Goal: Transaction & Acquisition: Purchase product/service

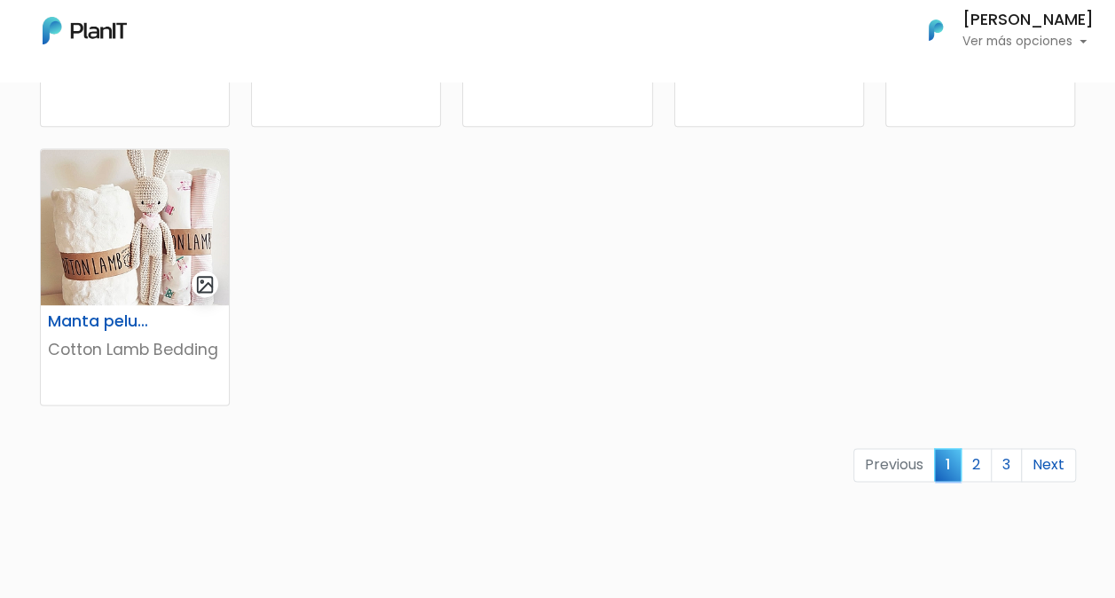
scroll to position [1107, 0]
click at [980, 462] on link "2" at bounding box center [976, 464] width 31 height 34
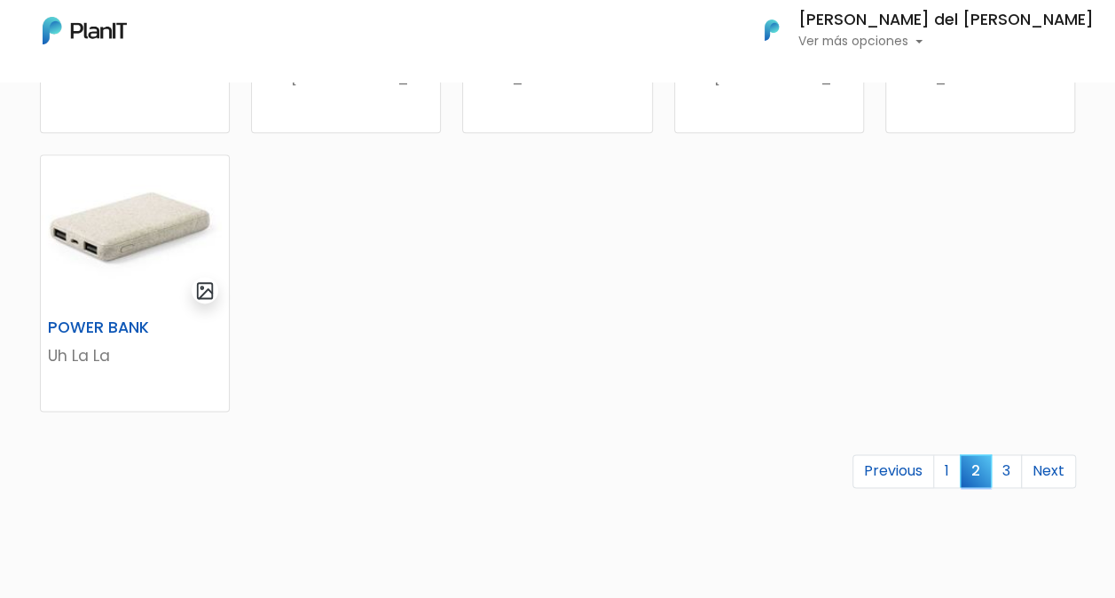
scroll to position [1101, 0]
click at [1011, 475] on link "3" at bounding box center [1006, 470] width 31 height 34
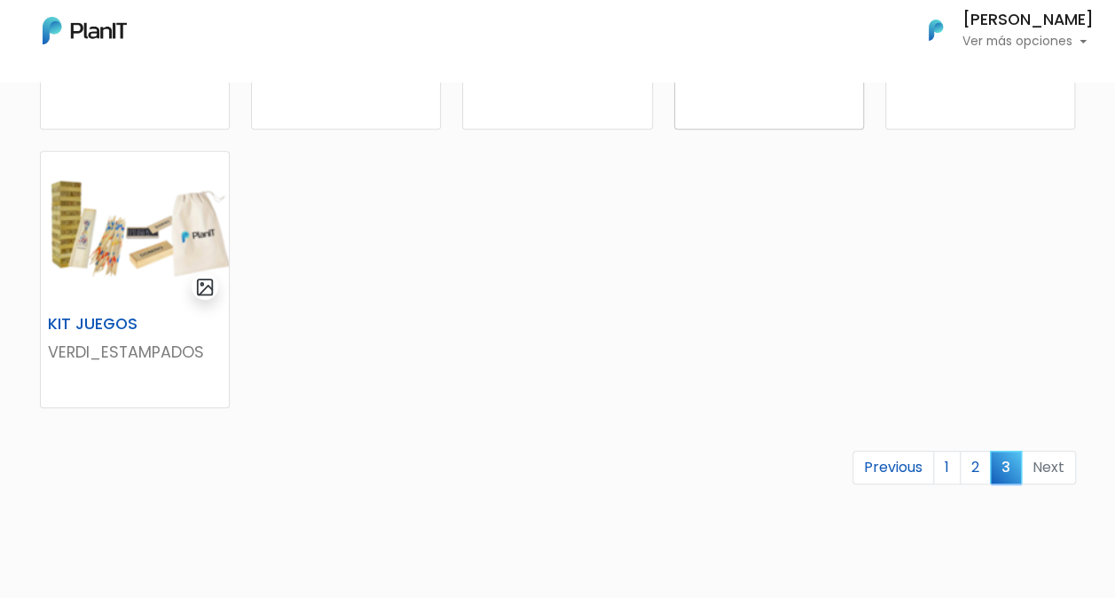
scroll to position [547, 0]
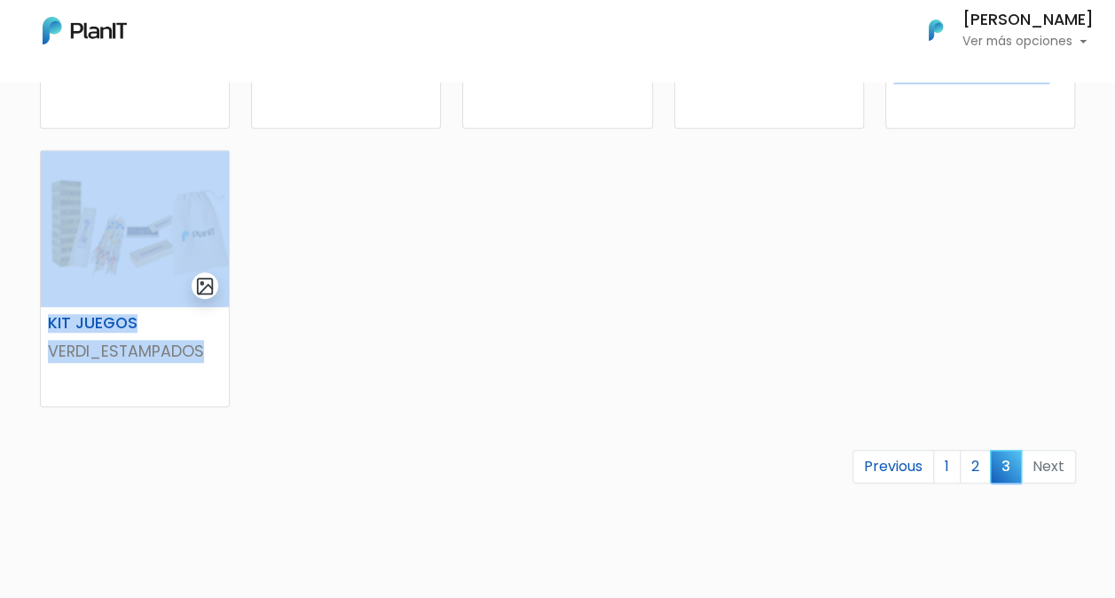
drag, startPoint x: 683, startPoint y: 463, endPoint x: 827, endPoint y: 185, distance: 312.7
click at [827, 185] on div "SET COSMOR Uh La La KIT BIENVENIDA Abas KIT VERANO Uh La La KIT VERANO 2 Uh La …" at bounding box center [558, 224] width 1058 height 748
drag, startPoint x: 827, startPoint y: 185, endPoint x: 839, endPoint y: 305, distance: 120.4
click at [839, 305] on div "SET COSMOR Uh La La KIT BIENVENIDA Abas KIT VERANO Uh La La KIT VERANO 2 Uh La …" at bounding box center [558, 224] width 1058 height 748
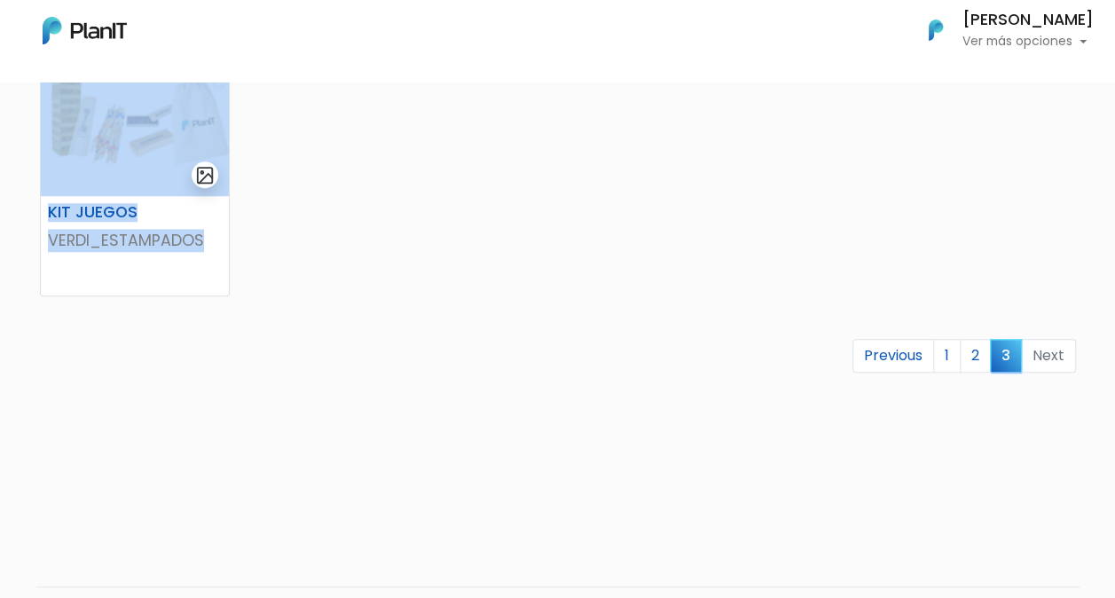
scroll to position [660, 0]
click at [956, 355] on link "1" at bounding box center [947, 354] width 28 height 34
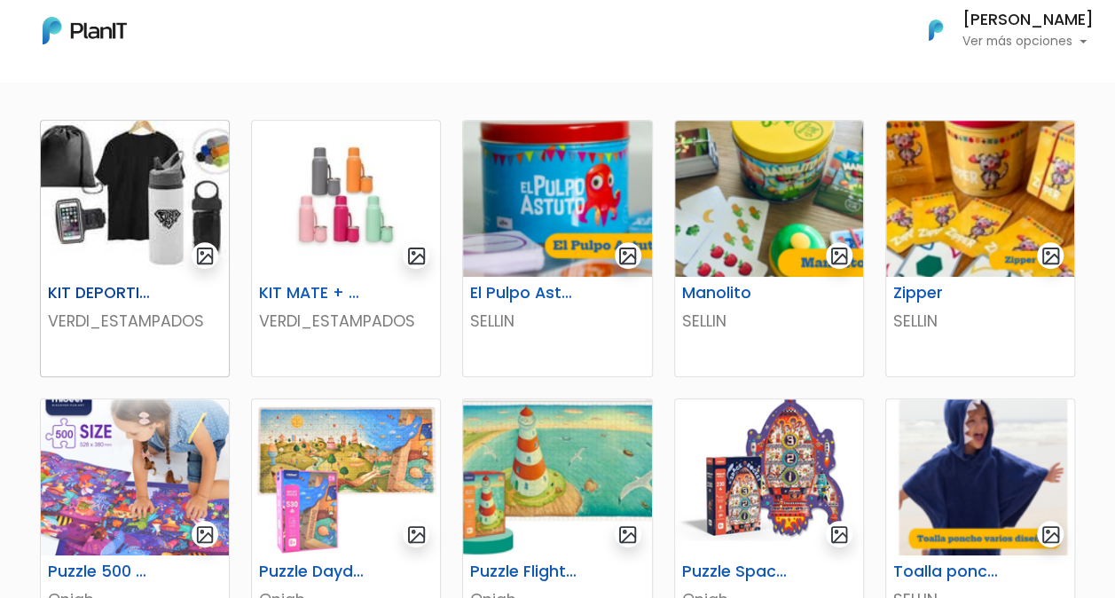
scroll to position [300, 0]
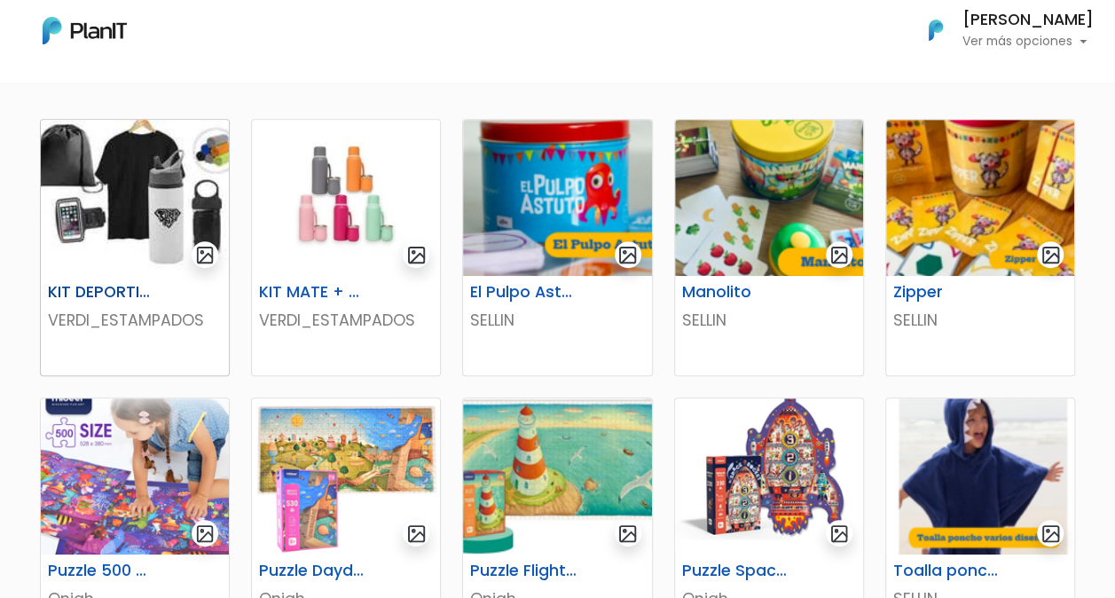
click at [106, 204] on img at bounding box center [135, 198] width 188 height 156
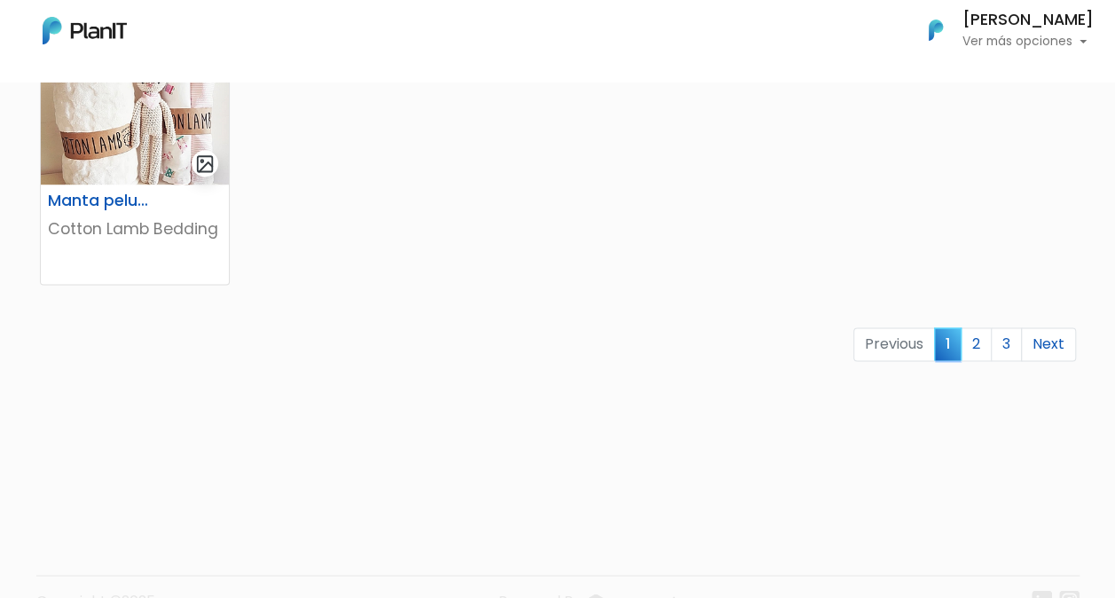
scroll to position [1228, 0]
click at [971, 338] on link "2" at bounding box center [976, 344] width 31 height 34
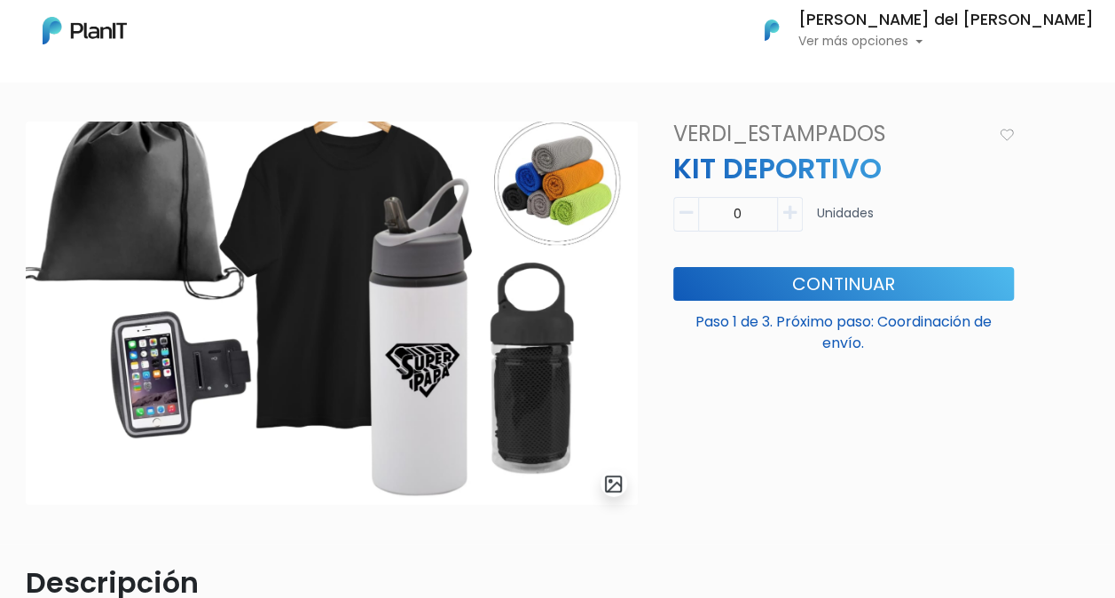
scroll to position [49, 0]
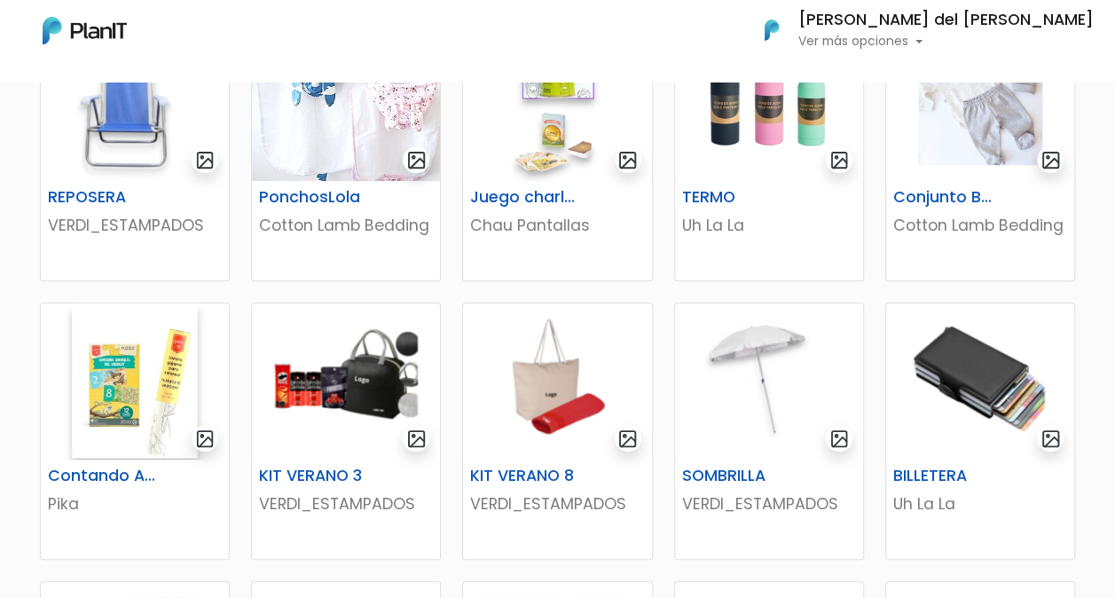
scroll to position [492, 0]
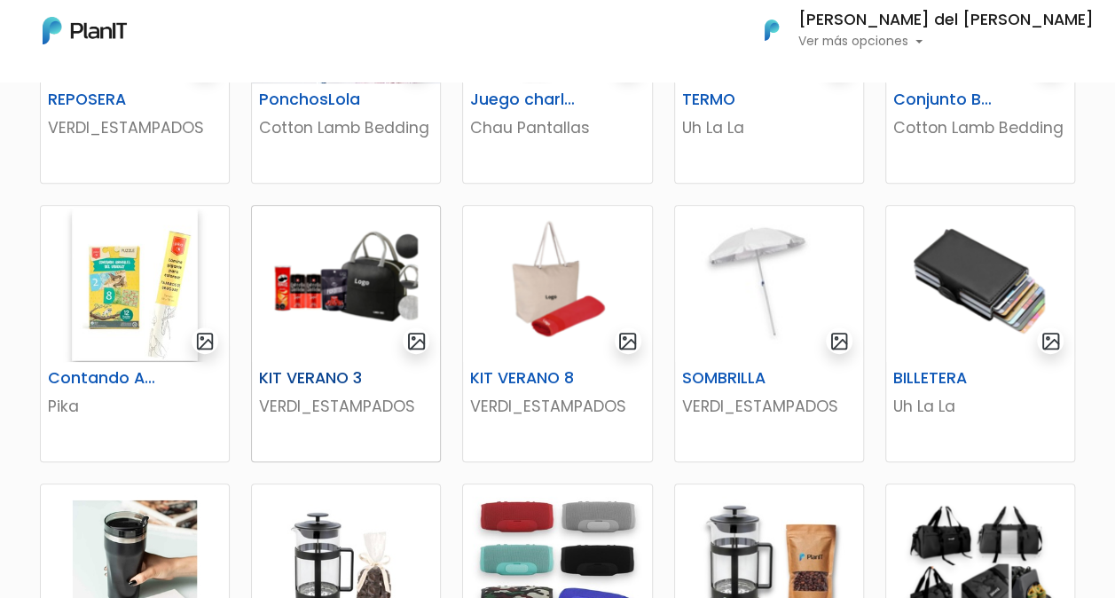
click at [342, 287] on img at bounding box center [346, 284] width 188 height 156
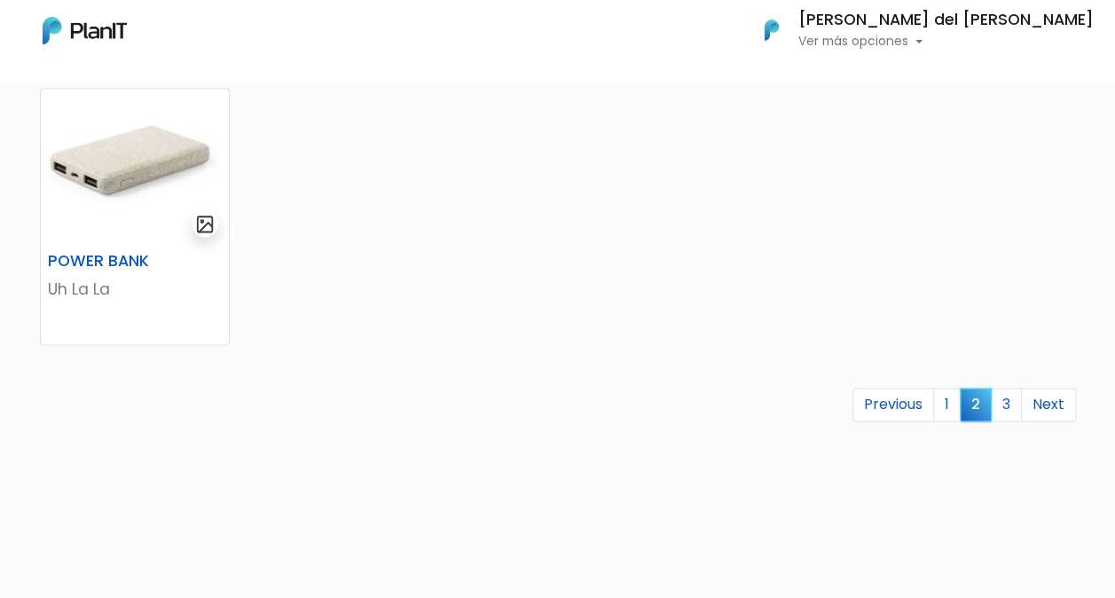
scroll to position [1173, 0]
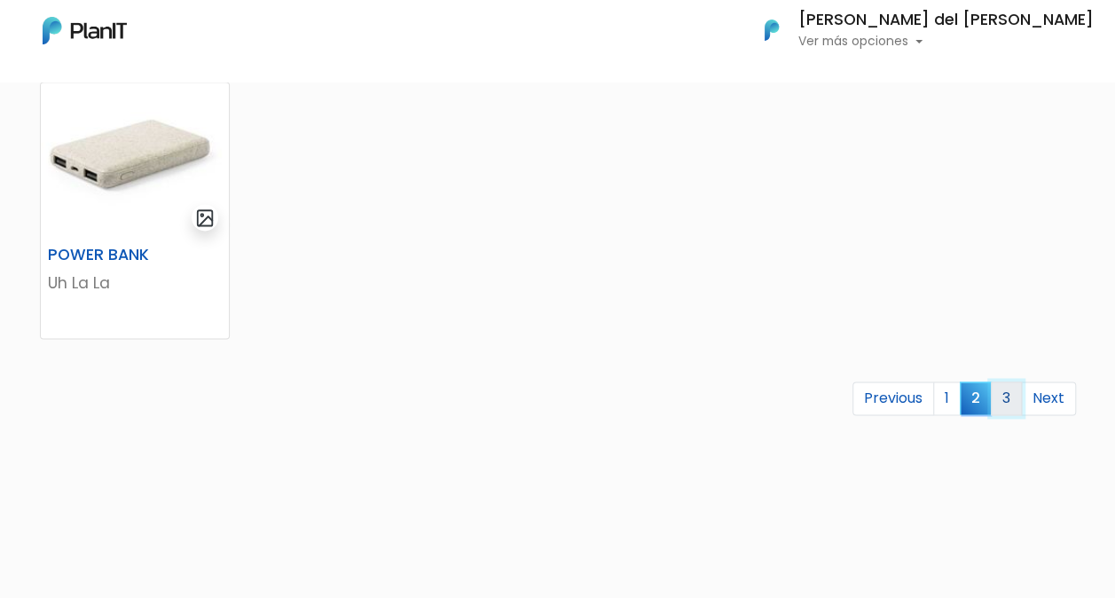
click at [1011, 408] on link "3" at bounding box center [1006, 399] width 31 height 34
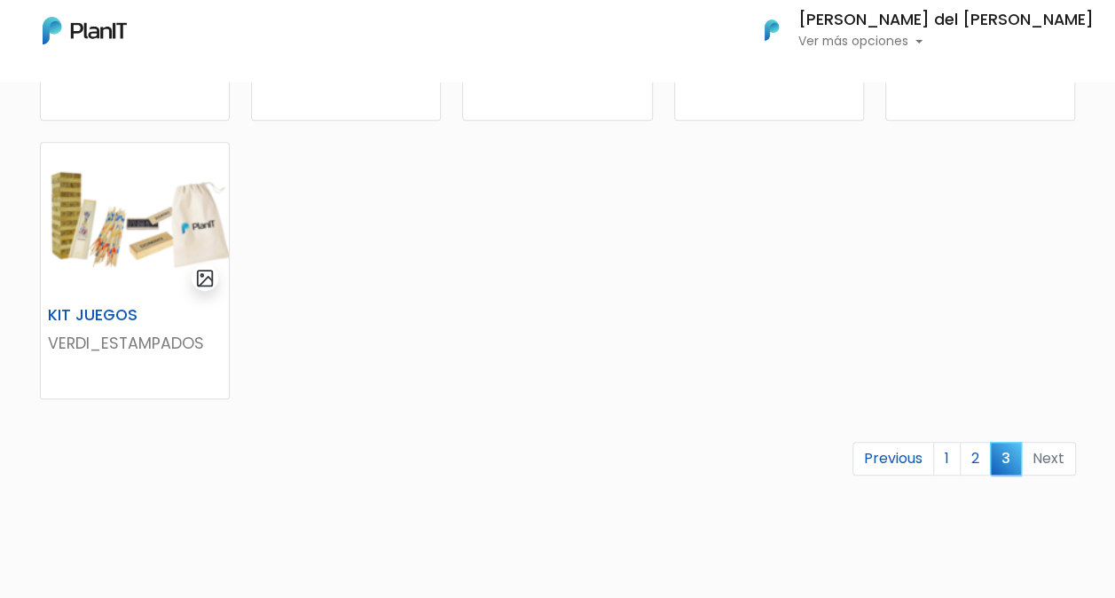
scroll to position [584, 0]
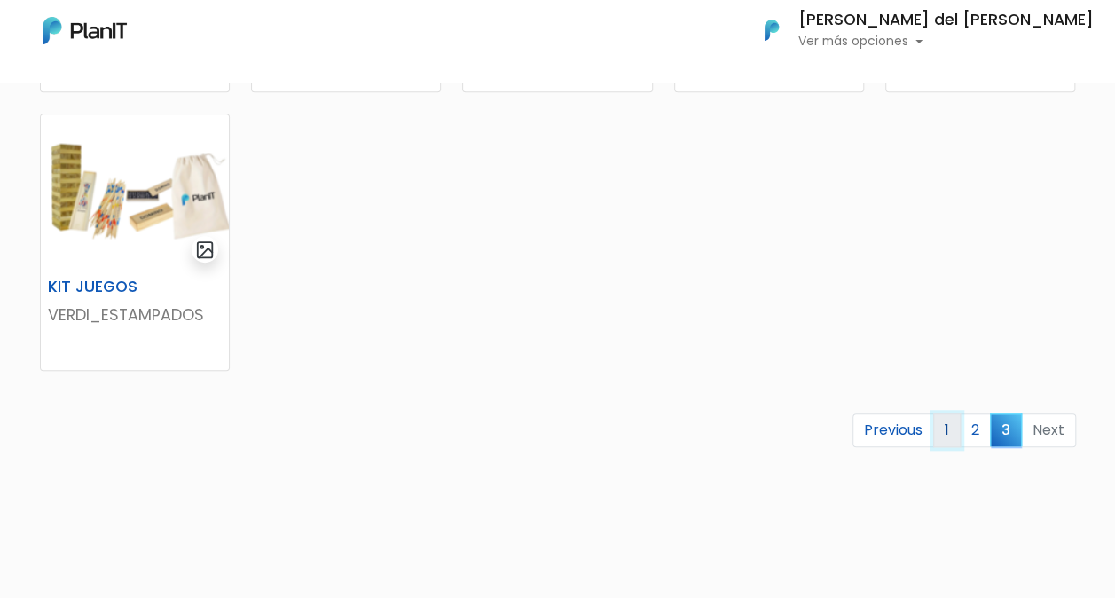
click at [946, 429] on link "1" at bounding box center [947, 430] width 28 height 34
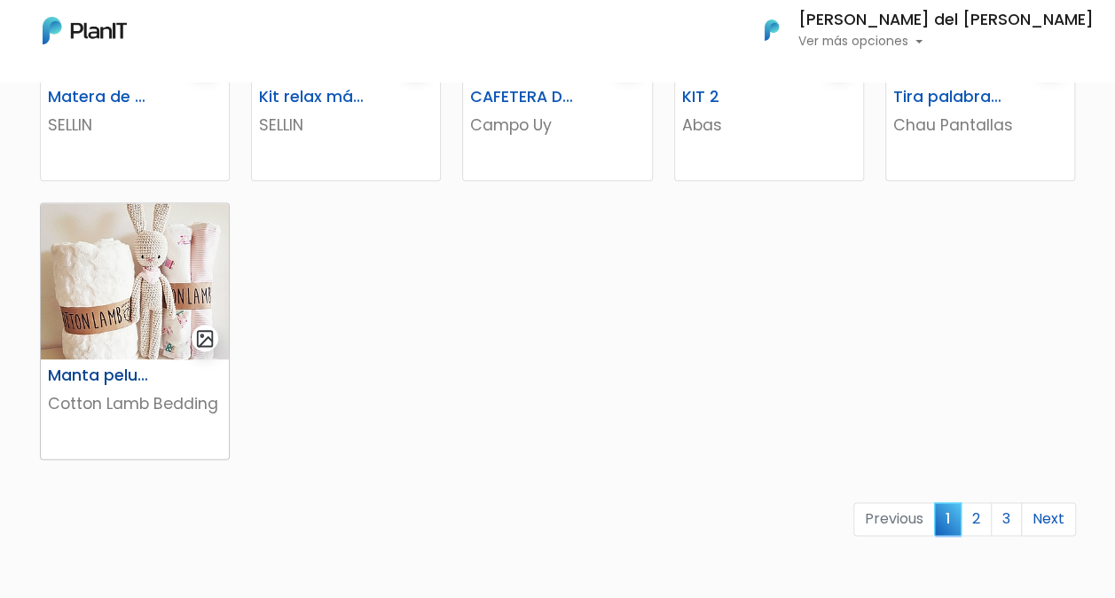
scroll to position [1055, 0]
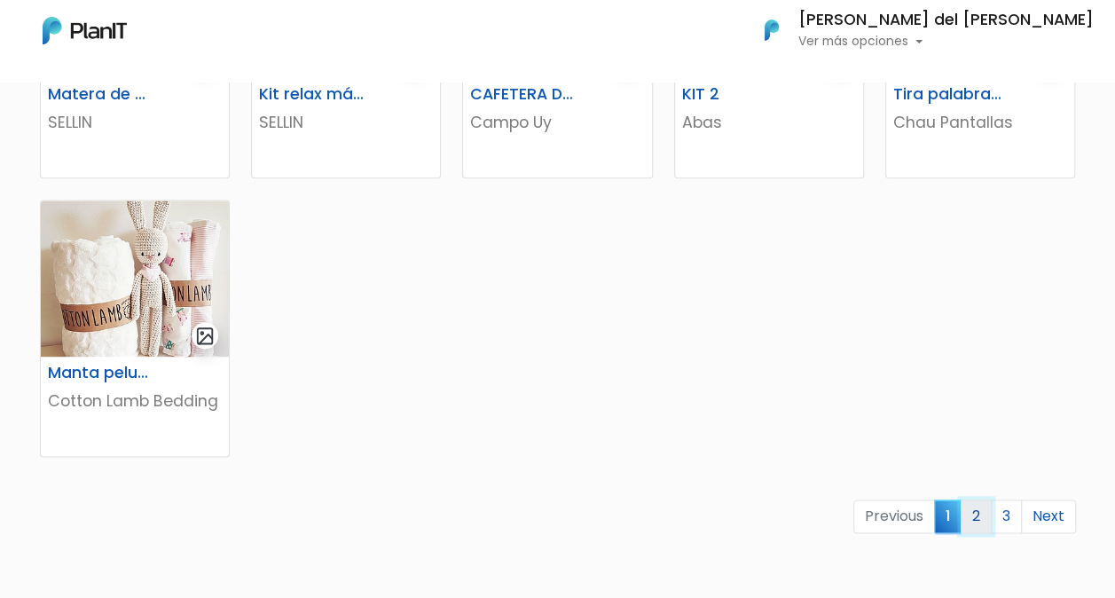
click at [988, 513] on link "2" at bounding box center [976, 517] width 31 height 34
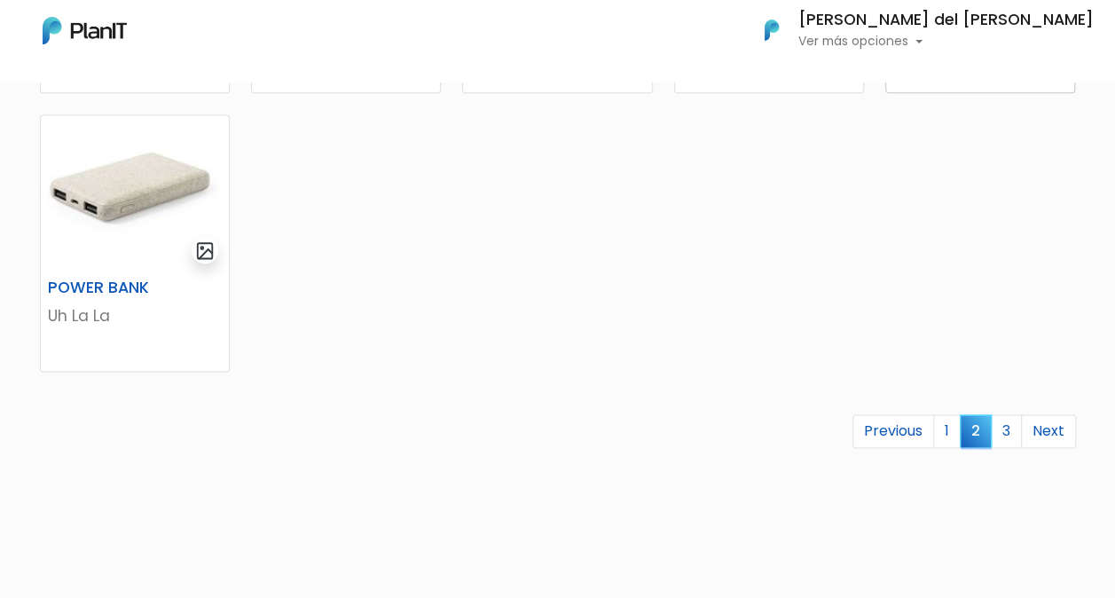
scroll to position [1141, 0]
drag, startPoint x: 917, startPoint y: 397, endPoint x: 1009, endPoint y: 422, distance: 94.7
click at [1009, 422] on link "3" at bounding box center [1006, 430] width 31 height 34
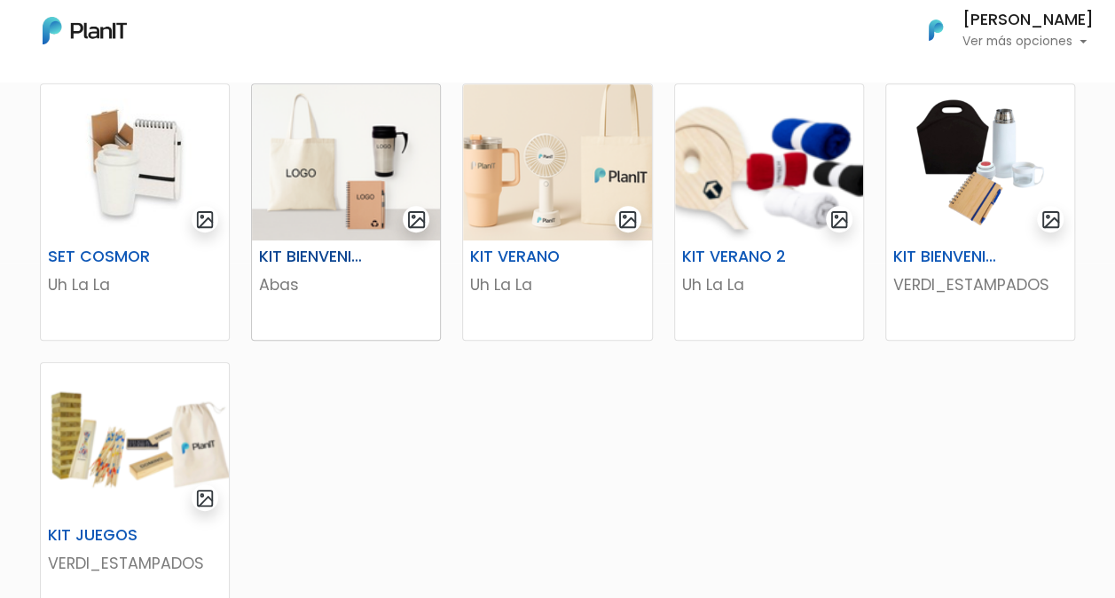
scroll to position [336, 0]
click at [318, 529] on div "SET COSMOR Uh La La KIT BIENVENIDA Abas KIT VERANO Uh La La KIT VERANO 2 Uh La …" at bounding box center [558, 435] width 1058 height 748
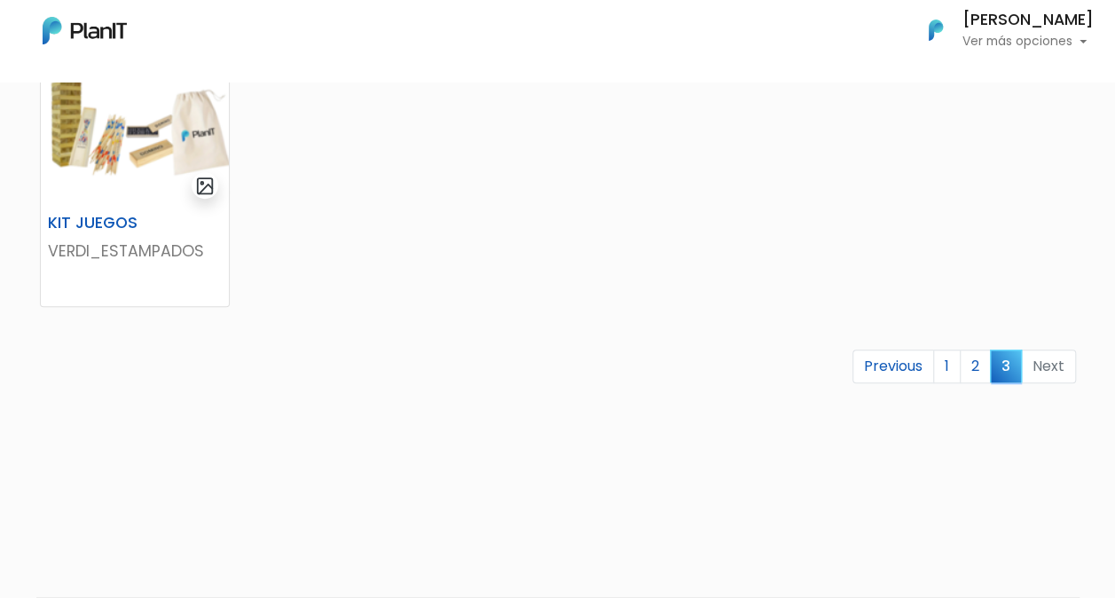
scroll to position [639, 0]
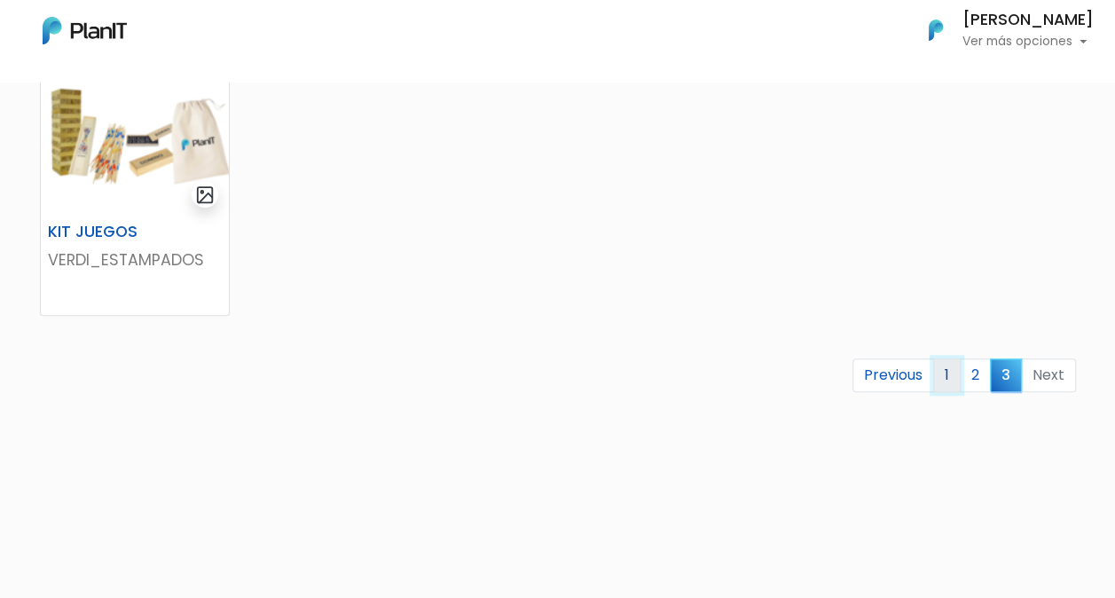
click at [942, 380] on link "1" at bounding box center [947, 375] width 28 height 34
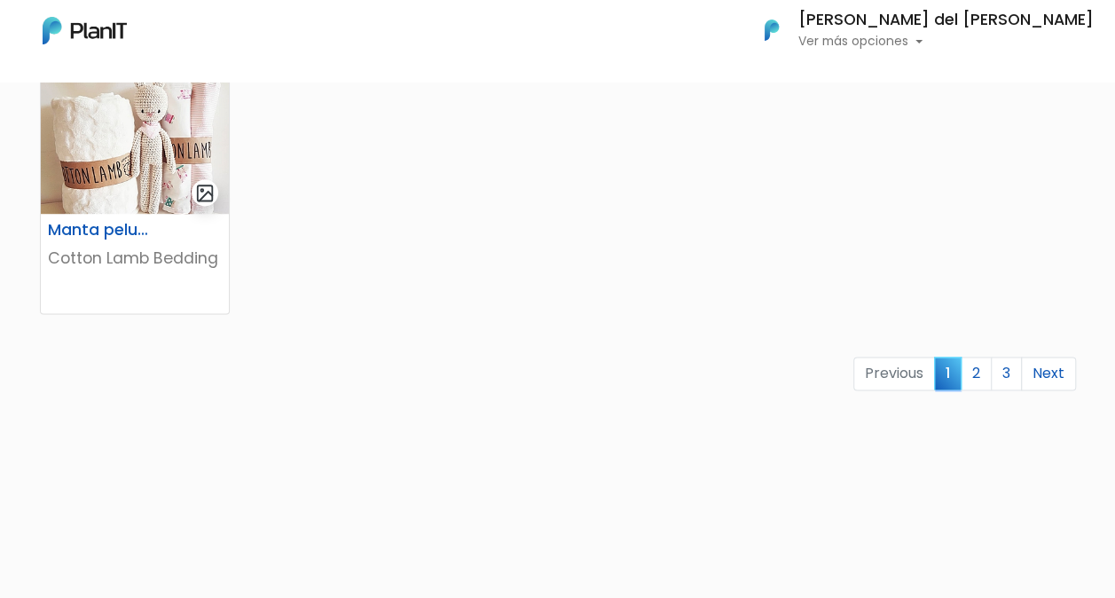
scroll to position [1199, 0]
click at [986, 366] on link "2" at bounding box center [976, 373] width 31 height 34
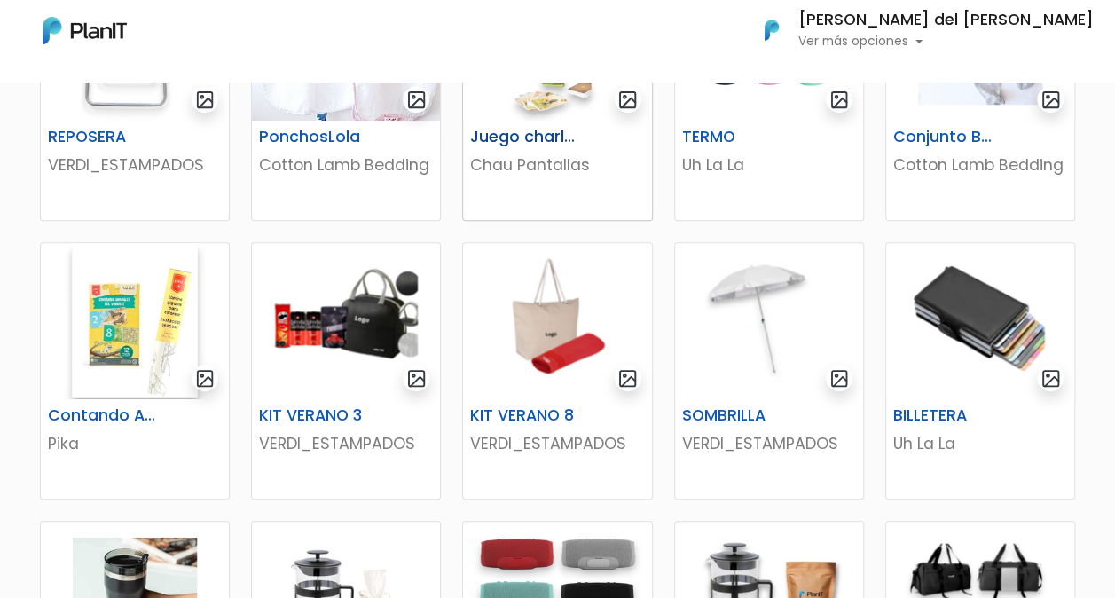
scroll to position [456, 0]
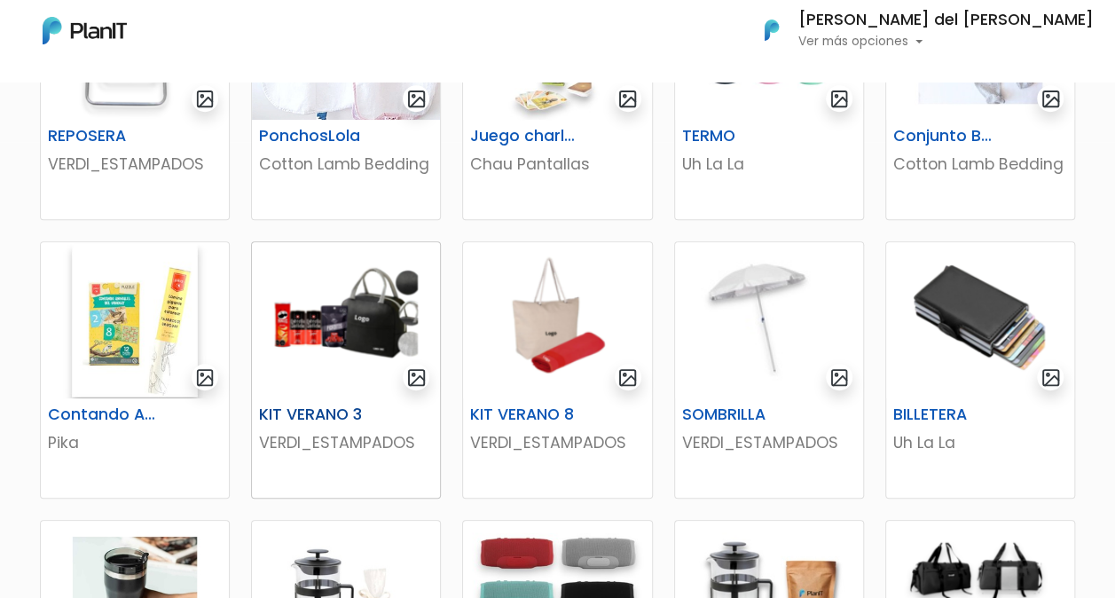
click at [323, 335] on img at bounding box center [346, 320] width 188 height 156
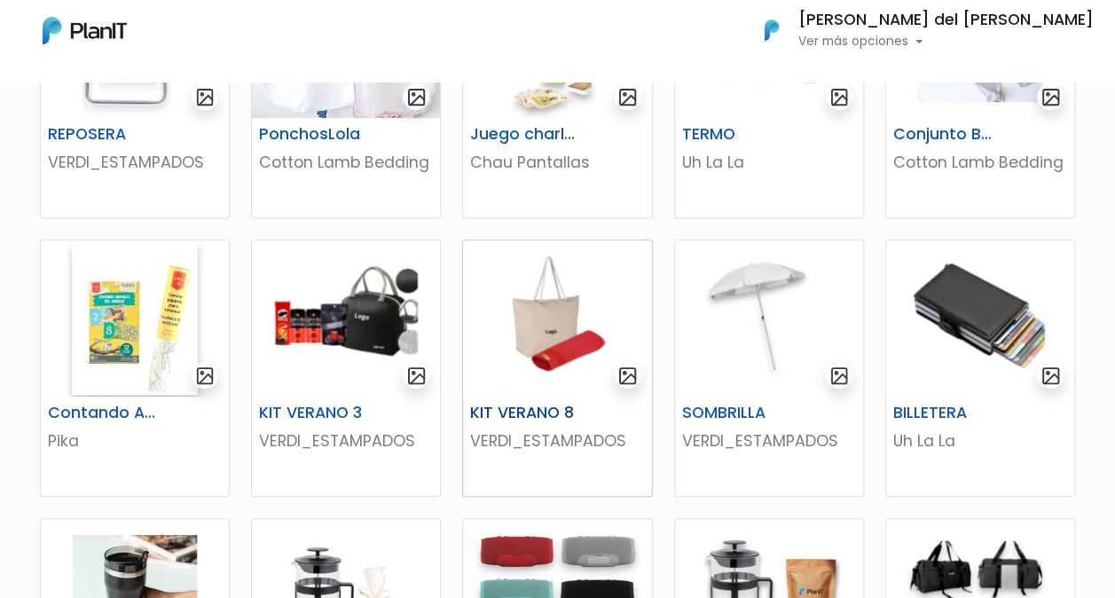
click at [561, 326] on img at bounding box center [557, 318] width 188 height 156
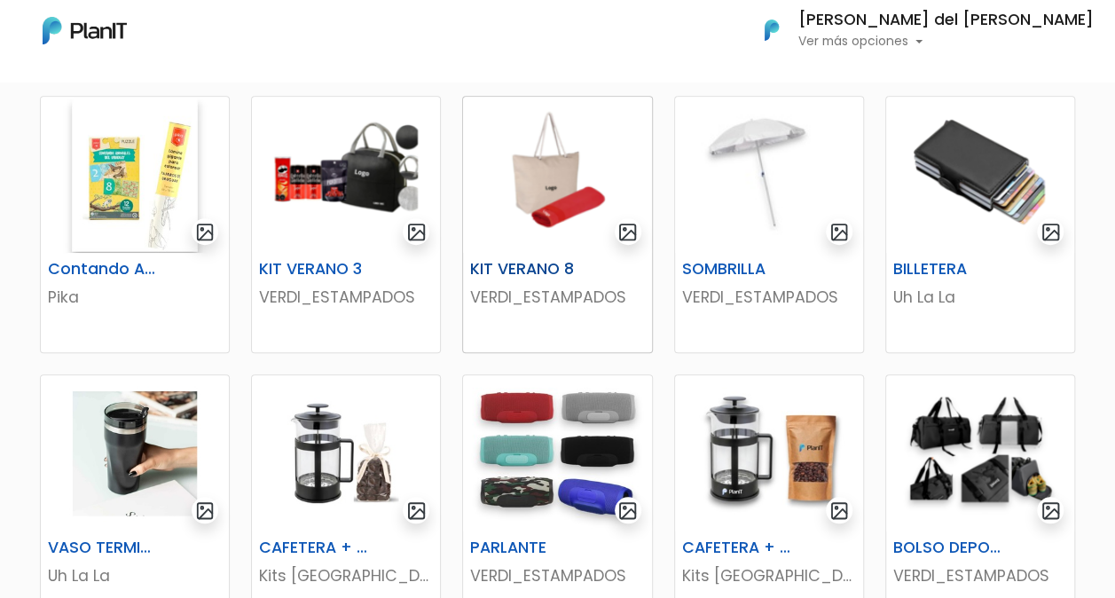
scroll to position [704, 0]
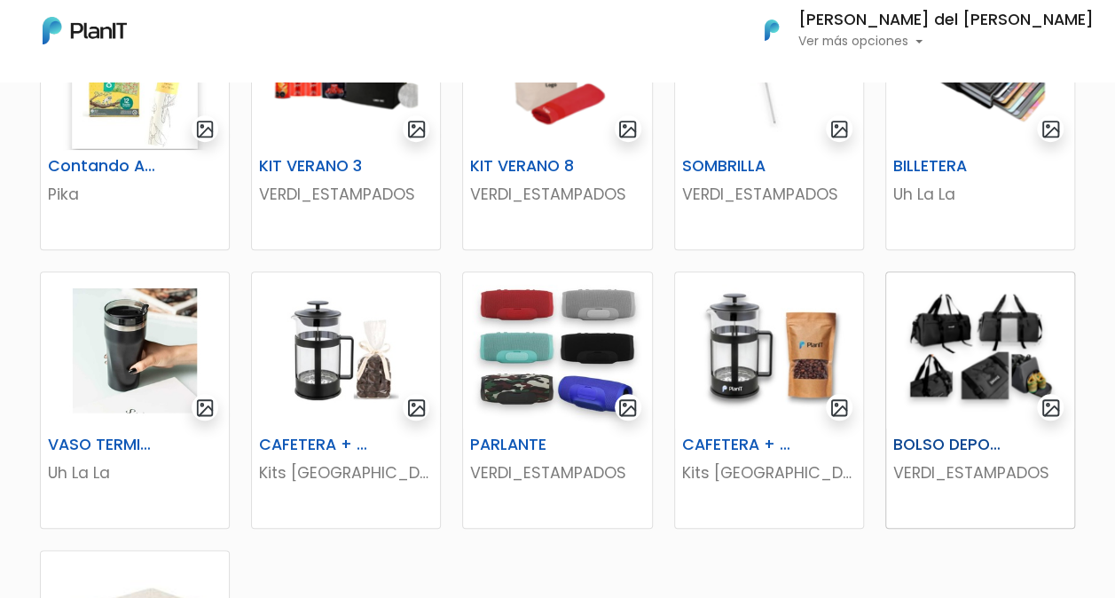
click at [980, 339] on img at bounding box center [980, 350] width 188 height 156
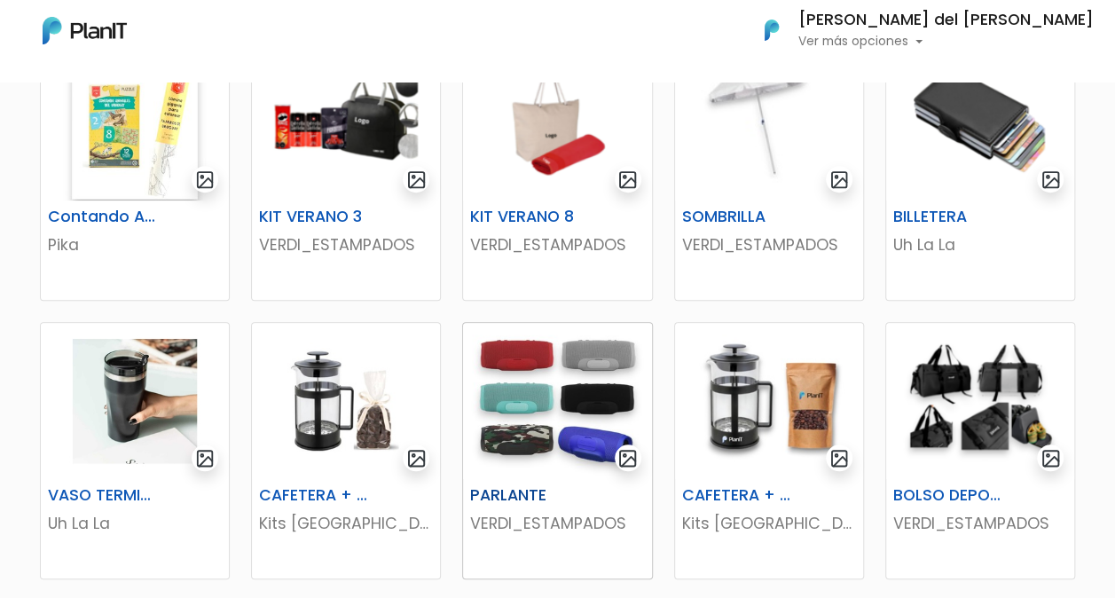
scroll to position [653, 0]
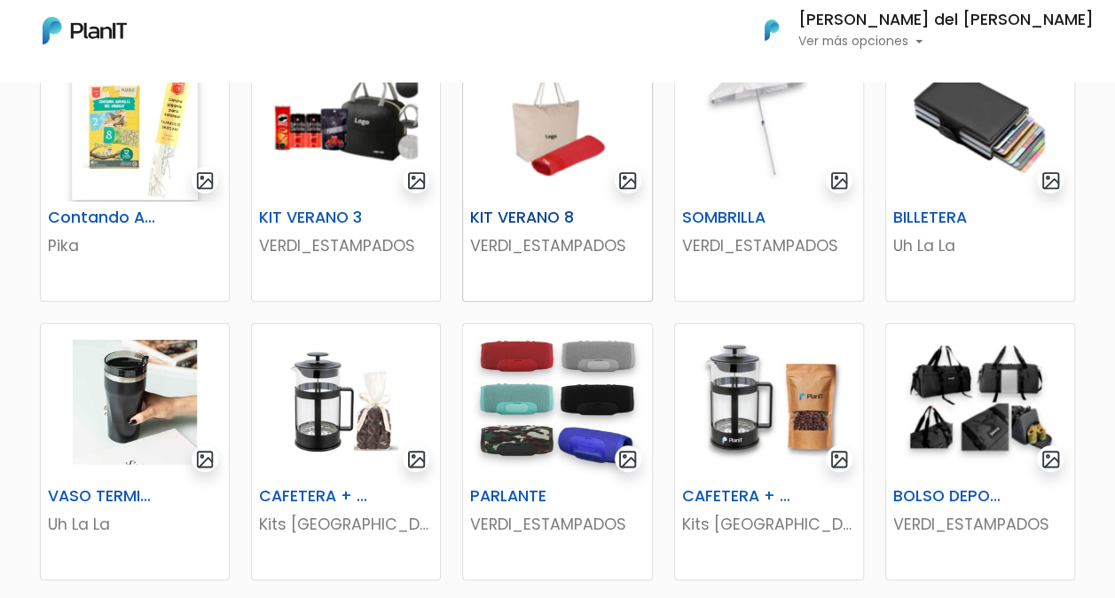
click at [580, 209] on h6 "KIT VERANO 8" at bounding box center [525, 218] width 130 height 19
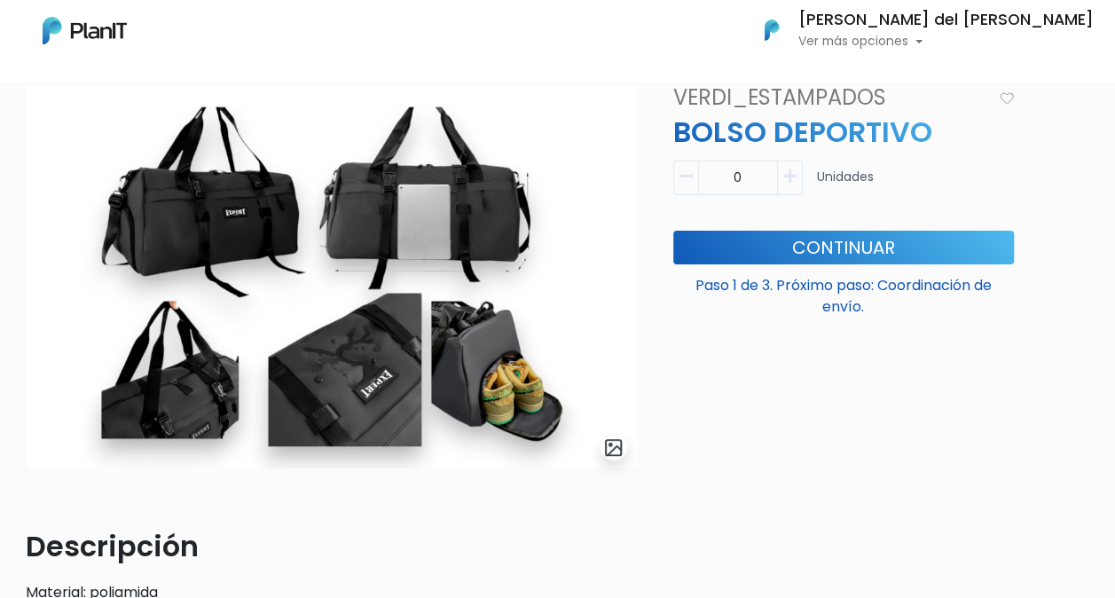
scroll to position [98, 0]
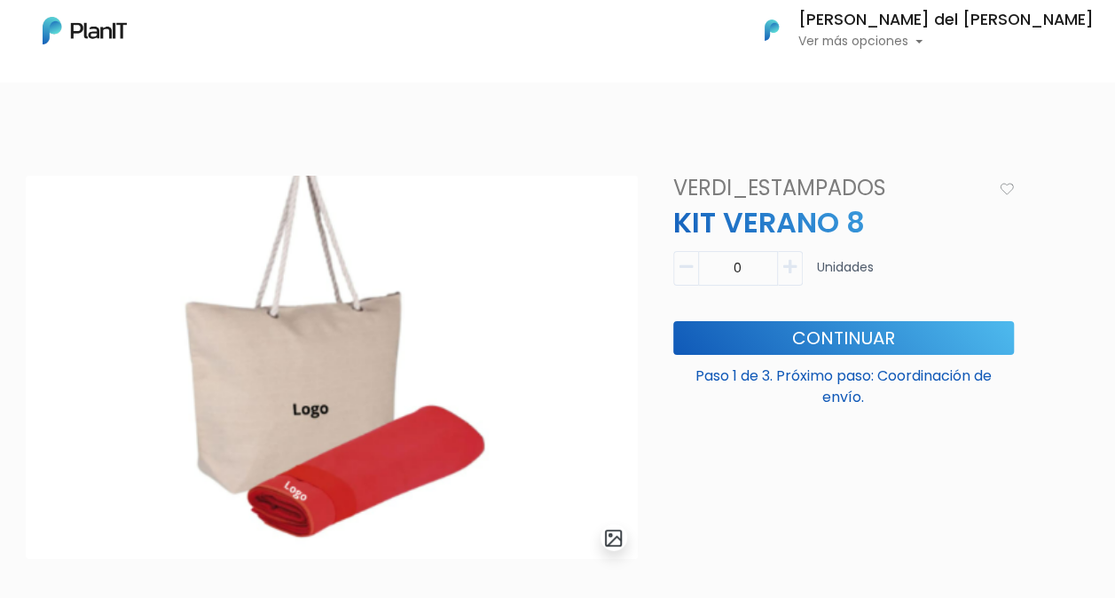
click at [785, 271] on icon "button" at bounding box center [789, 267] width 13 height 16
type input "1"
click at [877, 334] on button "Continuar" at bounding box center [843, 338] width 341 height 34
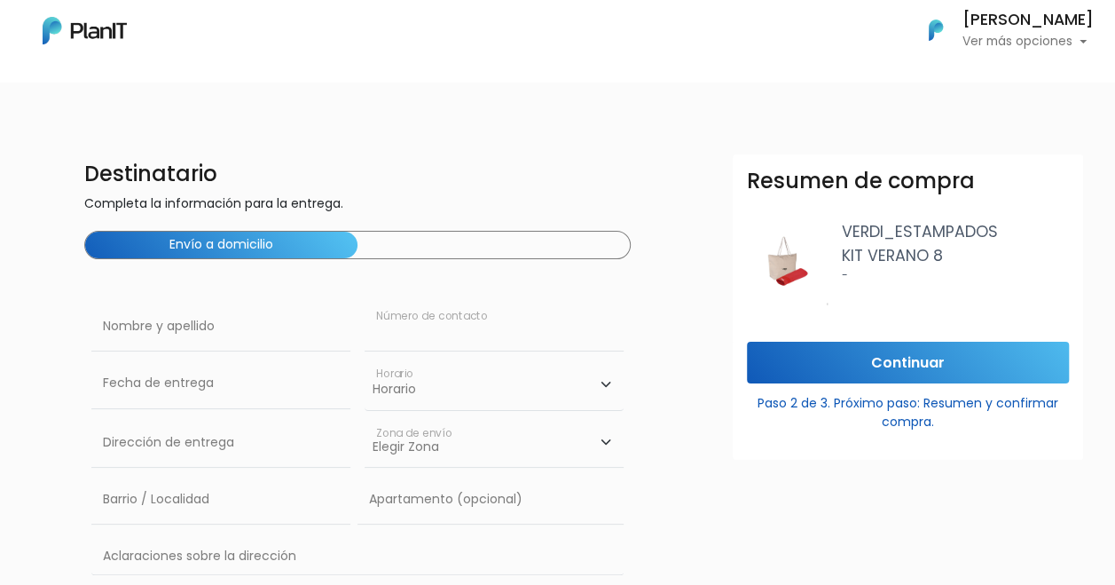
click at [515, 335] on input "text" at bounding box center [494, 327] width 259 height 50
type input "a"
type input "[PERSON_NAME] del [PERSON_NAME]"
click at [564, 390] on select "Horario 08:00 - 10:00 10:00 - 12:00 14:00 - 16:00 16:00 - 18:00" at bounding box center [494, 383] width 259 height 51
select select "1"
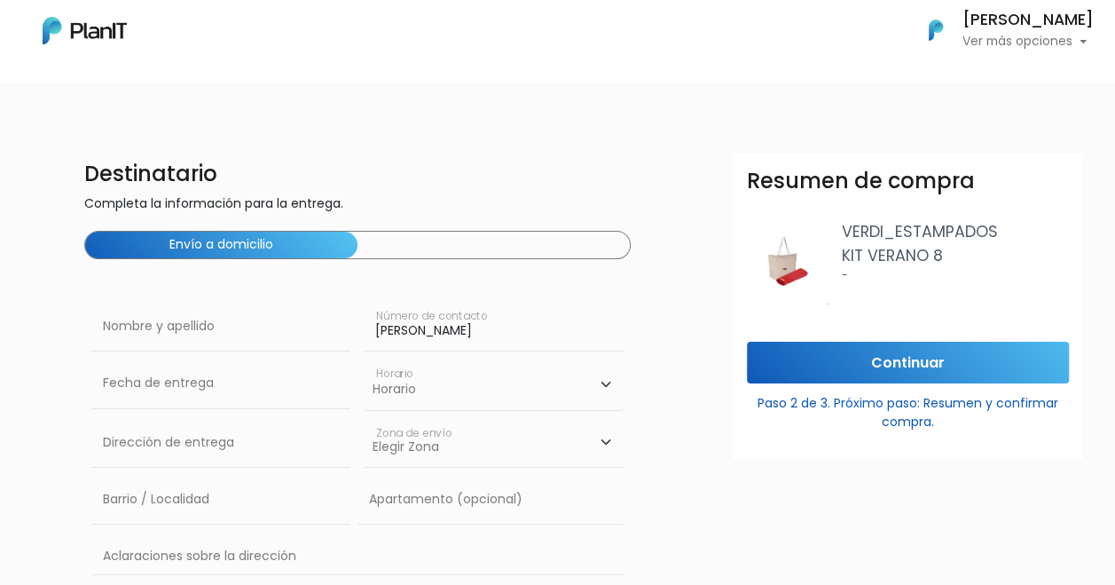
click at [365, 358] on select "Horario 08:00 - 10:00 10:00 - 12:00 14:00 - 16:00 16:00 - 18:00" at bounding box center [494, 383] width 259 height 51
click at [491, 452] on select "Elegir Zona Zona américa Oficina Montevideo" at bounding box center [494, 443] width 259 height 50
select select "8"
click at [365, 418] on select "Elegir [GEOGRAPHIC_DATA]" at bounding box center [494, 443] width 259 height 50
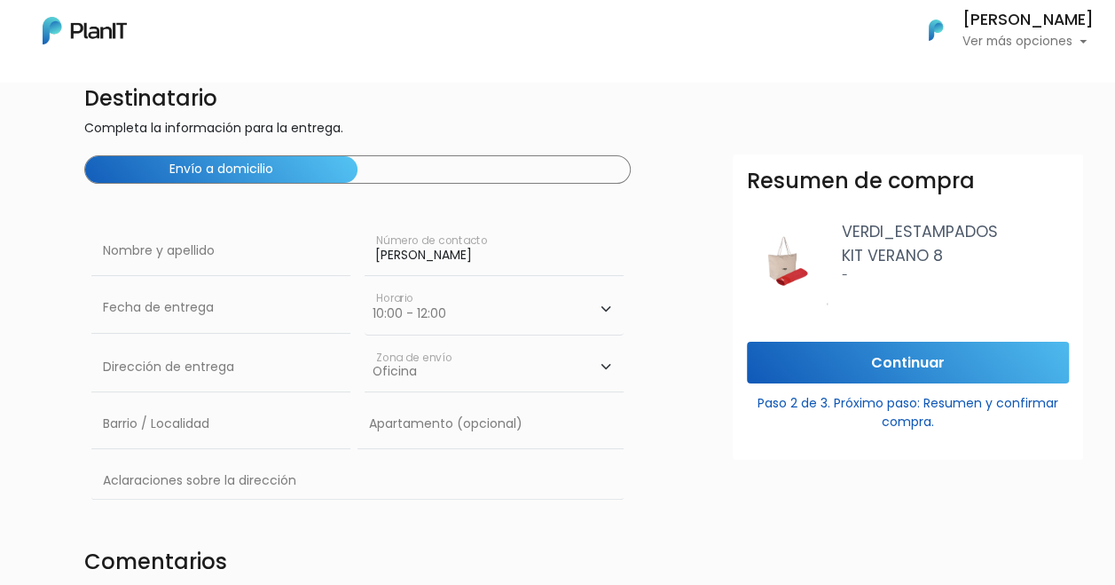
scroll to position [78, 0]
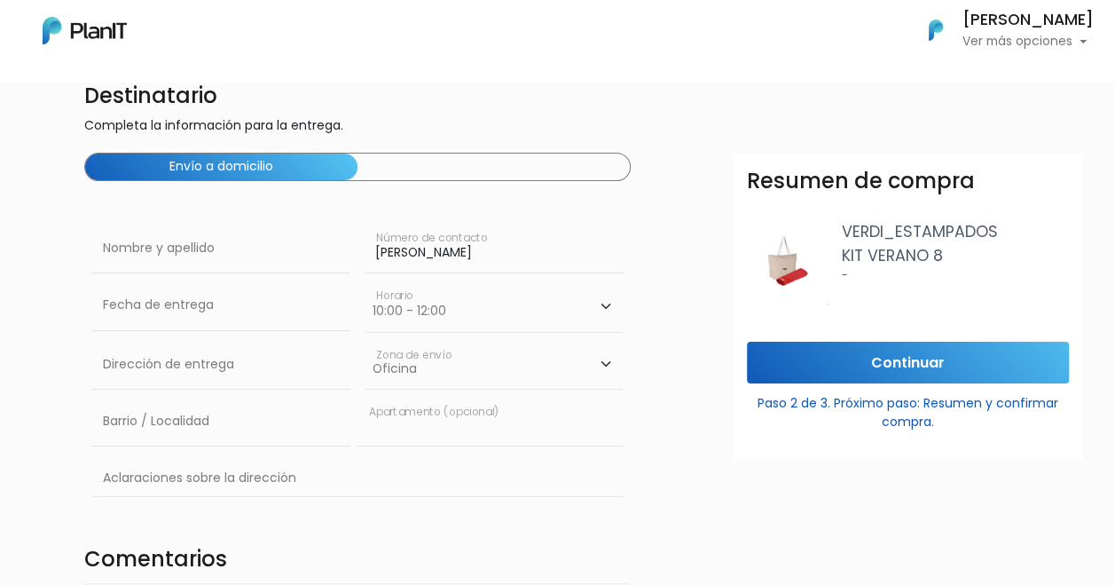
click at [536, 418] on input "text" at bounding box center [491, 422] width 266 height 50
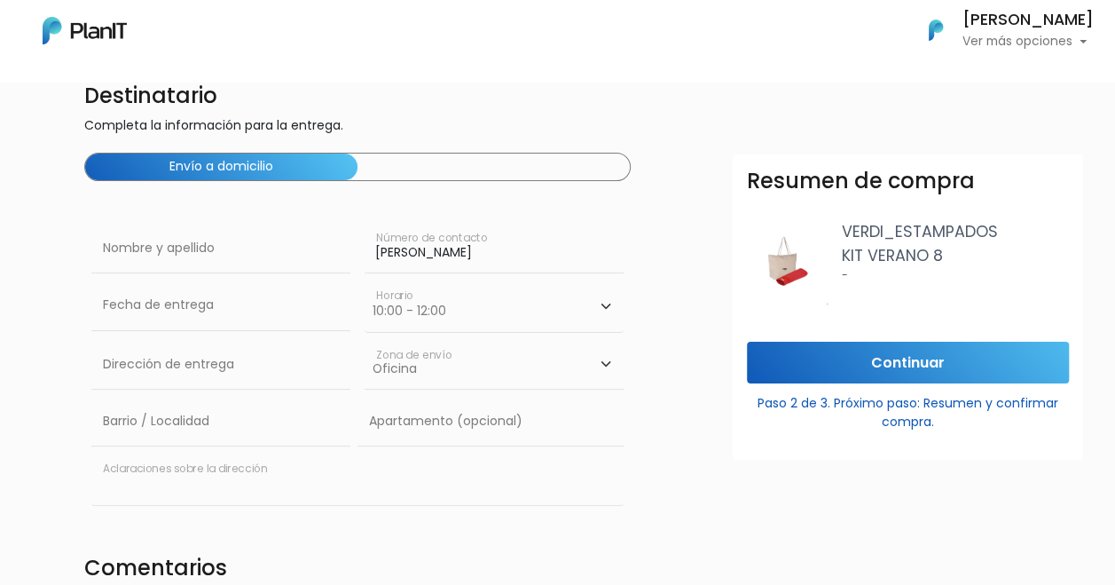
click at [500, 482] on input "text" at bounding box center [357, 478] width 533 height 51
click at [138, 487] on input "Constituyente" at bounding box center [357, 478] width 533 height 51
type input "Constituyente 1891"
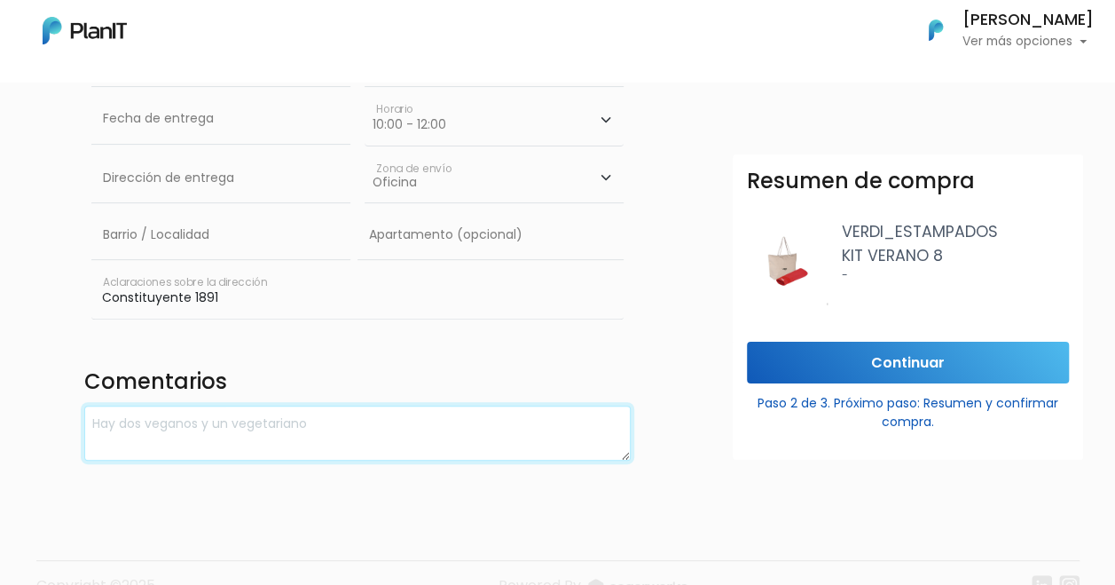
scroll to position [301, 0]
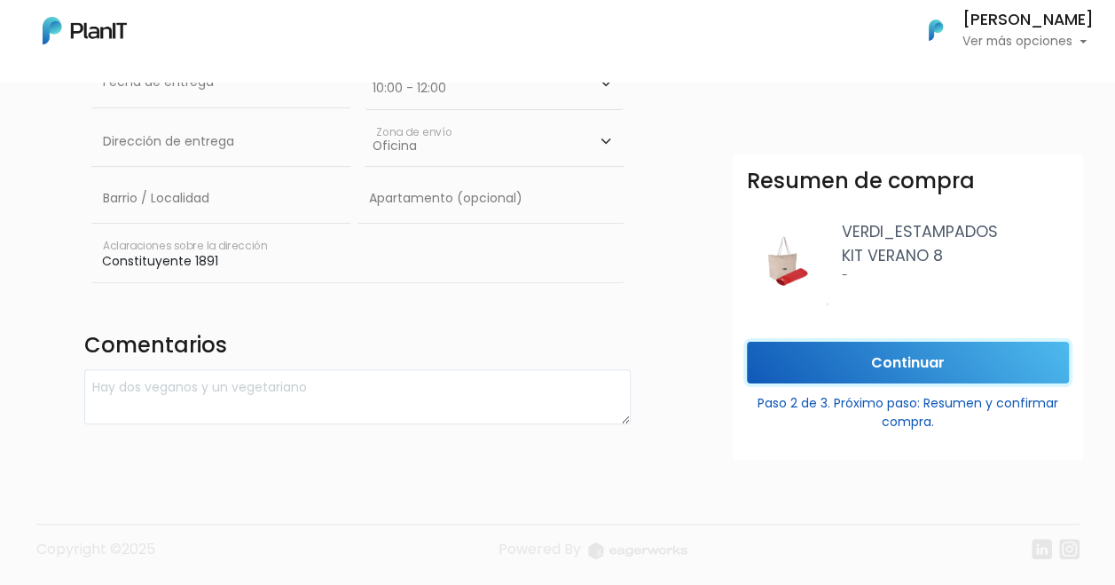
click at [942, 369] on input "Continuar" at bounding box center [908, 363] width 322 height 42
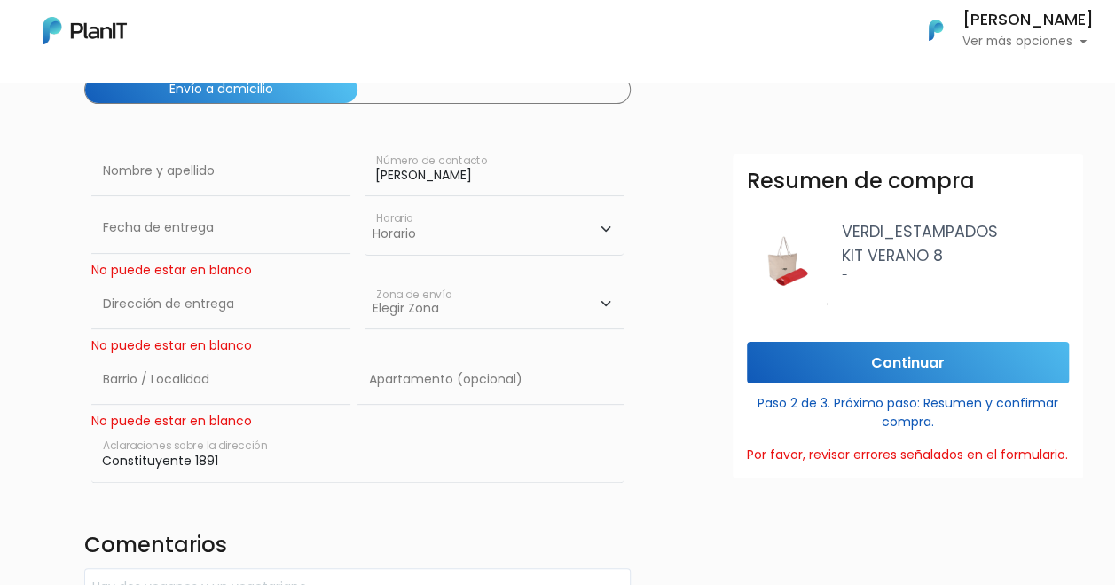
scroll to position [150, 0]
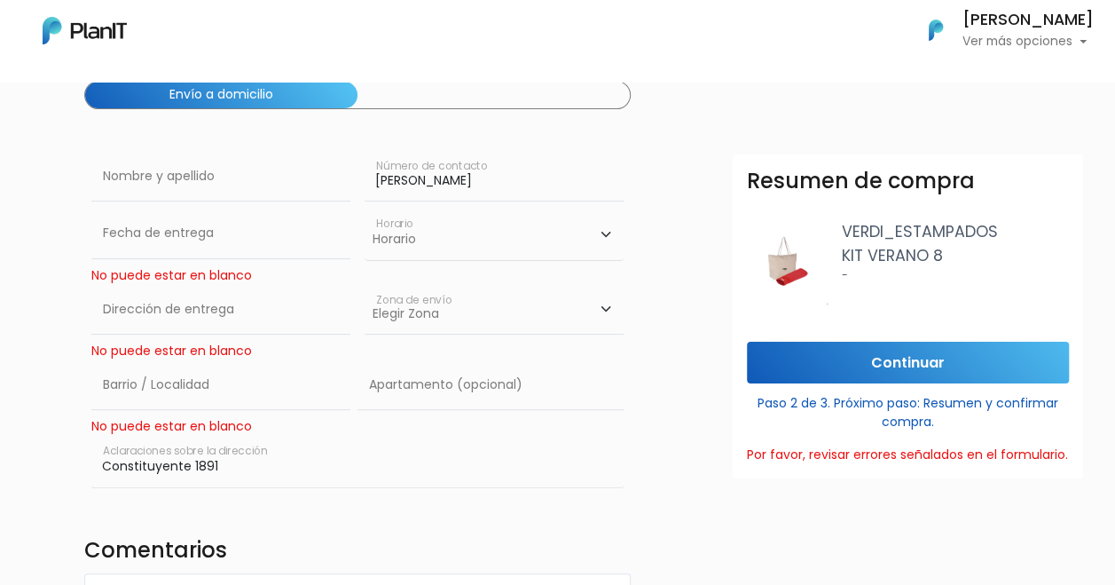
click at [550, 297] on select "Elegir [GEOGRAPHIC_DATA]" at bounding box center [494, 310] width 259 height 50
select select "8"
click at [365, 285] on select "Elegir [GEOGRAPHIC_DATA]" at bounding box center [494, 310] width 259 height 50
click at [472, 392] on input "text" at bounding box center [491, 385] width 266 height 50
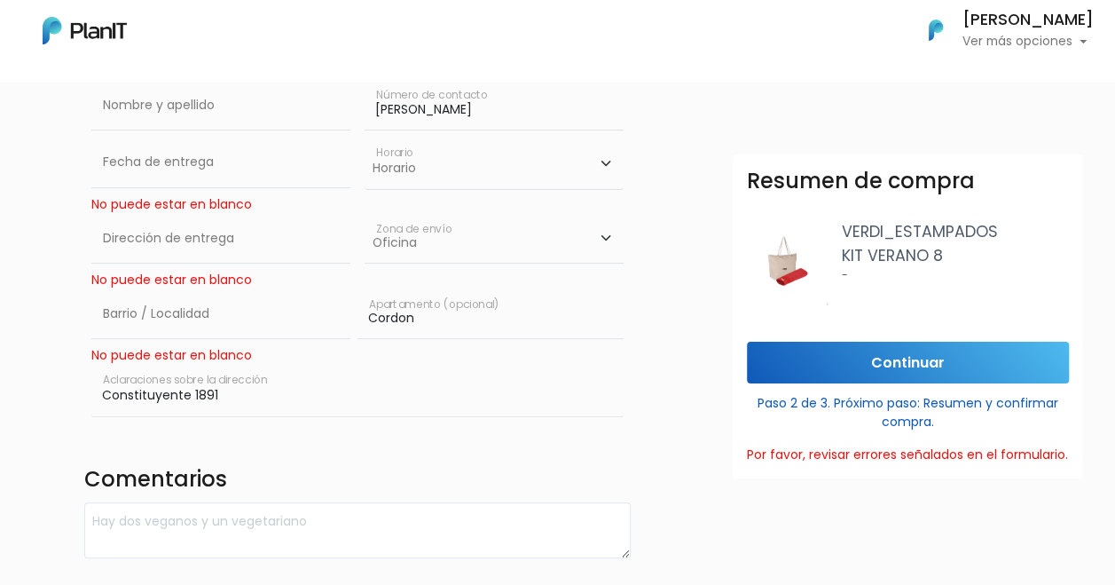
scroll to position [313, 0]
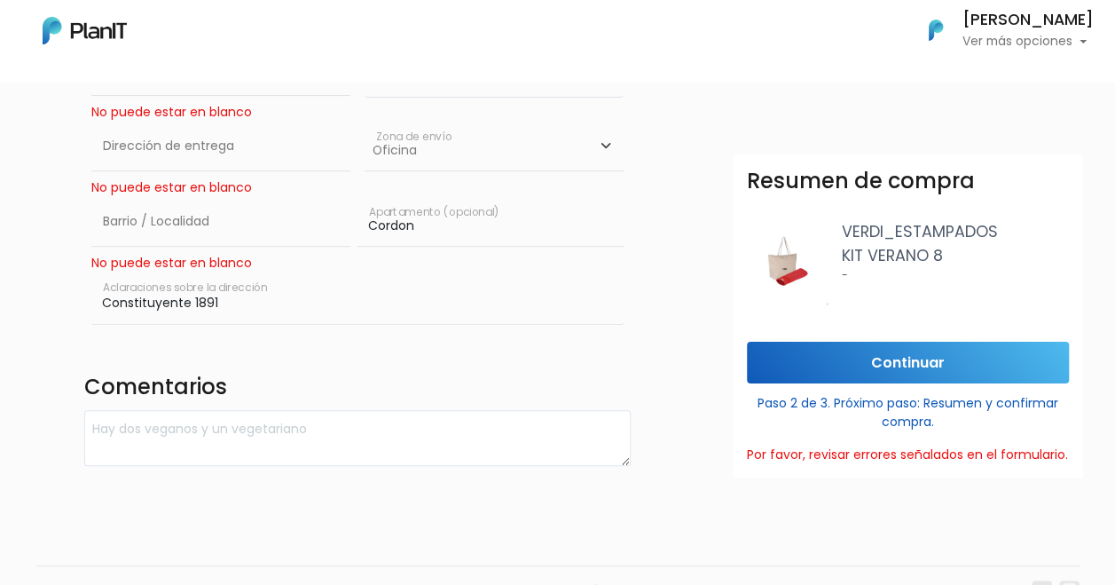
type input "Cordon"
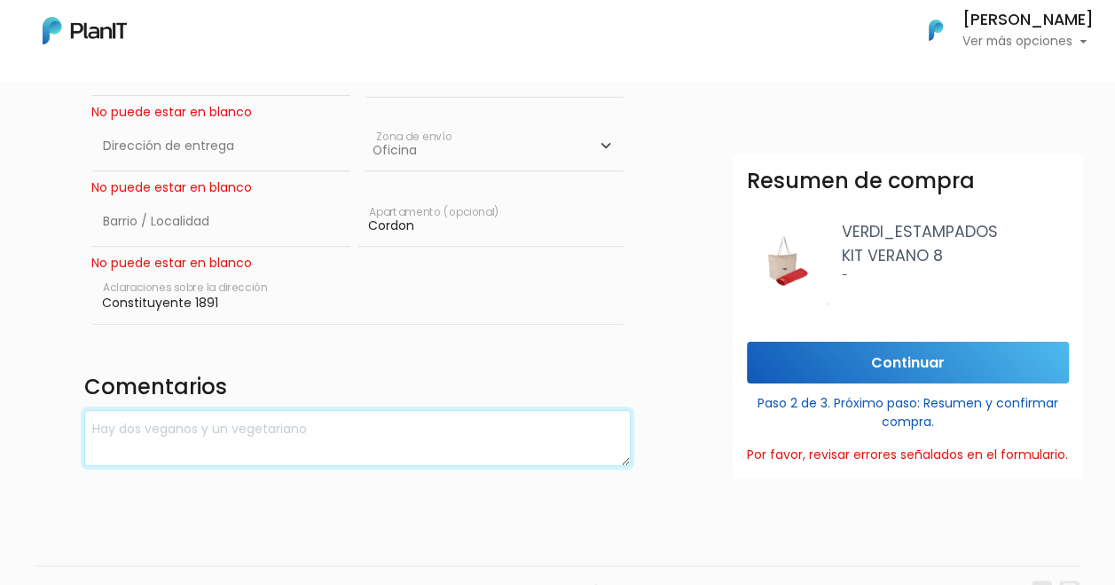
click at [415, 439] on textarea at bounding box center [357, 438] width 547 height 56
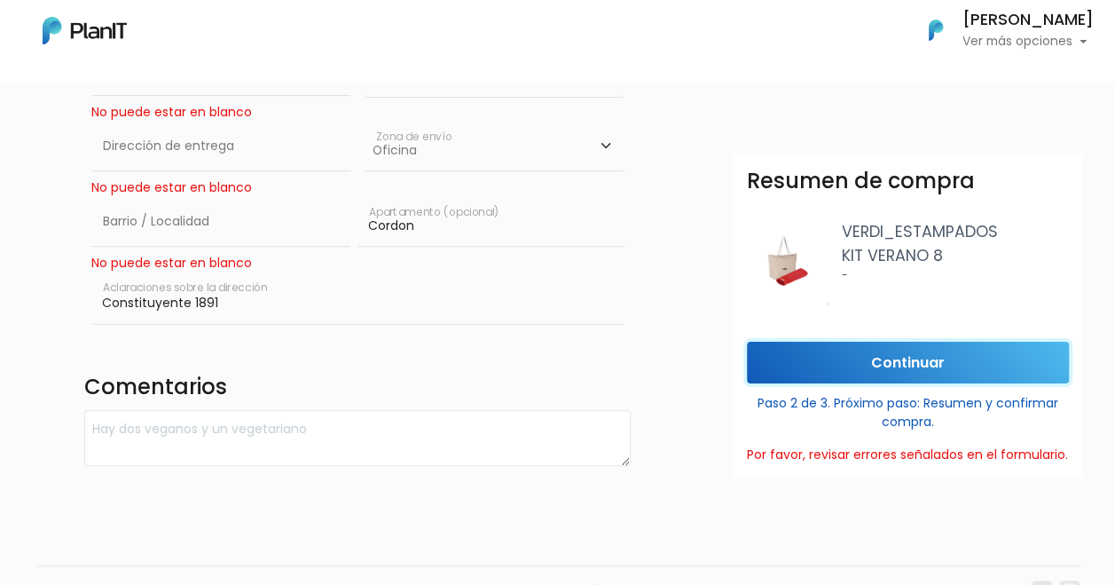
click at [985, 371] on input "Continuar" at bounding box center [908, 363] width 322 height 42
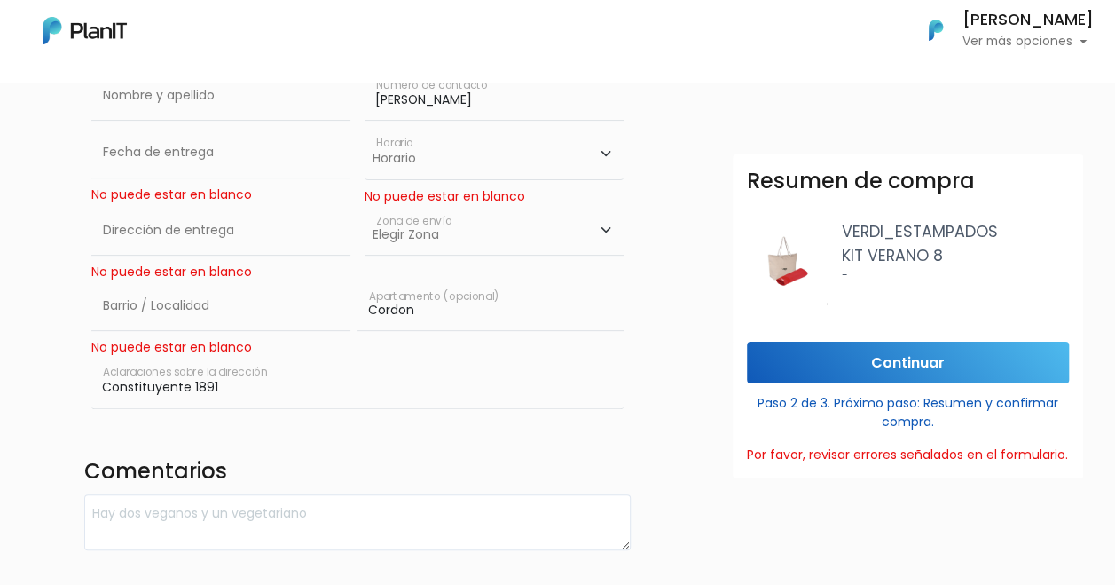
scroll to position [230, 0]
click at [448, 250] on select "Elegir [GEOGRAPHIC_DATA]" at bounding box center [494, 232] width 259 height 50
select select "10"
click at [365, 207] on select "Elegir [GEOGRAPHIC_DATA]" at bounding box center [494, 232] width 259 height 50
click at [932, 360] on input "Continuar" at bounding box center [908, 363] width 322 height 42
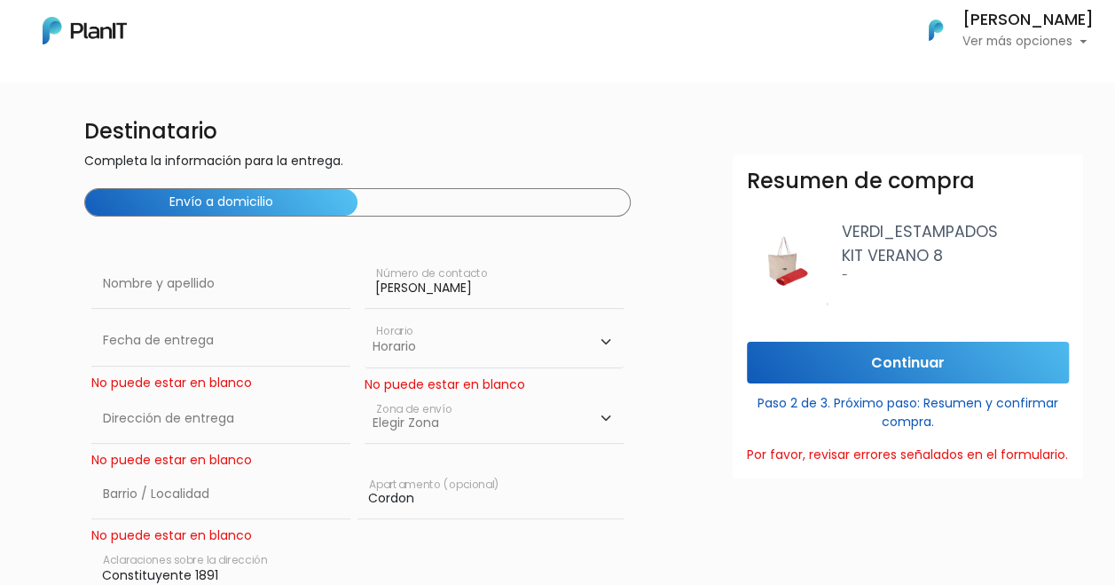
scroll to position [44, 0]
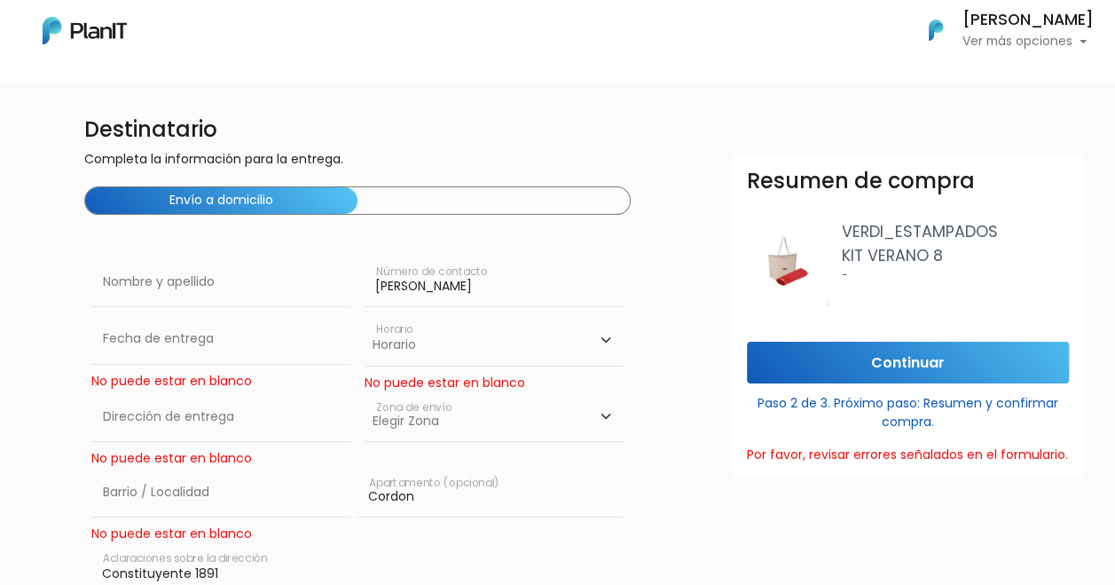
click at [532, 328] on select "Horario 08:00 - 10:00 10:00 - 12:00 14:00 - 16:00 16:00 - 18:00" at bounding box center [494, 339] width 259 height 51
select select "1"
click at [365, 314] on select "Horario 08:00 - 10:00 10:00 - 12:00 14:00 - 16:00 16:00 - 18:00" at bounding box center [494, 339] width 259 height 51
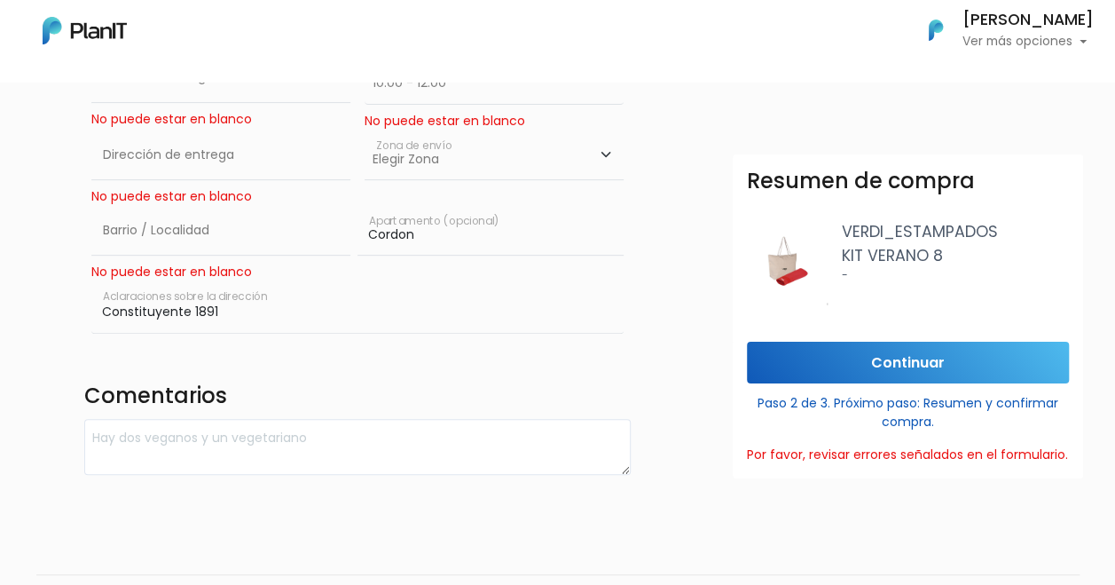
scroll to position [311, 0]
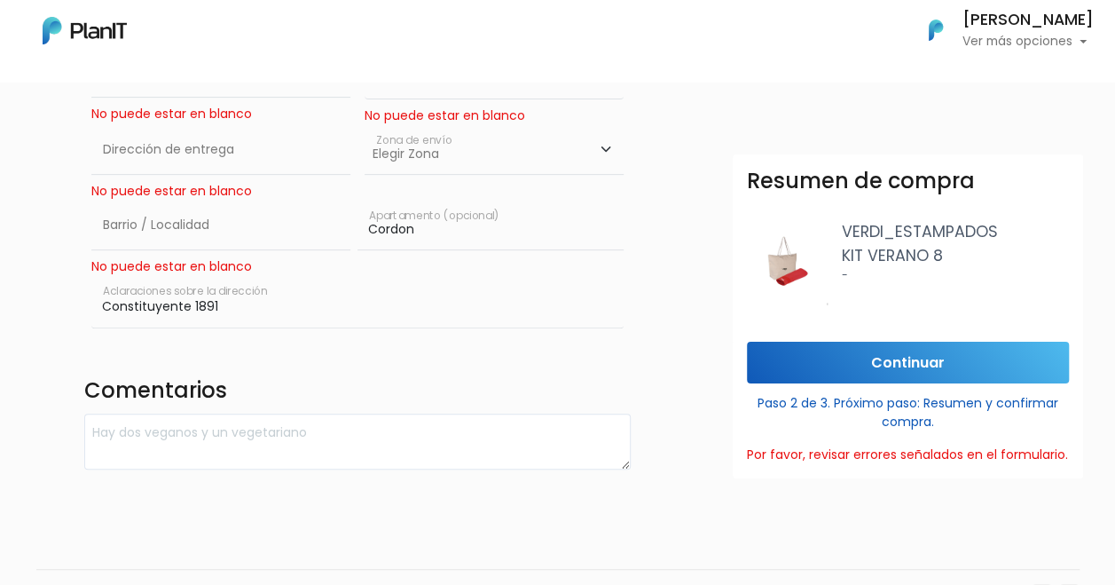
click at [558, 158] on select "Elegir Zona Zona américa Oficina Montevideo" at bounding box center [494, 150] width 259 height 50
select select "10"
click at [365, 125] on select "Elegir Zona Zona américa Oficina Montevideo" at bounding box center [494, 150] width 259 height 50
click at [838, 371] on input "Continuar" at bounding box center [908, 363] width 322 height 42
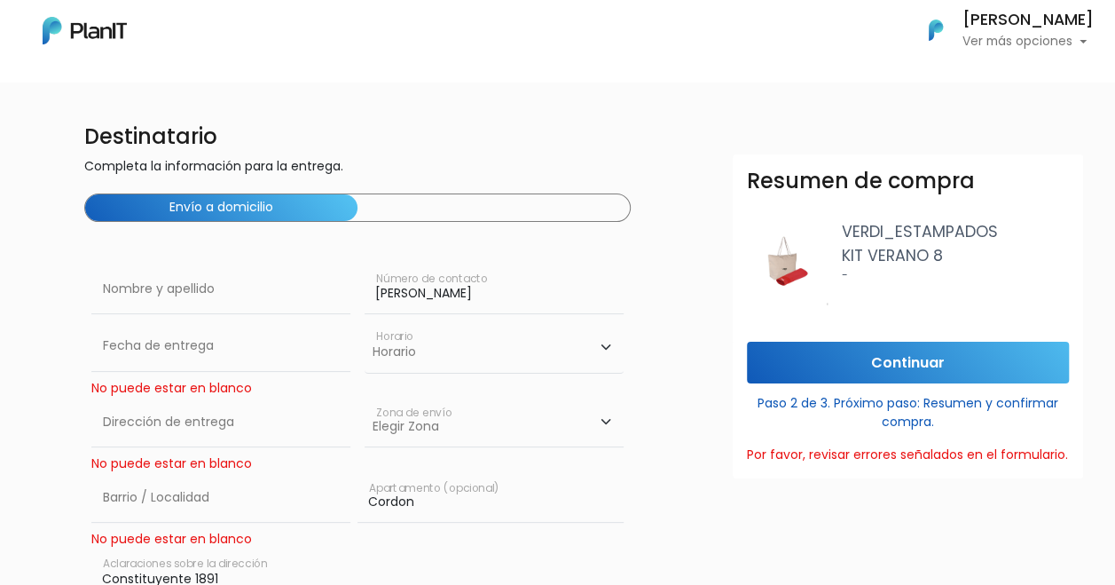
scroll to position [36, 0]
click at [529, 209] on div "Envío a domicilio" at bounding box center [357, 208] width 547 height 28
click at [358, 342] on div "Horario 10:00 - 12:00 14:00 - 16:00 16:00 - 18:00 Horario Horario 08:00 - 10:00…" at bounding box center [494, 359] width 273 height 75
click at [566, 369] on select "Horario 08:00 - 10:00 10:00 - 12:00 14:00 - 16:00 16:00 - 18:00" at bounding box center [494, 347] width 259 height 51
select select "1"
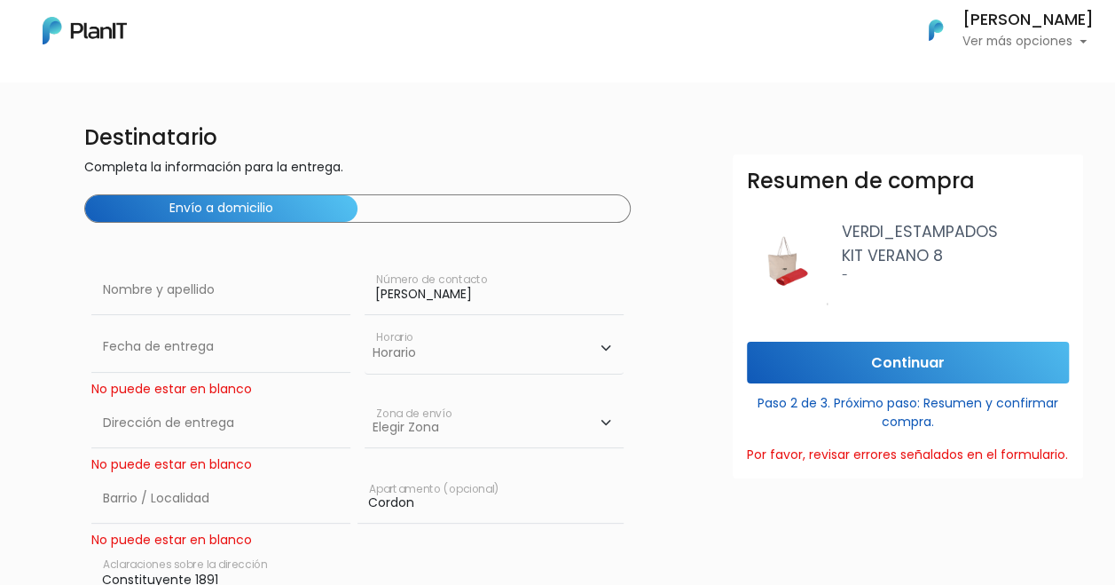
click at [365, 322] on select "Horario 08:00 - 10:00 10:00 - 12:00 14:00 - 16:00 16:00 - 18:00" at bounding box center [494, 347] width 259 height 51
click at [492, 419] on select "Elegir Zona Zona américa Oficina Montevideo" at bounding box center [494, 423] width 259 height 50
select select "10"
click at [365, 398] on select "Elegir Zona Zona américa Oficina Montevideo" at bounding box center [494, 423] width 259 height 50
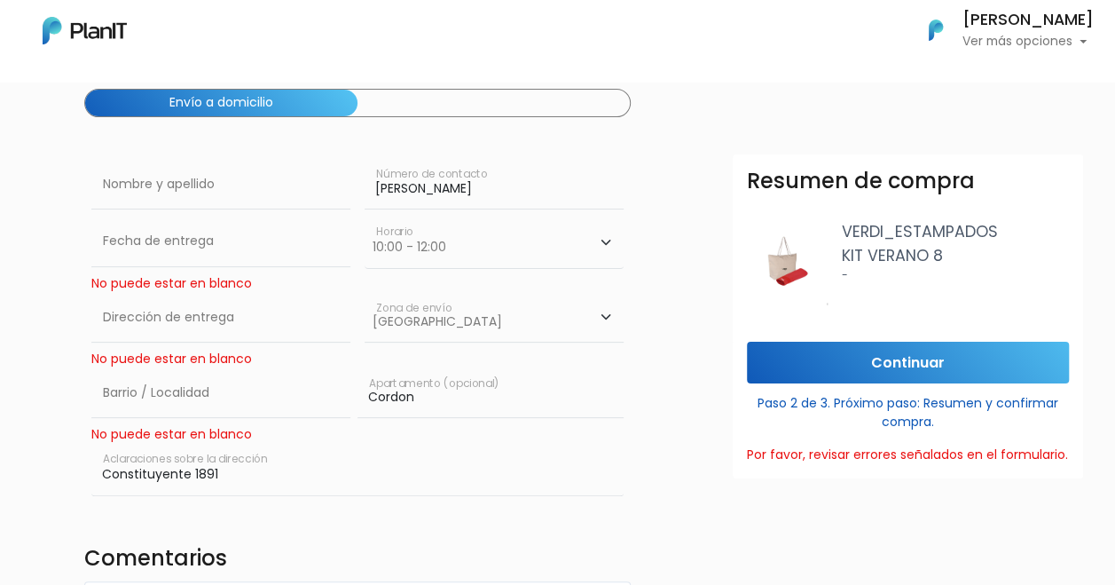
scroll to position [162, 0]
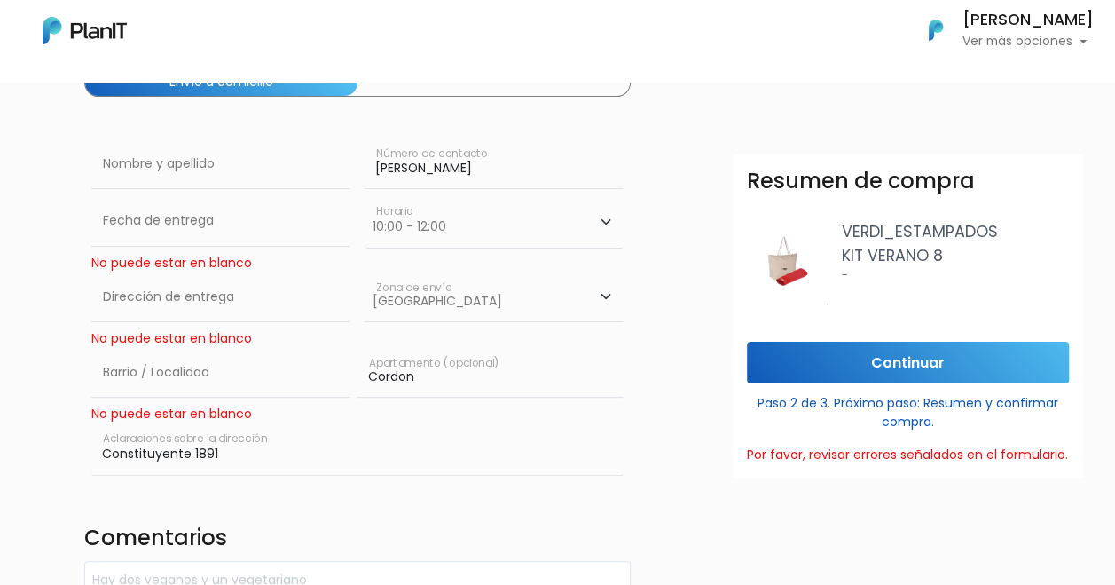
click at [271, 451] on input "Constituyente 1891" at bounding box center [357, 448] width 533 height 51
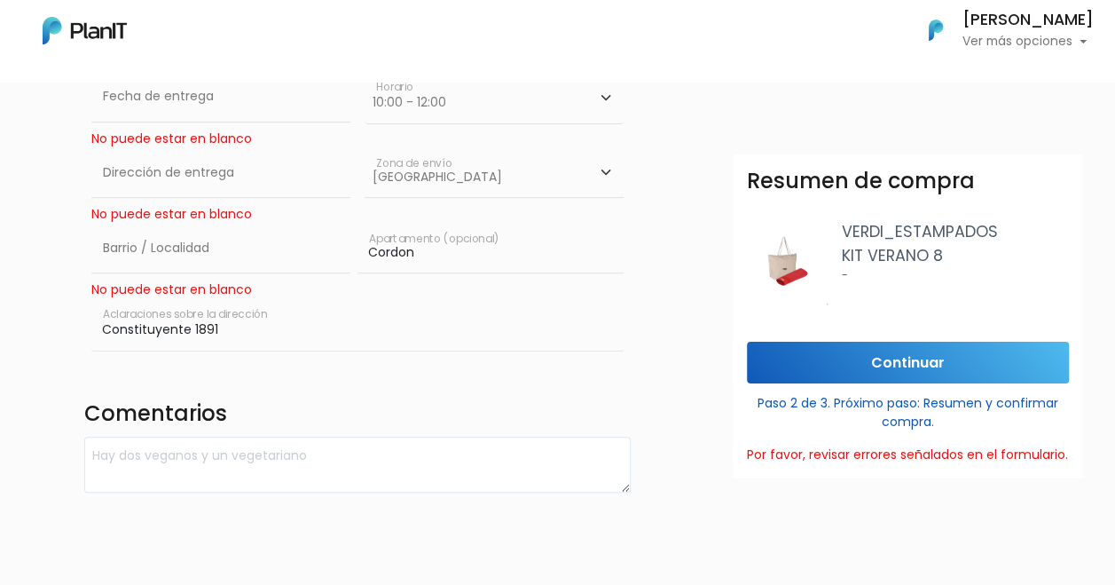
scroll to position [287, 0]
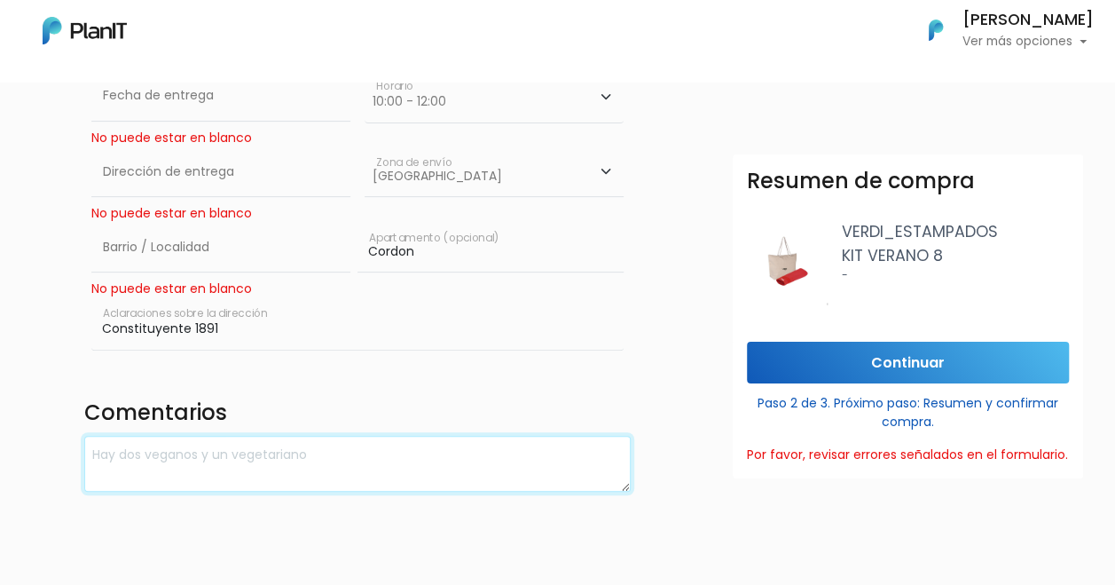
click at [337, 452] on textarea at bounding box center [357, 464] width 547 height 56
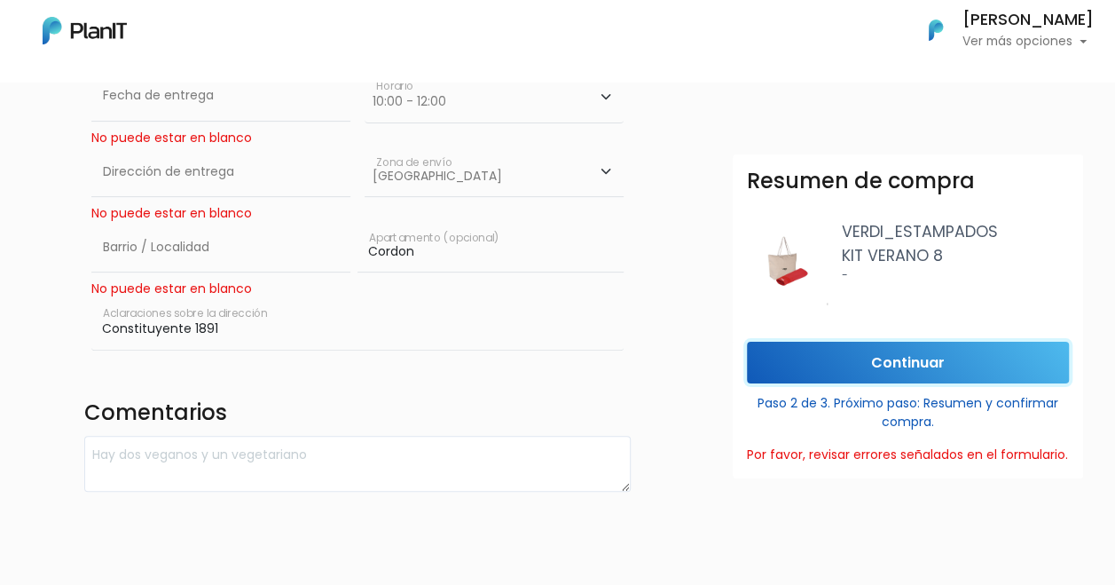
click at [896, 376] on input "Continuar" at bounding box center [908, 363] width 322 height 42
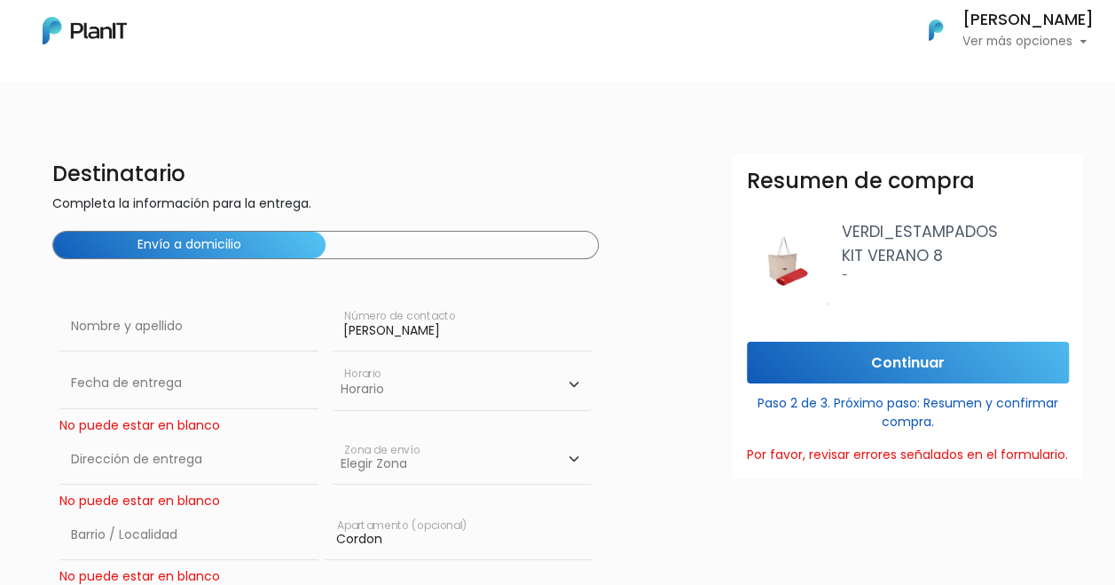
scroll to position [0, 33]
click at [539, 257] on div "Envío a domicilio" at bounding box center [324, 245] width 547 height 28
click at [540, 256] on div "Envío a domicilio" at bounding box center [324, 245] width 547 height 28
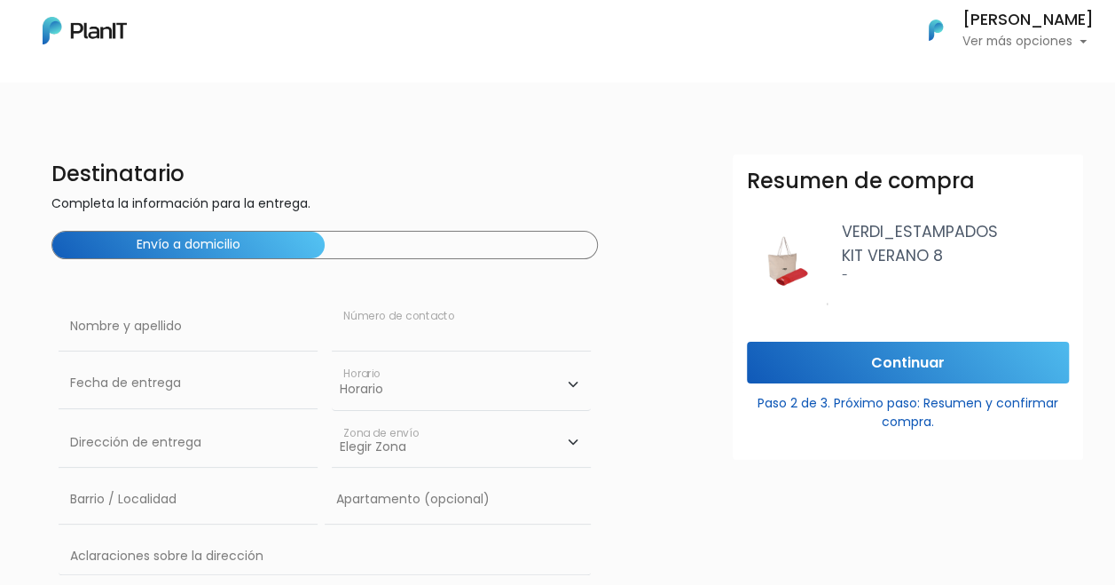
click at [530, 334] on input "text" at bounding box center [461, 327] width 259 height 50
type input "[PERSON_NAME]"
type input "Cordon"
type input "Constituyente 1891"
click at [452, 394] on select "Horario 08:00 - 10:00 10:00 - 12:00 14:00 - 16:00 16:00 - 18:00" at bounding box center [461, 383] width 259 height 51
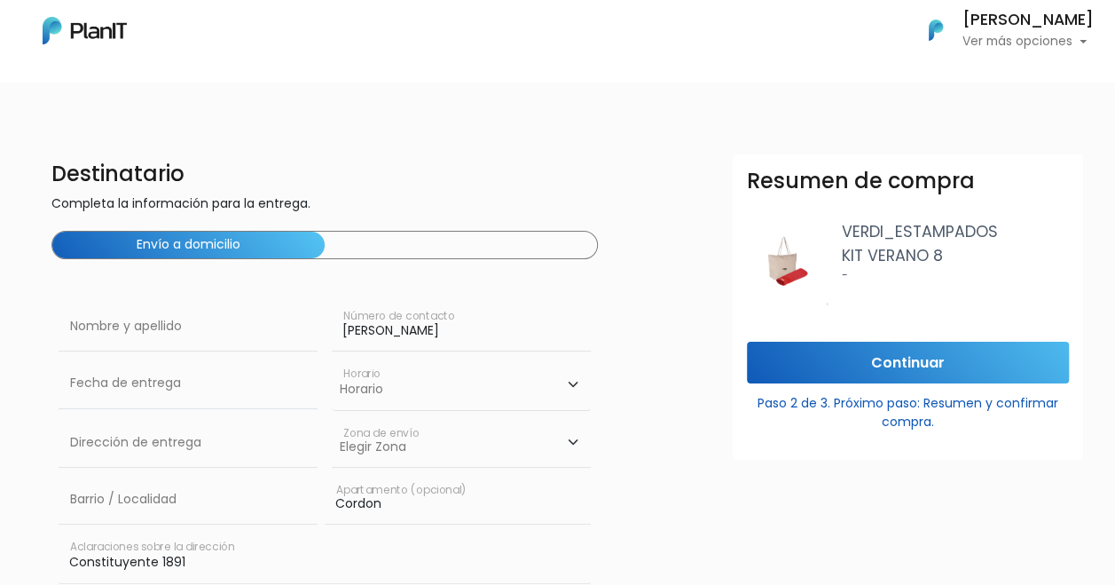
select select "1"
click at [332, 358] on select "Horario 08:00 - 10:00 10:00 - 12:00 14:00 - 16:00 16:00 - 18:00" at bounding box center [461, 383] width 259 height 51
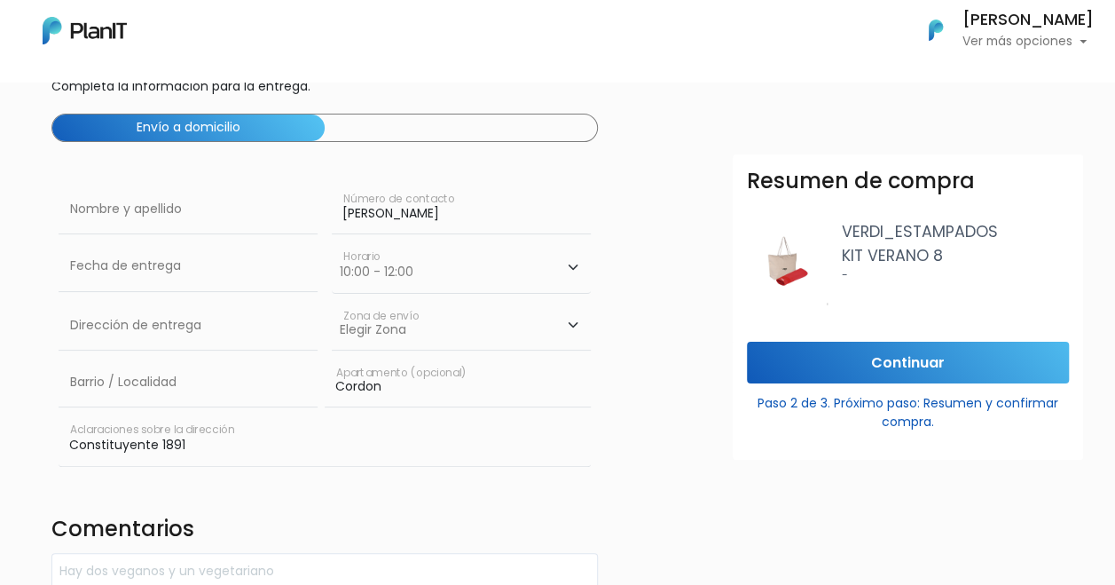
scroll to position [118, 33]
click at [468, 321] on select "Elegir [GEOGRAPHIC_DATA]" at bounding box center [461, 325] width 259 height 50
select select "10"
click at [332, 300] on select "Elegir [GEOGRAPHIC_DATA]" at bounding box center [461, 325] width 259 height 50
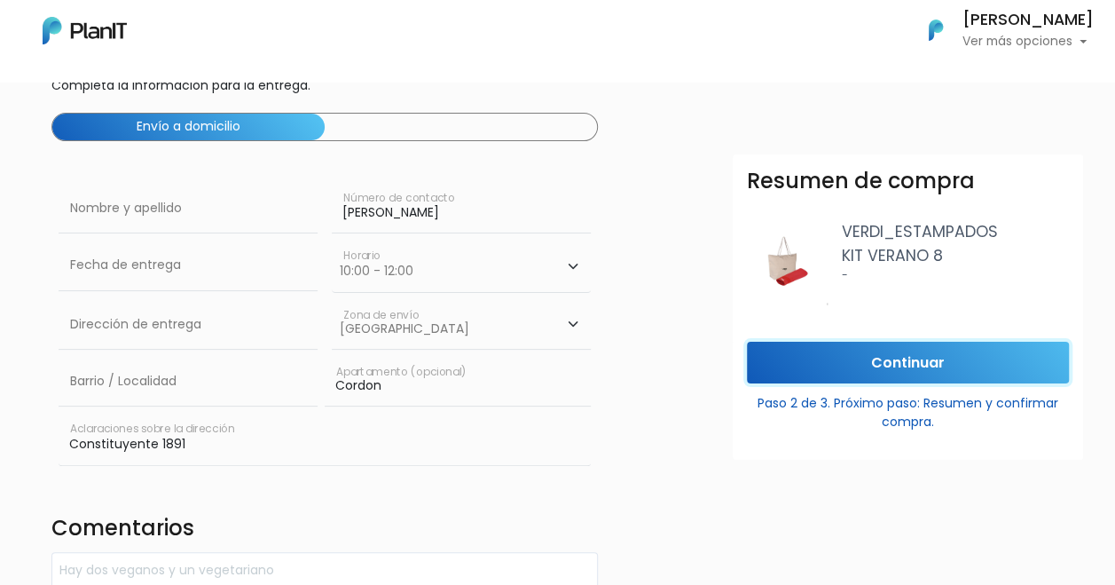
click at [866, 356] on input "Continuar" at bounding box center [908, 363] width 322 height 42
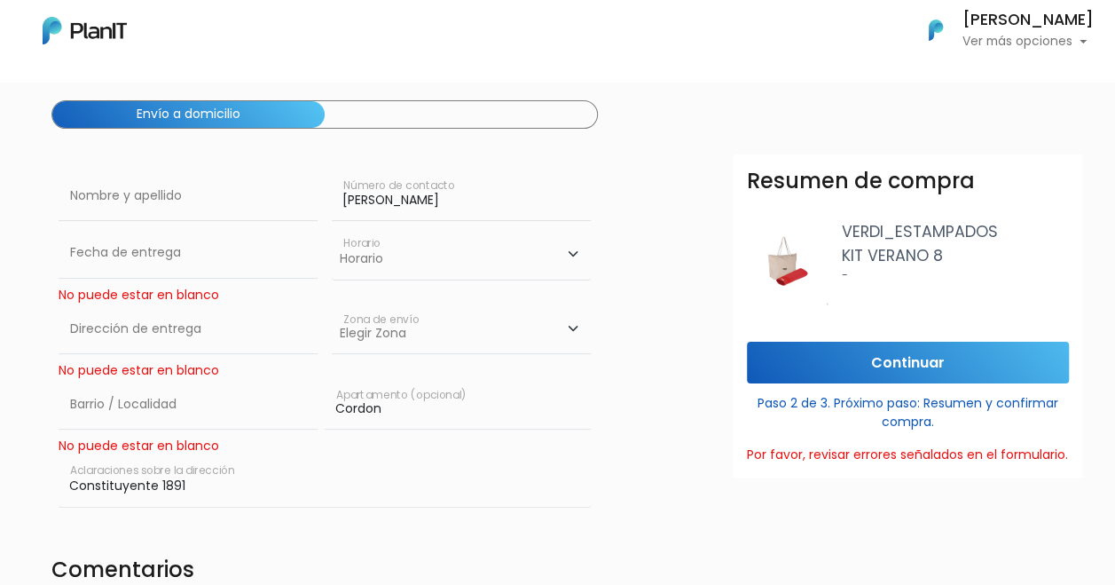
scroll to position [132, 33]
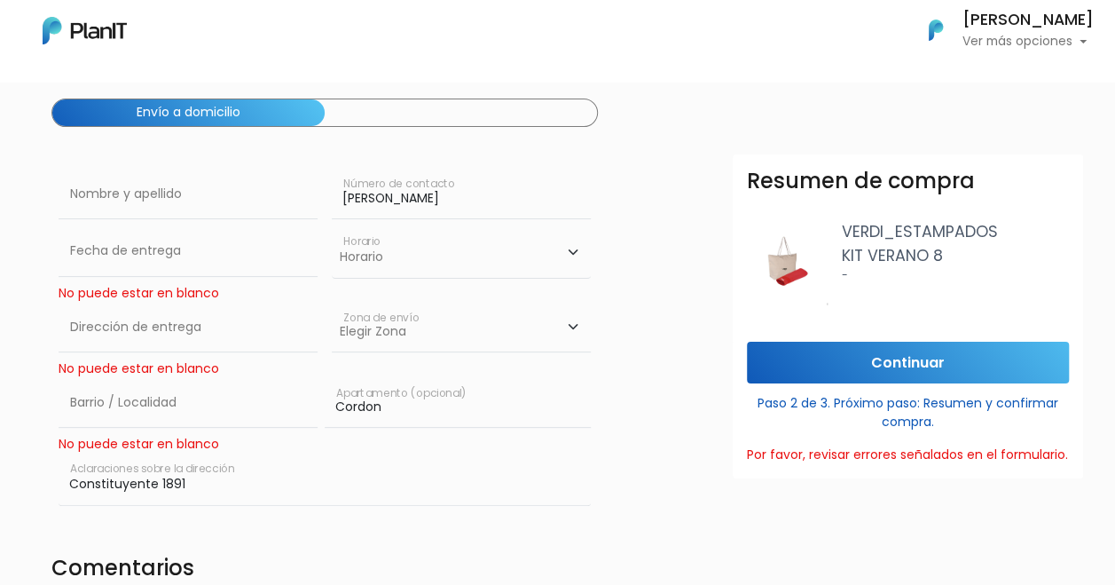
click at [586, 329] on select "Elegir [GEOGRAPHIC_DATA]" at bounding box center [461, 328] width 259 height 50
click at [332, 303] on select "Elegir [GEOGRAPHIC_DATA]" at bounding box center [461, 328] width 259 height 50
click at [440, 334] on select "Elegir [GEOGRAPHIC_DATA]" at bounding box center [461, 328] width 259 height 50
select select "8"
click at [332, 303] on select "Elegir [GEOGRAPHIC_DATA]" at bounding box center [461, 328] width 259 height 50
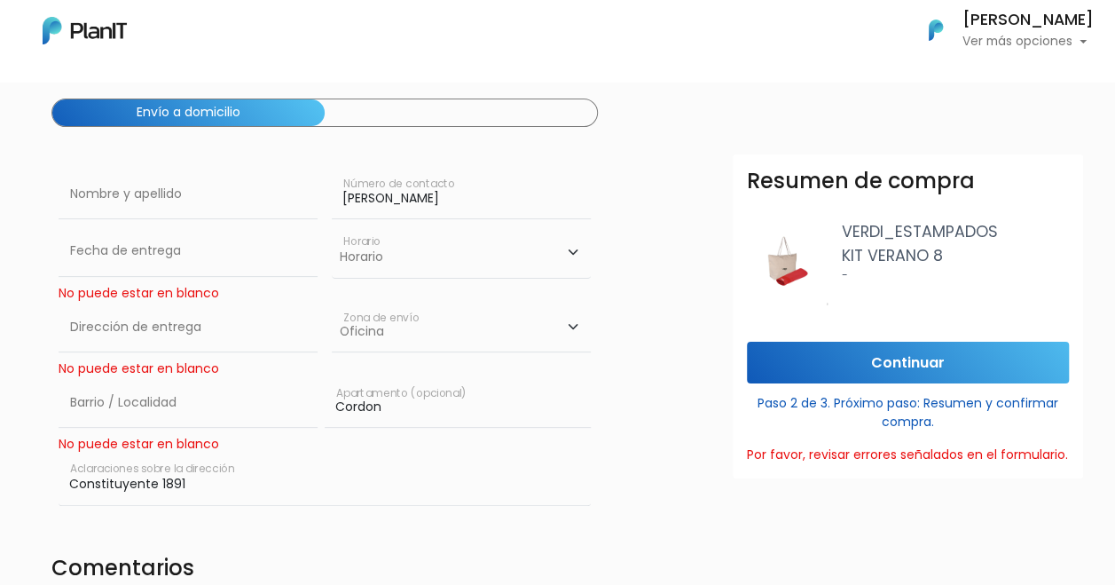
scroll to position [0, 33]
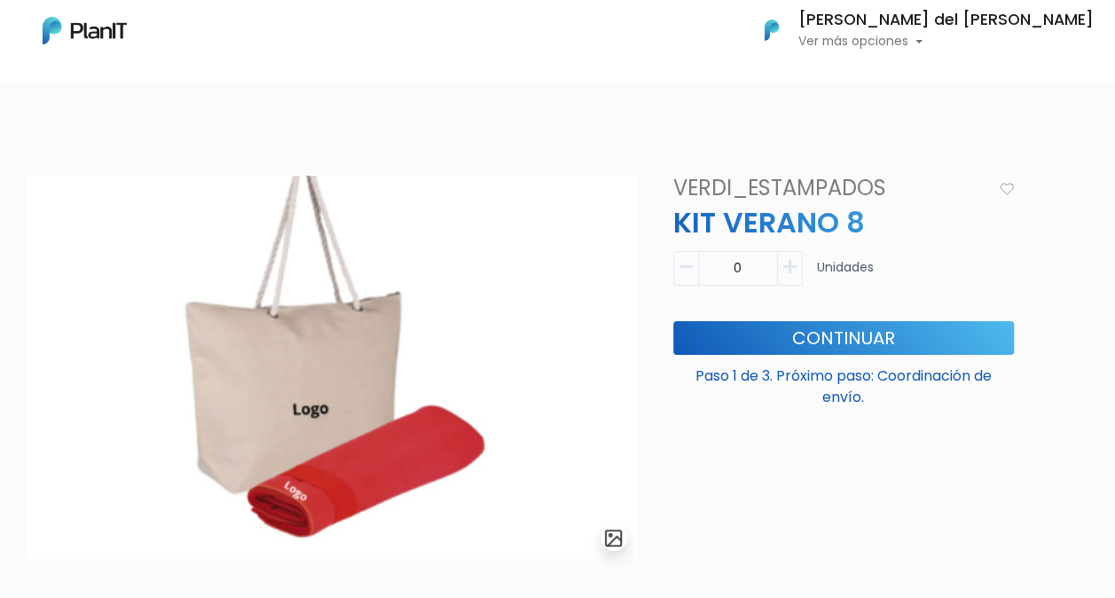
click at [799, 275] on button "button" at bounding box center [790, 268] width 25 height 35
type input "1"
click at [825, 341] on button "Continuar" at bounding box center [843, 338] width 341 height 34
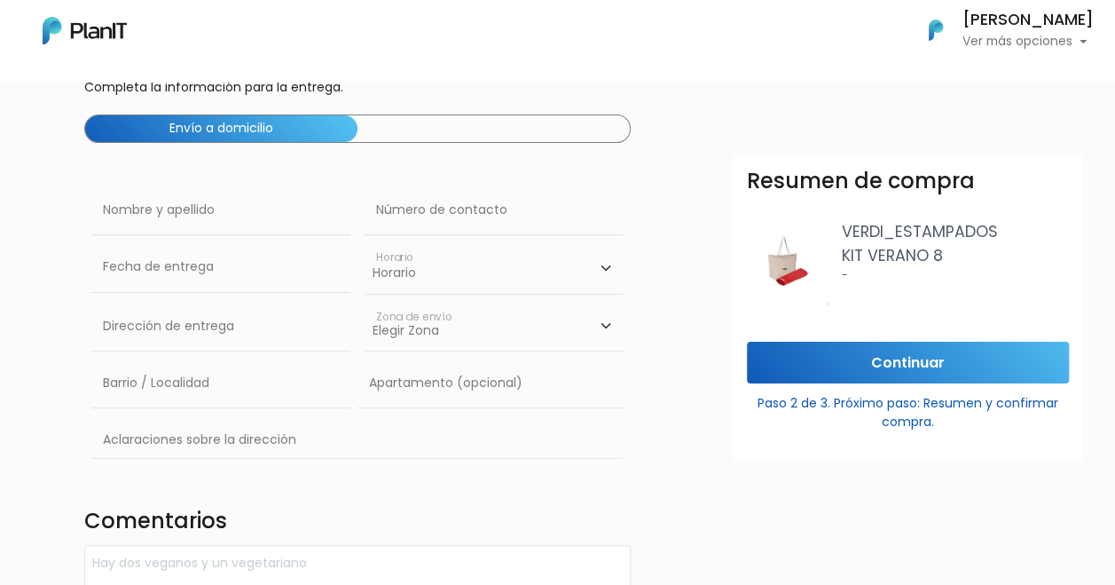
scroll to position [117, 0]
click at [538, 215] on input "text" at bounding box center [494, 210] width 259 height 50
type input "093899904"
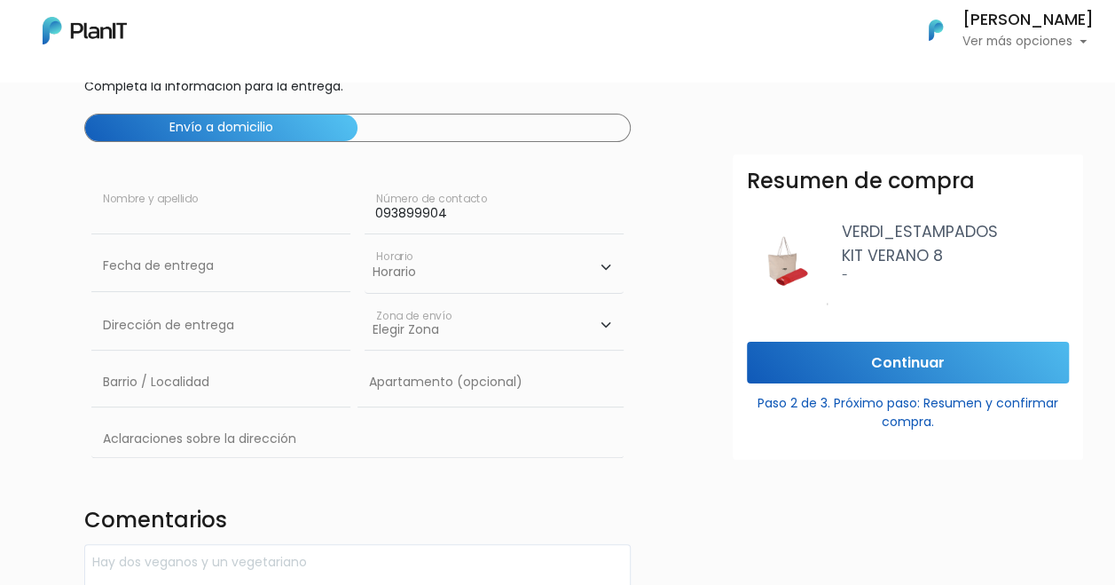
type input "[PERSON_NAME] del [PERSON_NAME]"
type input "Br. Artigas 1645 Apt 1102"
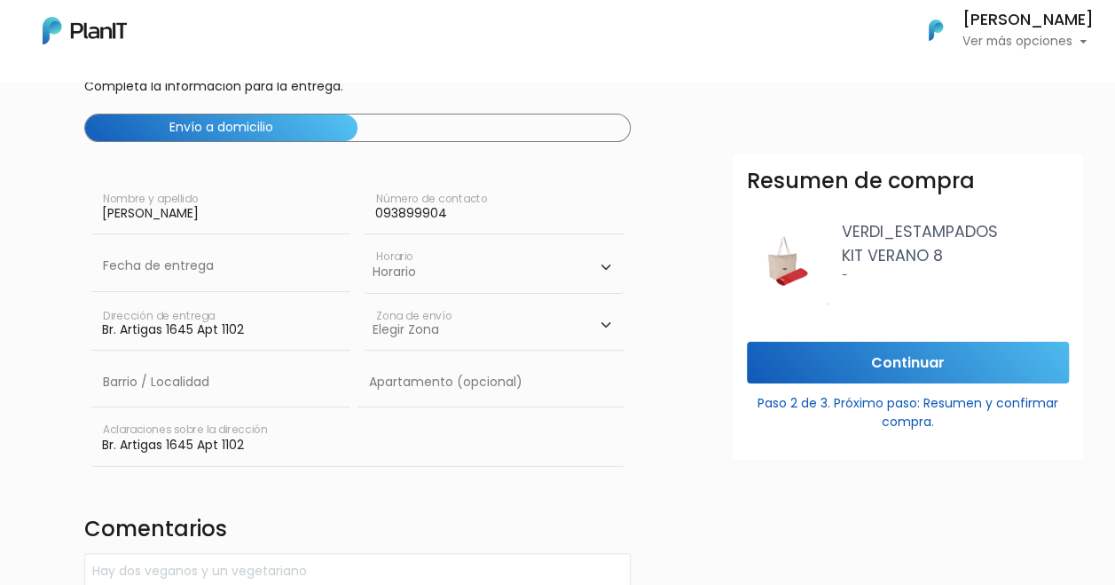
click at [551, 270] on select "Horario 08:00 - 10:00 10:00 - 12:00 14:00 - 16:00 16:00 - 18:00" at bounding box center [494, 266] width 259 height 51
select select "1"
click at [365, 241] on select "Horario 08:00 - 10:00 10:00 - 12:00 14:00 - 16:00 16:00 - 18:00" at bounding box center [494, 266] width 259 height 51
click at [483, 387] on input "text" at bounding box center [491, 383] width 266 height 50
type input "Cordon"
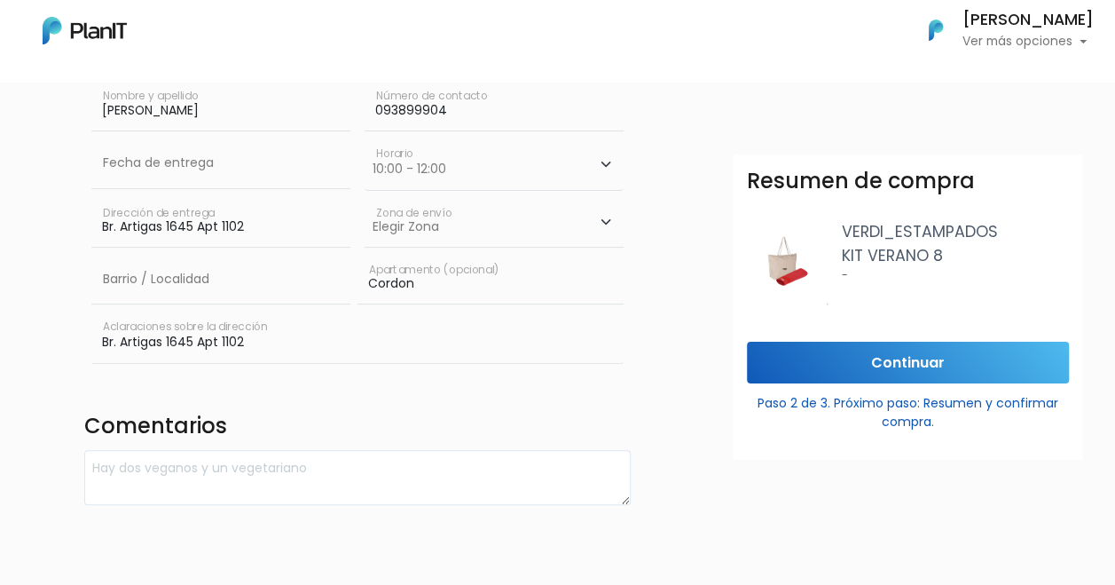
scroll to position [221, 0]
click at [523, 216] on select "Elegir Zona Zona américa Oficina Montevideo" at bounding box center [494, 222] width 259 height 50
select select "10"
click at [365, 197] on select "Elegir Zona Zona américa Oficina Montevideo" at bounding box center [494, 222] width 259 height 50
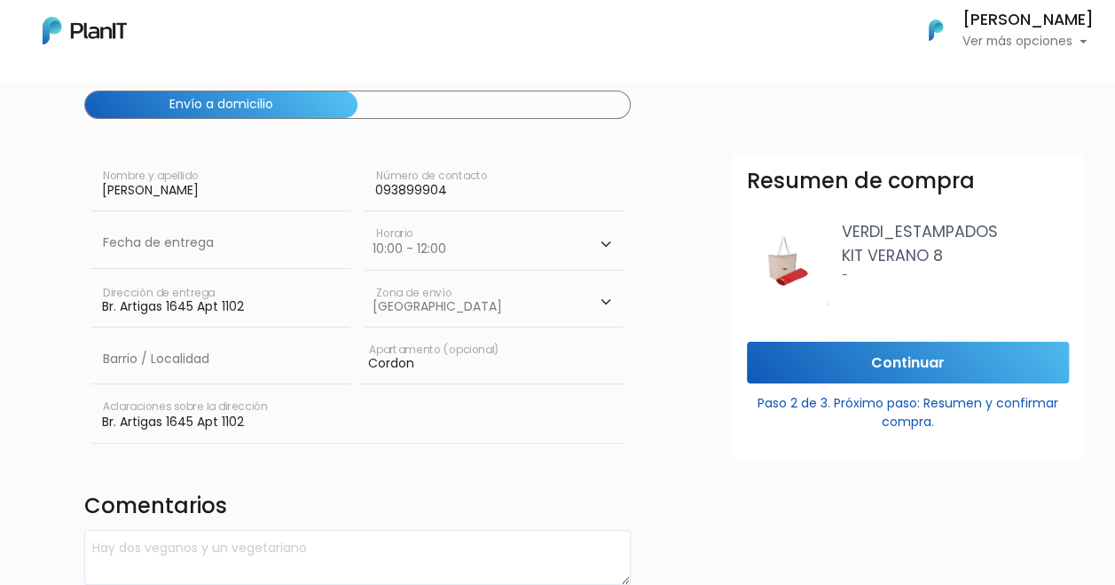
scroll to position [301, 0]
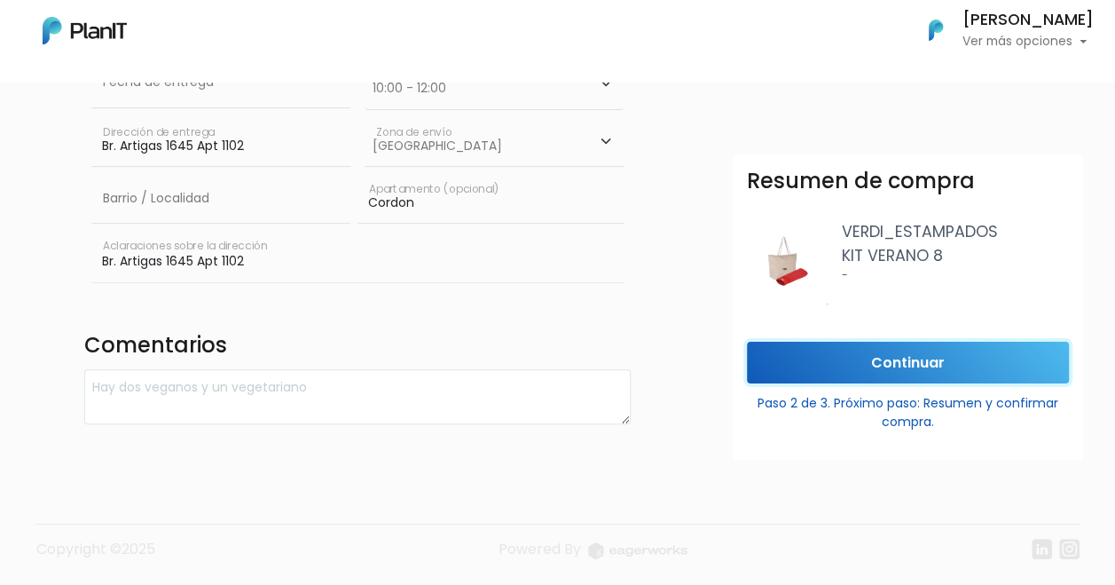
click at [852, 367] on input "Continuar" at bounding box center [908, 363] width 322 height 42
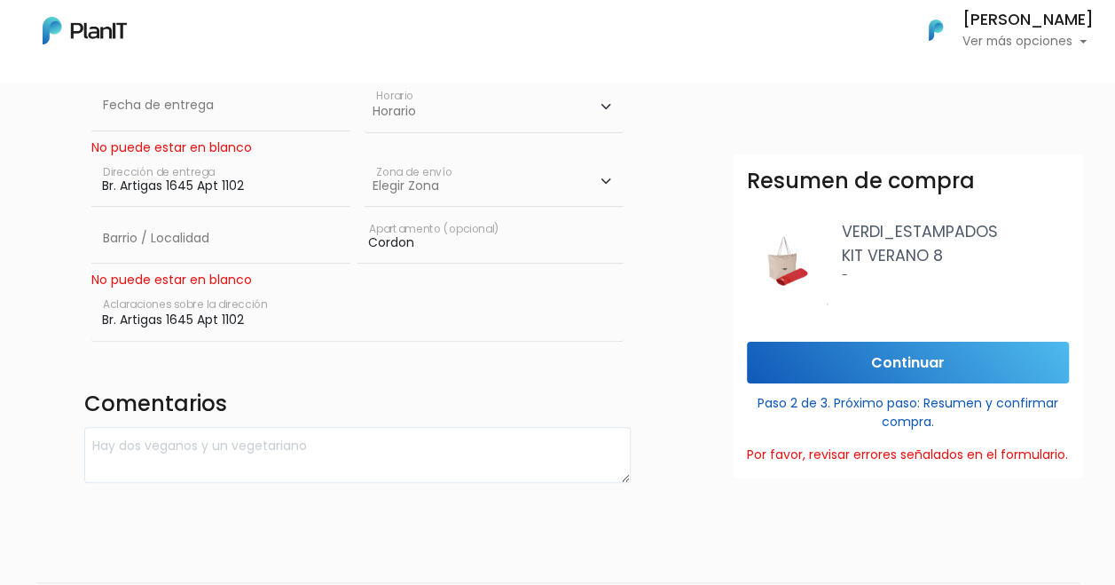
scroll to position [279, 0]
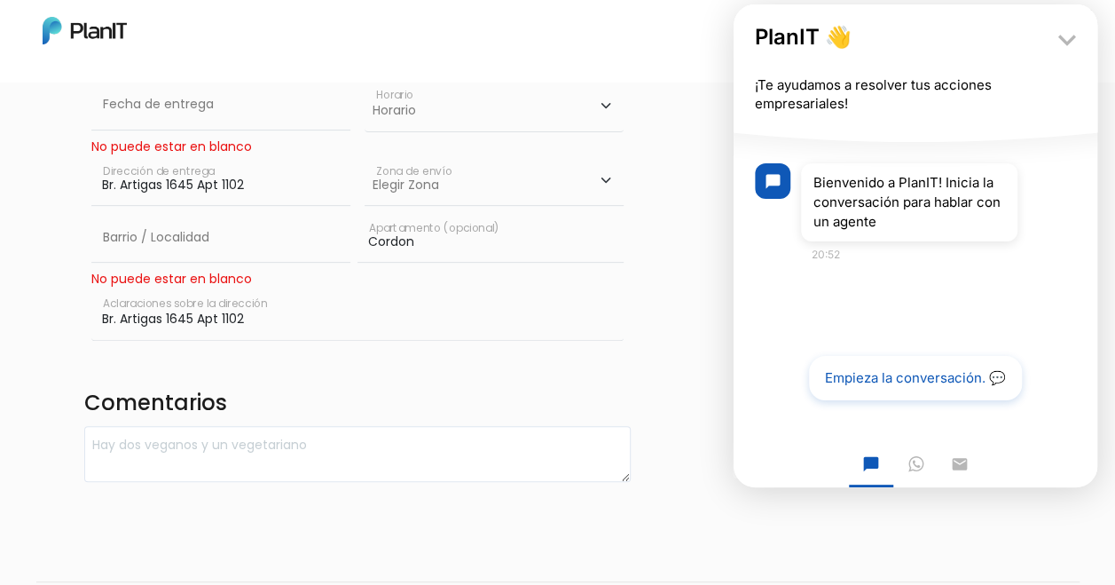
click at [933, 392] on button "Empieza la conversación. 💬" at bounding box center [915, 378] width 223 height 46
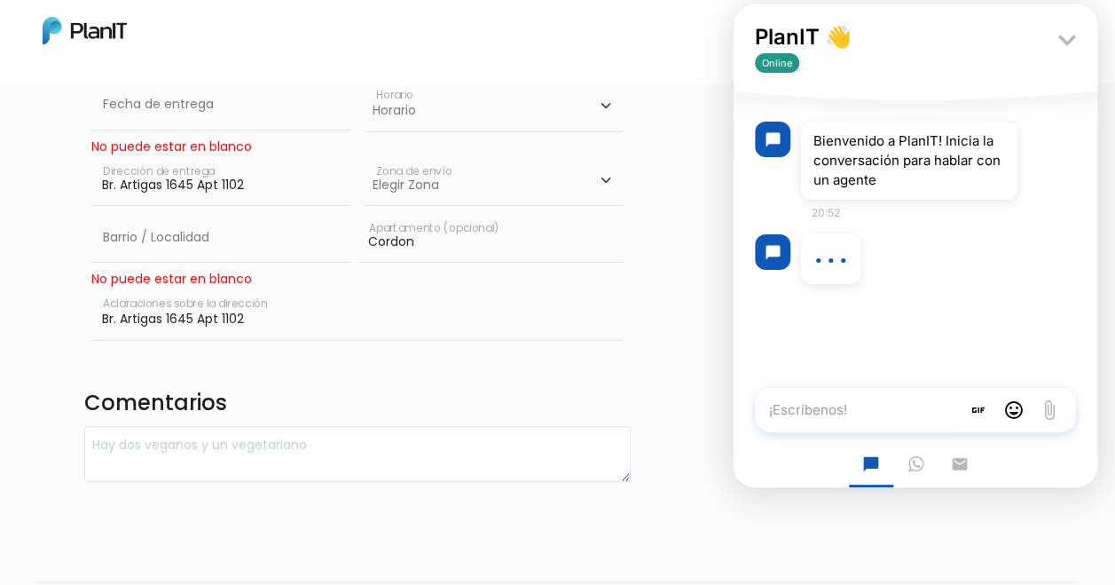
click at [885, 413] on textarea "¡Escríbenos!" at bounding box center [858, 410] width 206 height 44
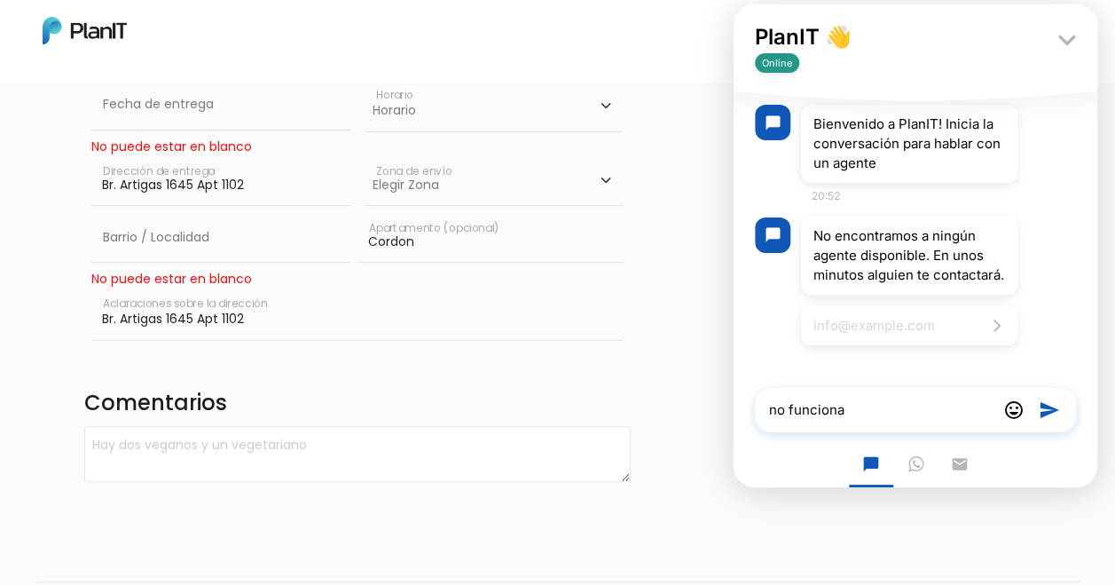
type textarea "no funciona"
click at [1060, 406] on button "send Send" at bounding box center [1049, 410] width 35 height 44
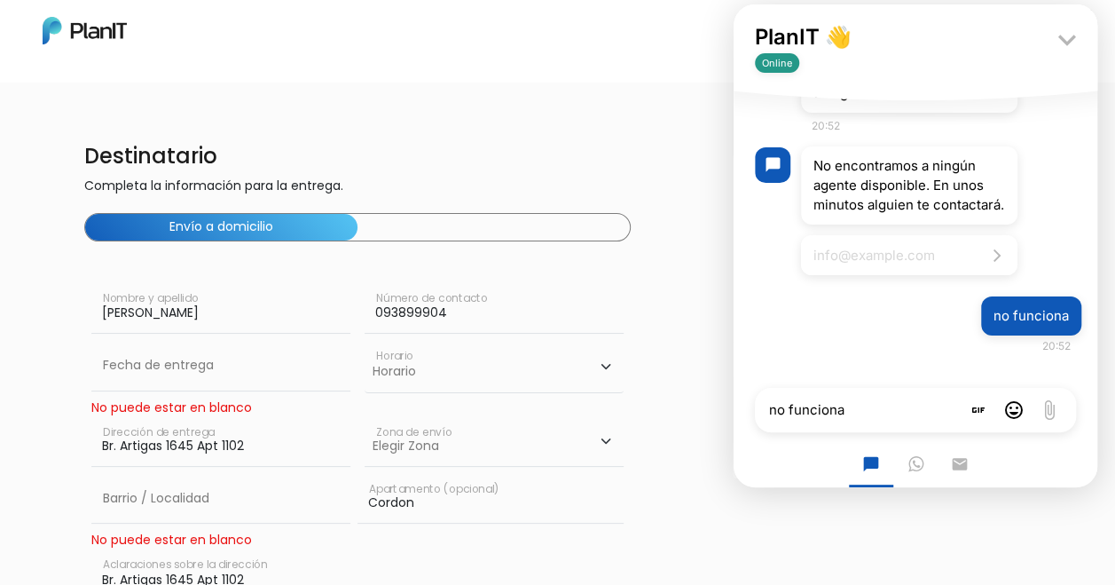
scroll to position [0, 0]
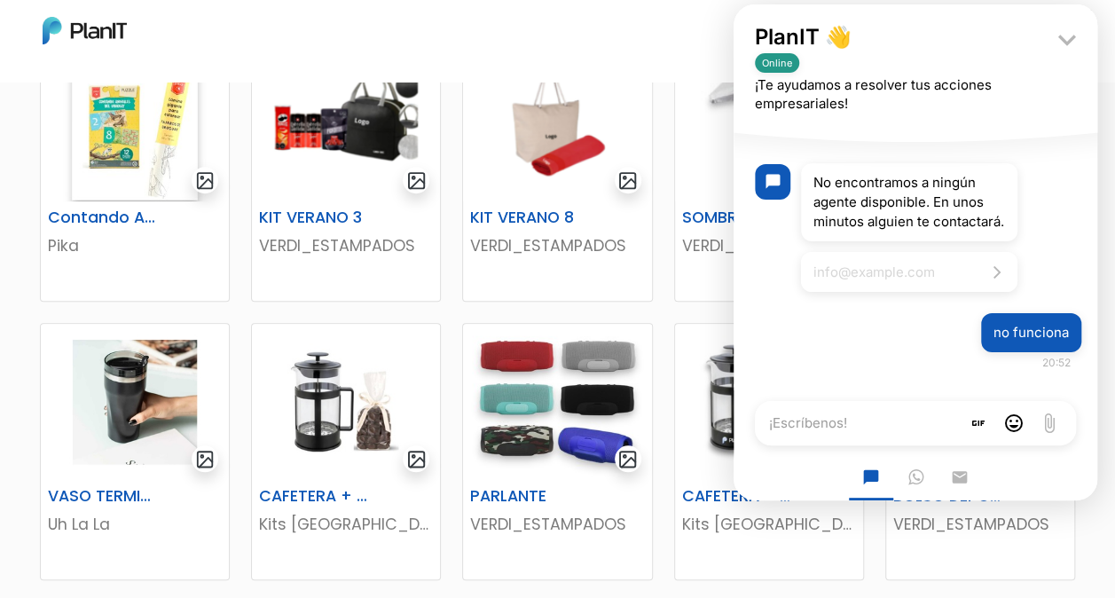
scroll to position [23, 0]
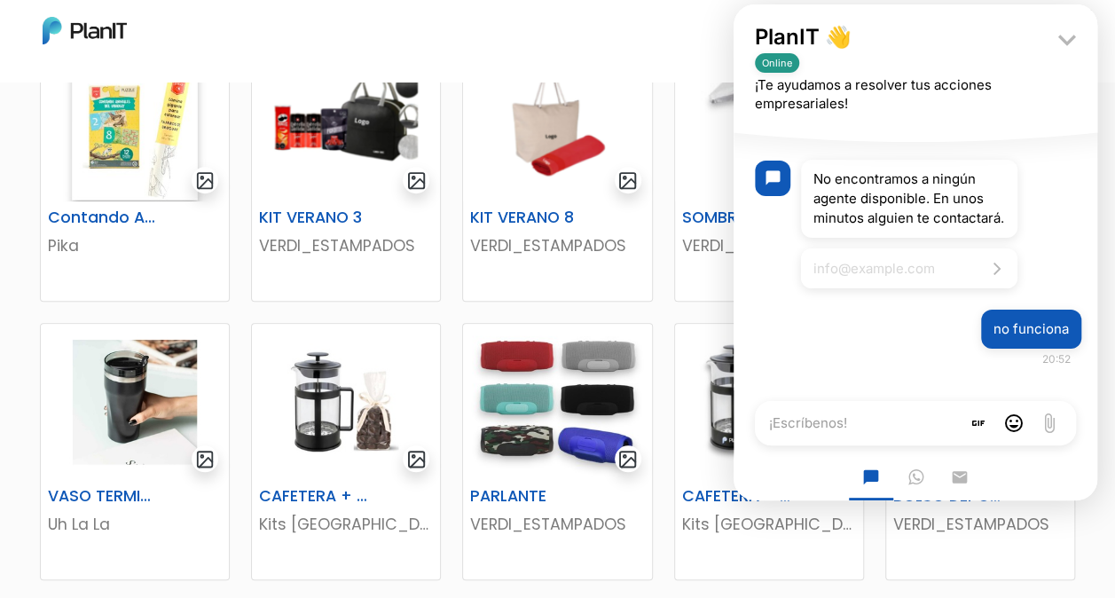
click at [635, 27] on div "Mis Compras Mi Lista Editar Información Cerrar Sesión [PERSON_NAME] Ver más opc…" at bounding box center [557, 30] width 1115 height 46
click at [623, 312] on div "REPOSERA VERDI_ESTAMPADOS [GEOGRAPHIC_DATA] Cotton Lamb Bedding Juego charlas d…" at bounding box center [558, 396] width 1058 height 1305
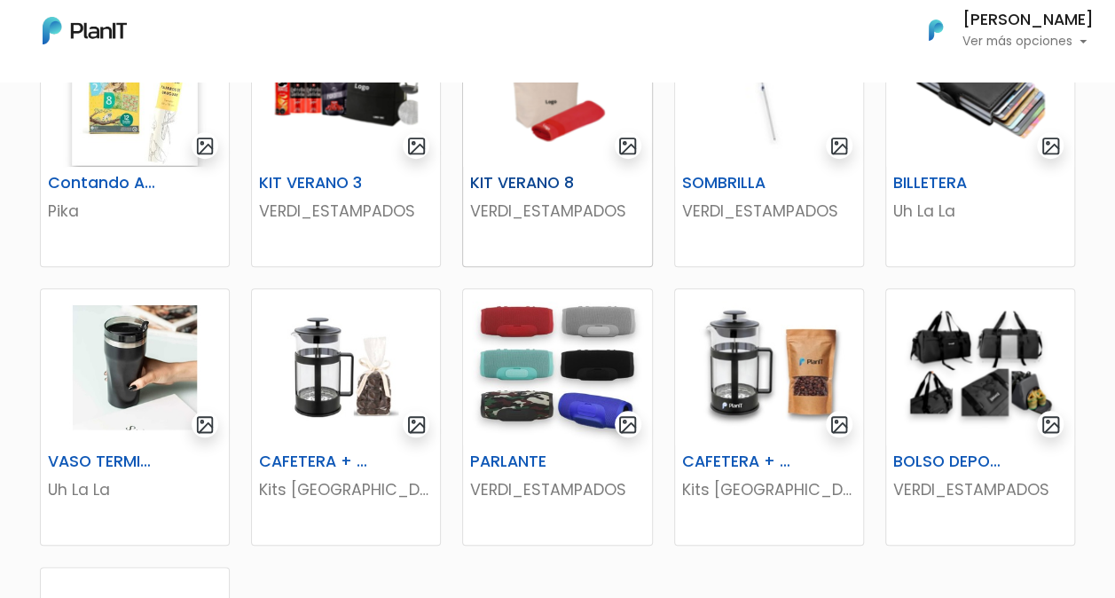
scroll to position [696, 0]
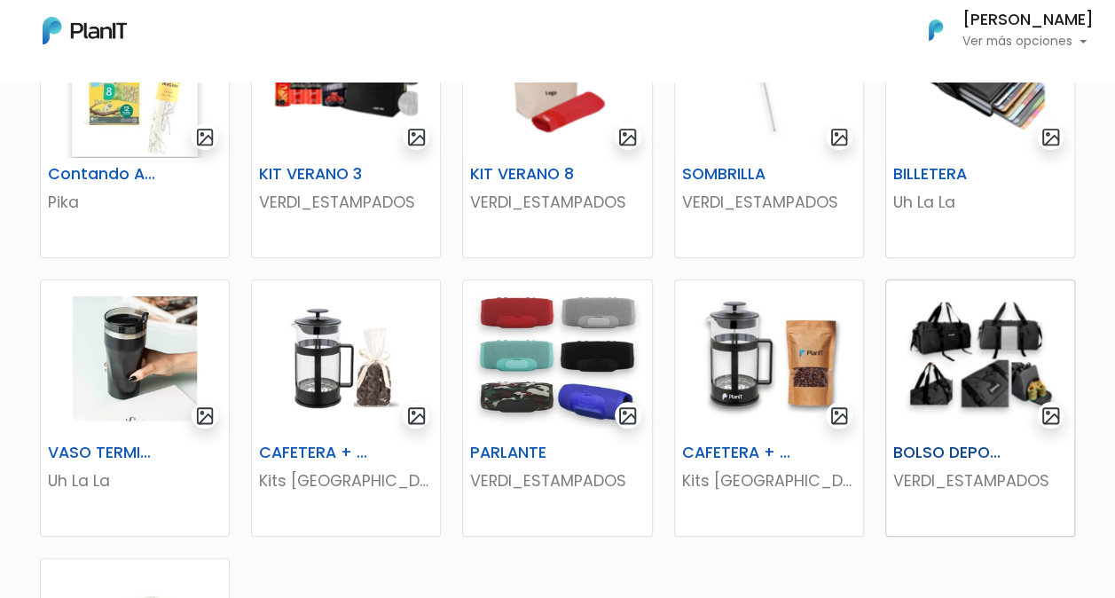
click at [951, 385] on img at bounding box center [980, 358] width 188 height 156
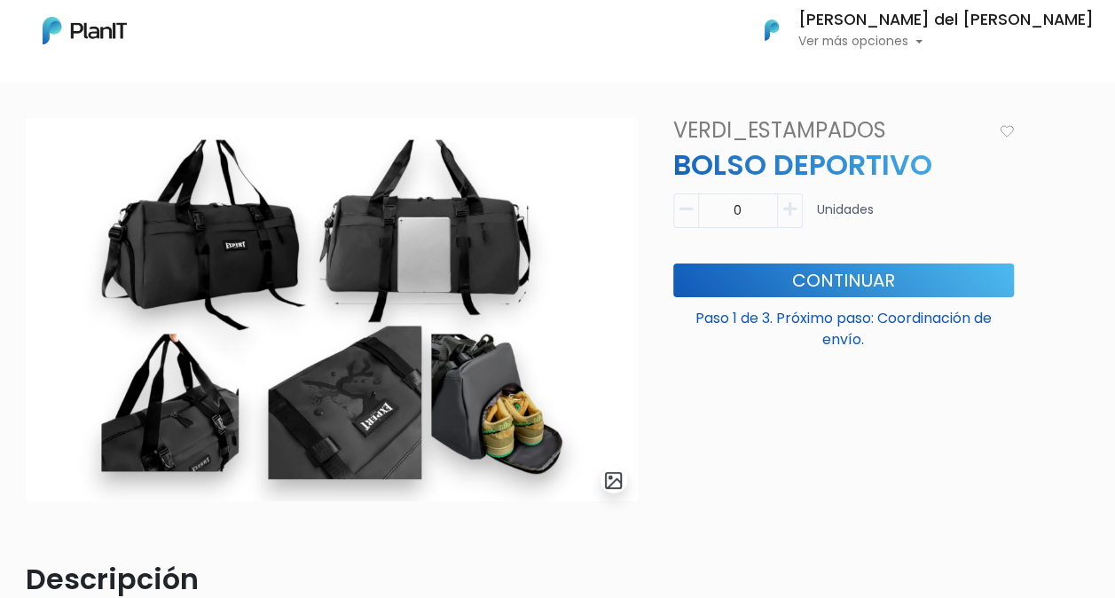
scroll to position [60, 0]
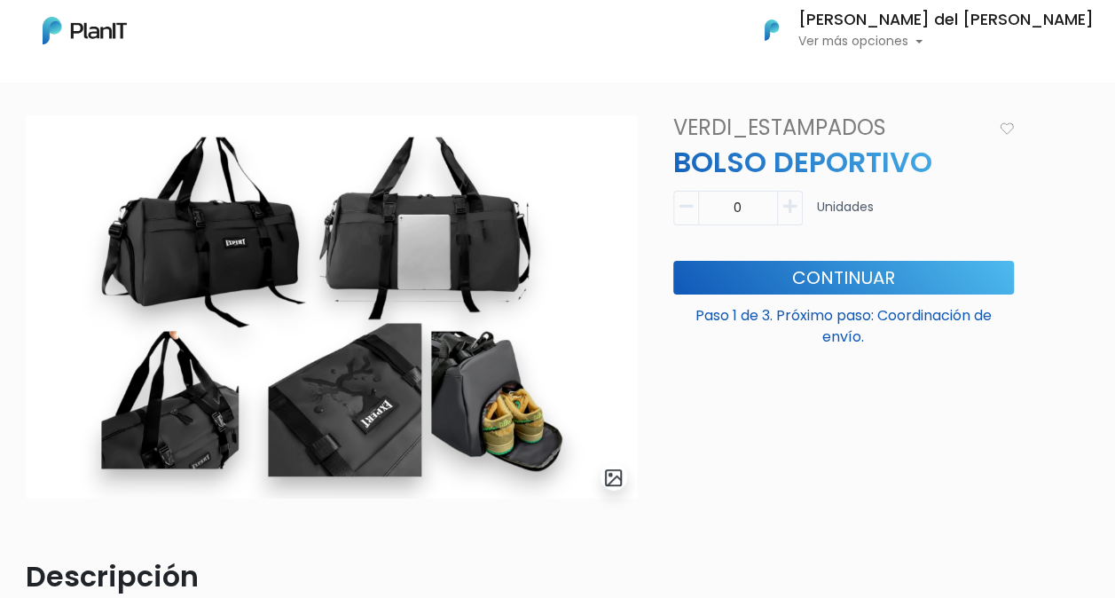
click at [794, 212] on icon "button" at bounding box center [789, 207] width 13 height 16
type input "1"
click at [808, 280] on button "Continuar" at bounding box center [843, 278] width 341 height 34
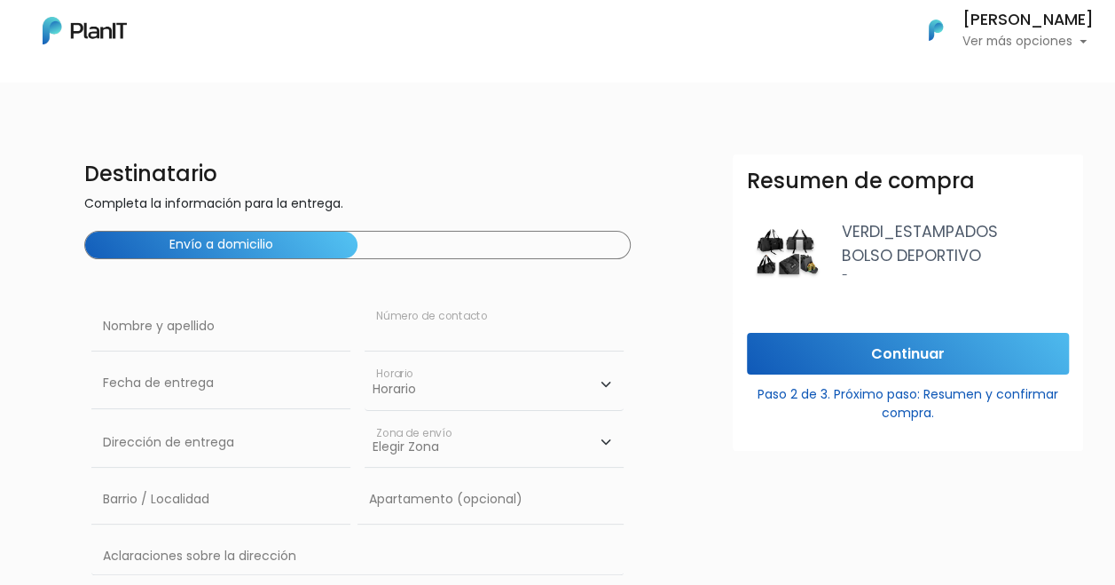
click at [564, 321] on input "text" at bounding box center [494, 327] width 259 height 50
type input "093899904"
type input "Ariel Emilio Del Pino"
type input "Br. Artigas 1645 Apt 1102"
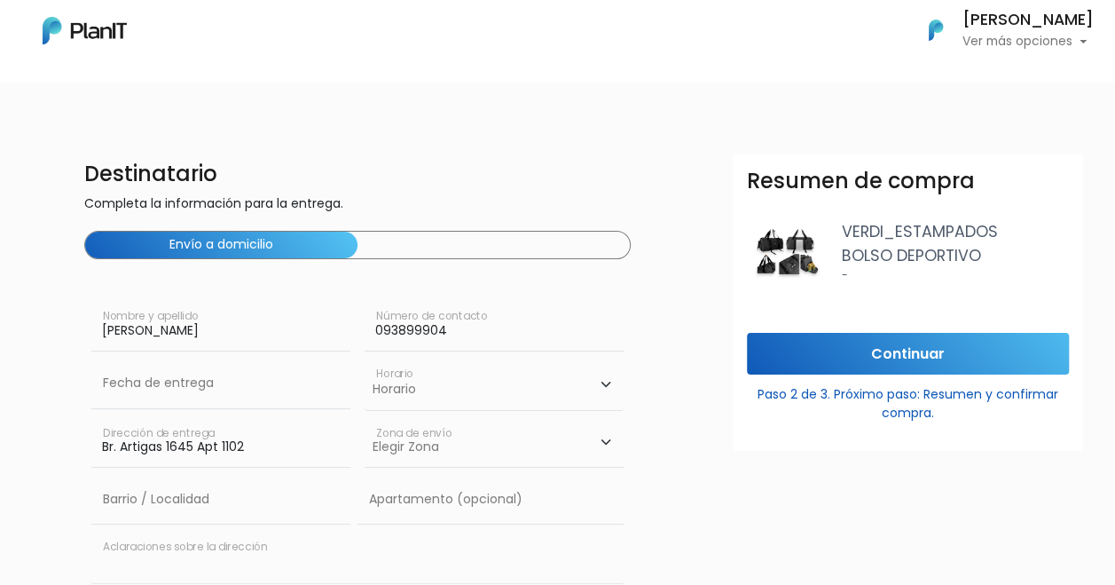
type input "Br. Artigas 1645 Apt 1102"
click at [563, 389] on select "Horario 08:00 - 10:00 10:00 - 12:00 14:00 - 16:00 16:00 - 18:00" at bounding box center [494, 383] width 259 height 51
select select "2"
click at [365, 358] on select "Horario 08:00 - 10:00 10:00 - 12:00 14:00 - 16:00 16:00 - 18:00" at bounding box center [494, 383] width 259 height 51
click at [494, 456] on select "Elegir Zona Zona américa Oficina Montevideo" at bounding box center [494, 443] width 259 height 50
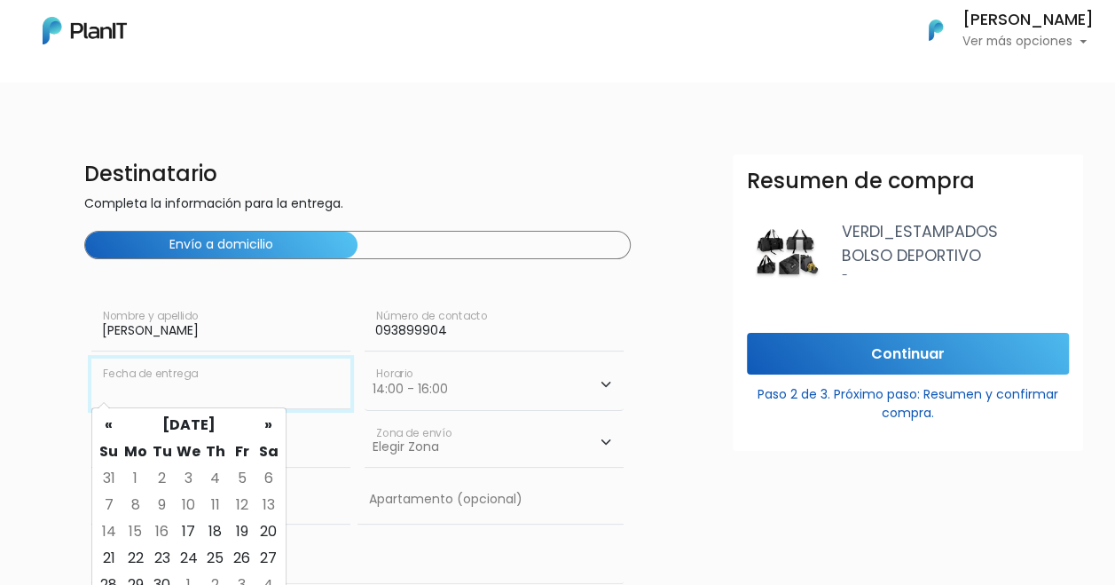
click at [211, 374] on input "text" at bounding box center [220, 383] width 259 height 50
click at [243, 527] on td "19" at bounding box center [242, 531] width 27 height 27
type input "19/09/2025"
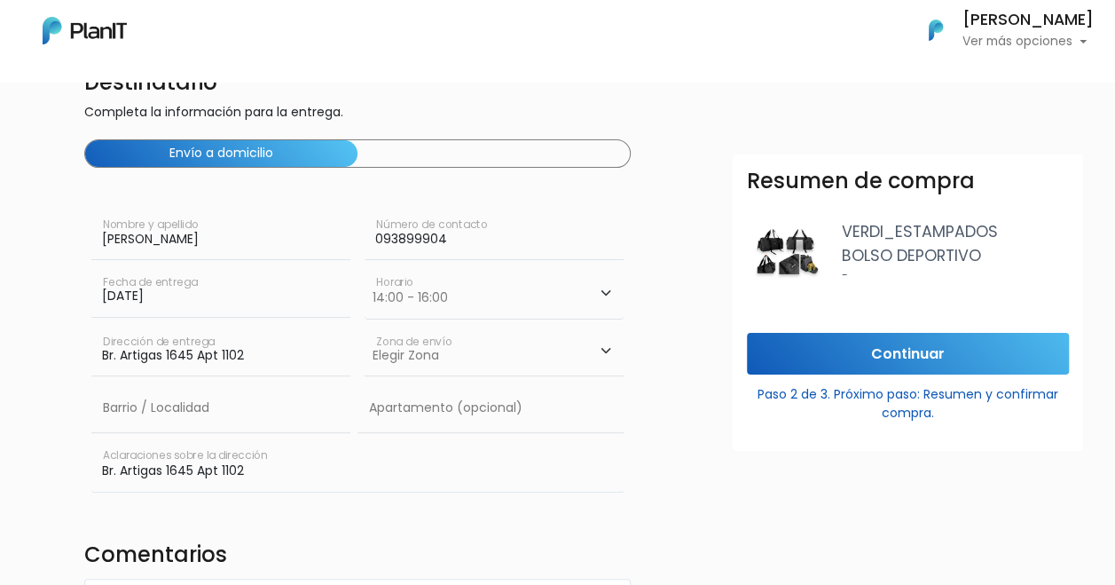
scroll to position [95, 0]
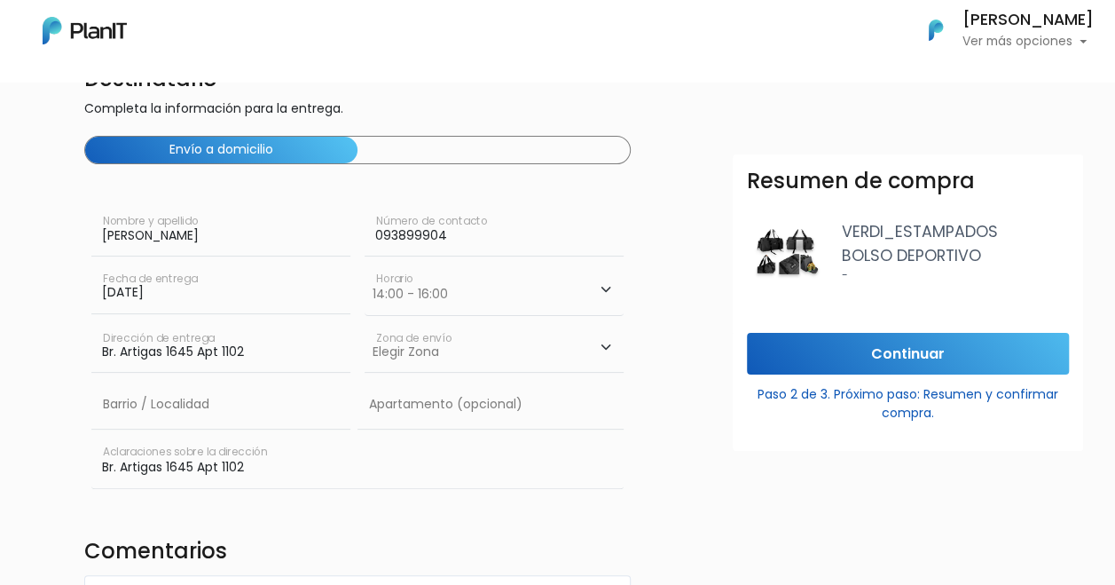
click at [449, 357] on select "Elegir Zona Zona américa Oficina Montevideo" at bounding box center [494, 348] width 259 height 50
select select "8"
click at [365, 323] on select "Elegir Zona Zona américa Oficina Montevideo" at bounding box center [494, 348] width 259 height 50
click at [293, 410] on input "text" at bounding box center [220, 405] width 259 height 50
type input "Cordon"
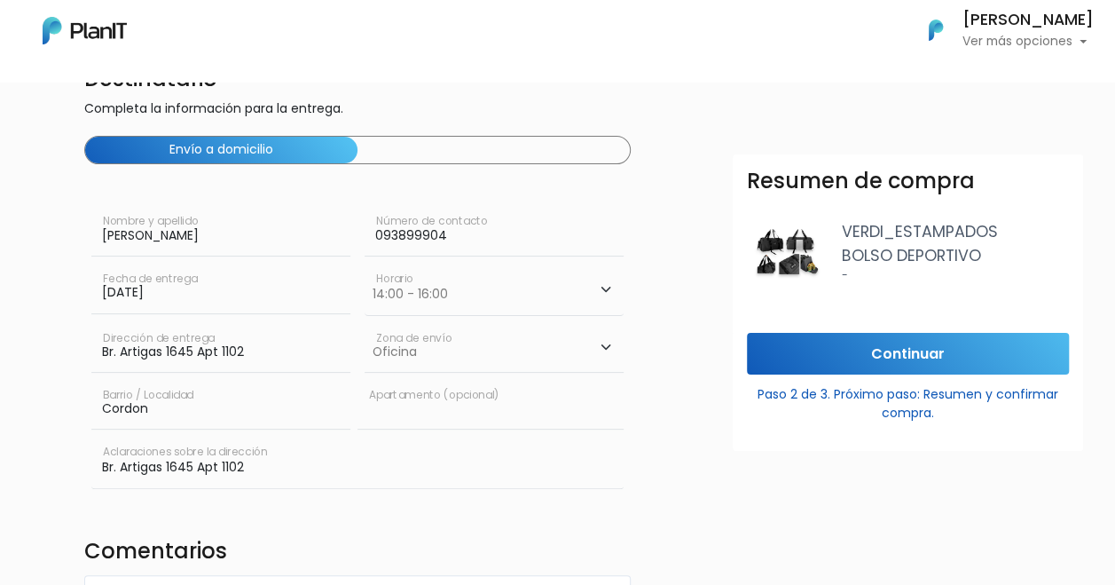
click at [538, 401] on input "text" at bounding box center [491, 405] width 266 height 50
click at [316, 525] on div "Destinatario Completa la información para la entrega. Envío a domicilio Ariel E…" at bounding box center [358, 344] width 569 height 571
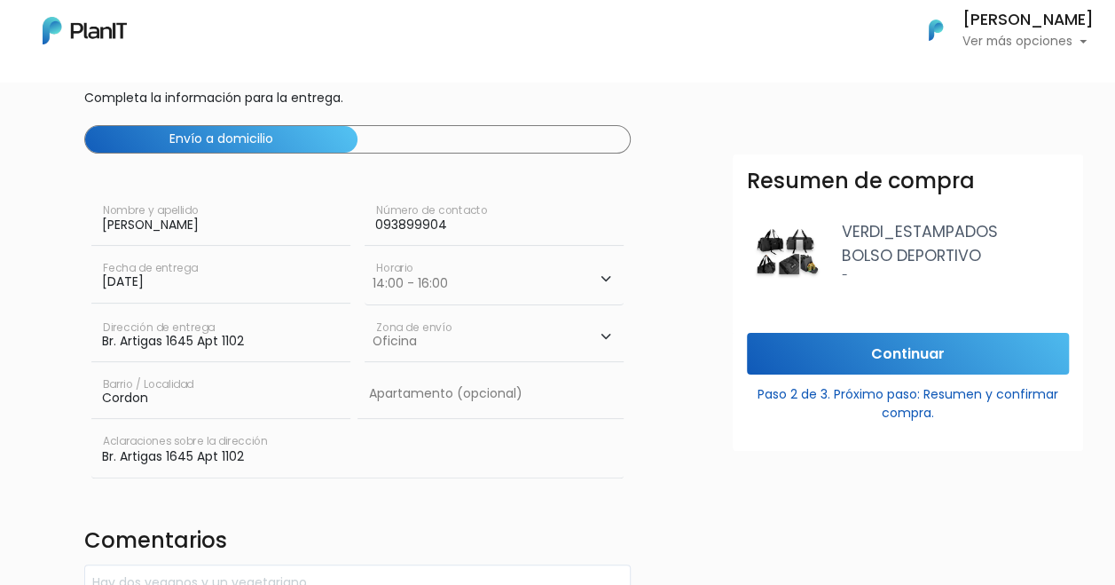
scroll to position [104, 0]
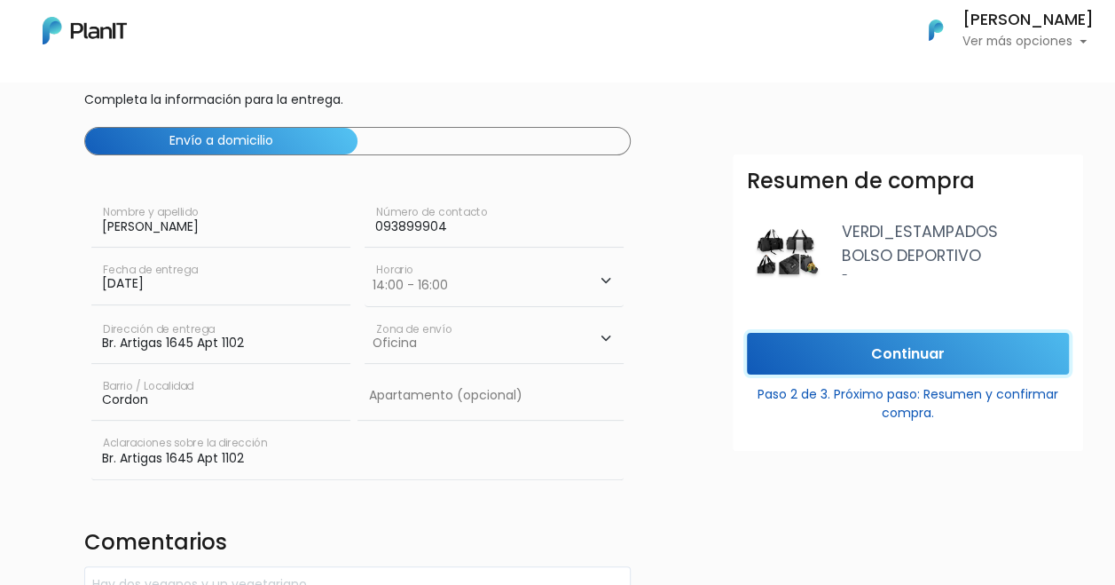
click at [968, 358] on input "Continuar" at bounding box center [908, 354] width 322 height 42
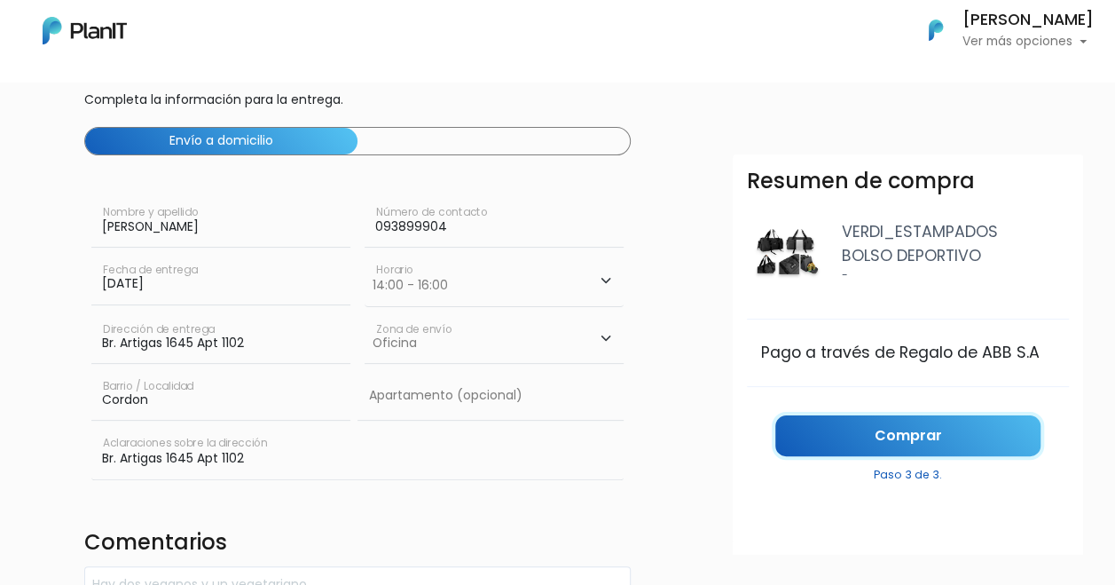
click at [939, 433] on link "Comprar" at bounding box center [907, 436] width 265 height 42
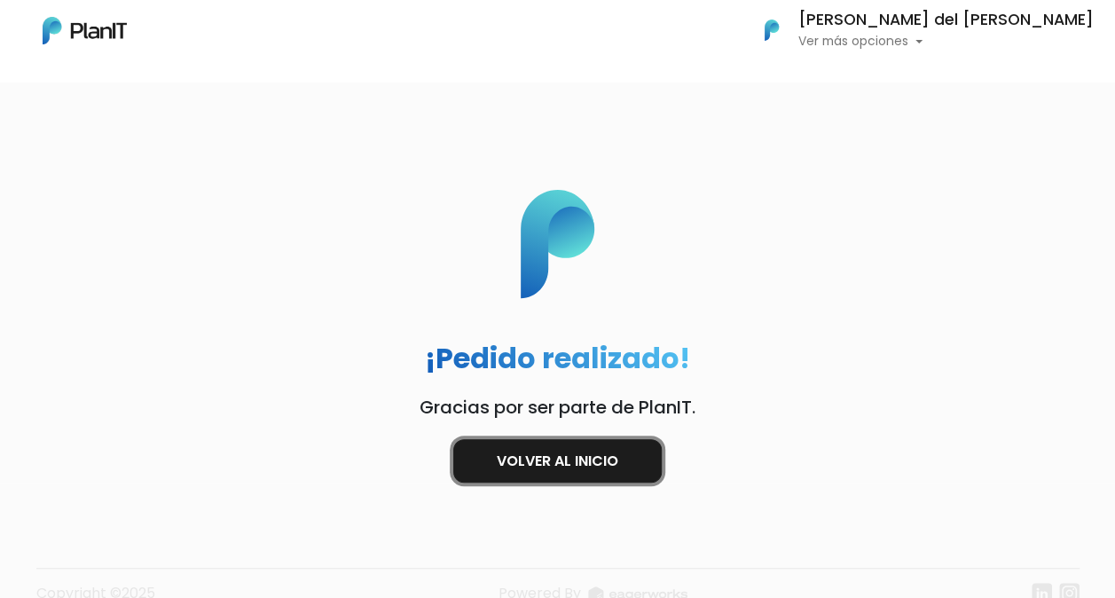
click at [572, 469] on link "Volver al inicio" at bounding box center [557, 460] width 209 height 43
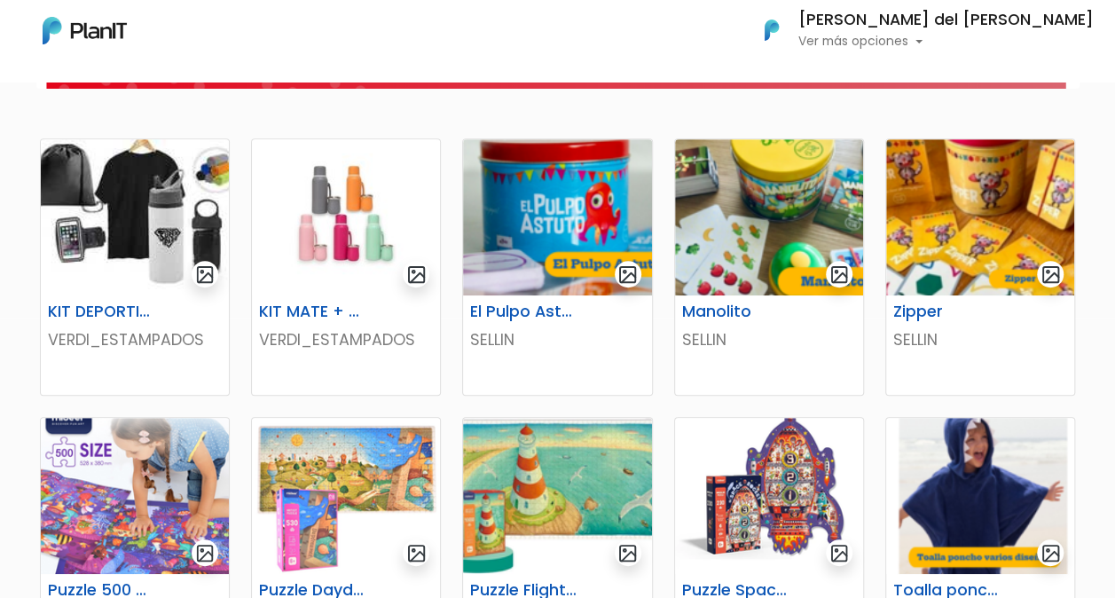
scroll to position [297, 0]
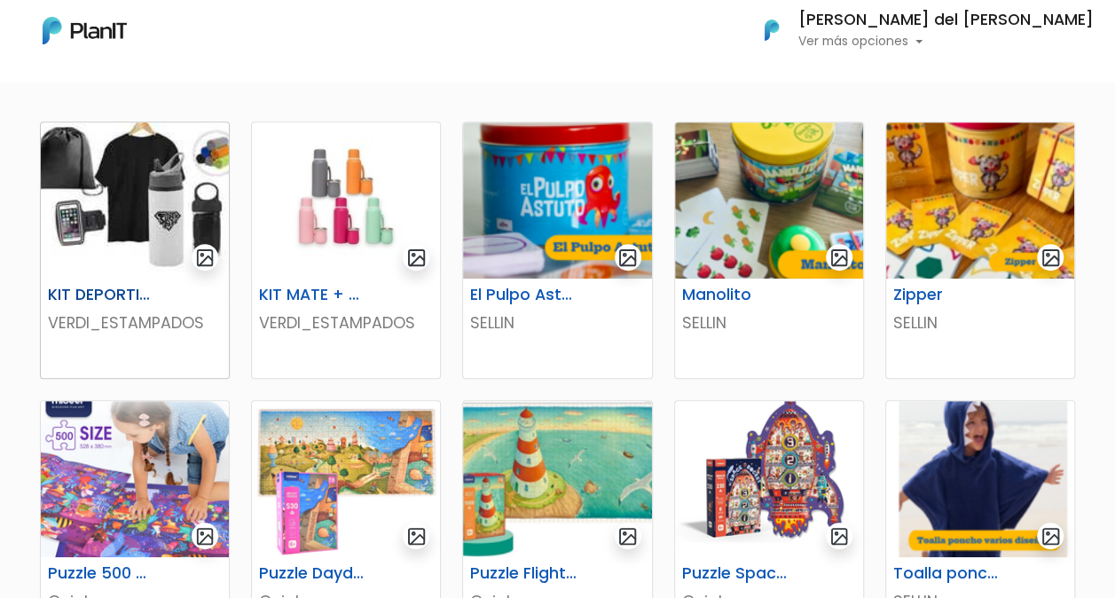
click at [117, 238] on img at bounding box center [135, 200] width 188 height 156
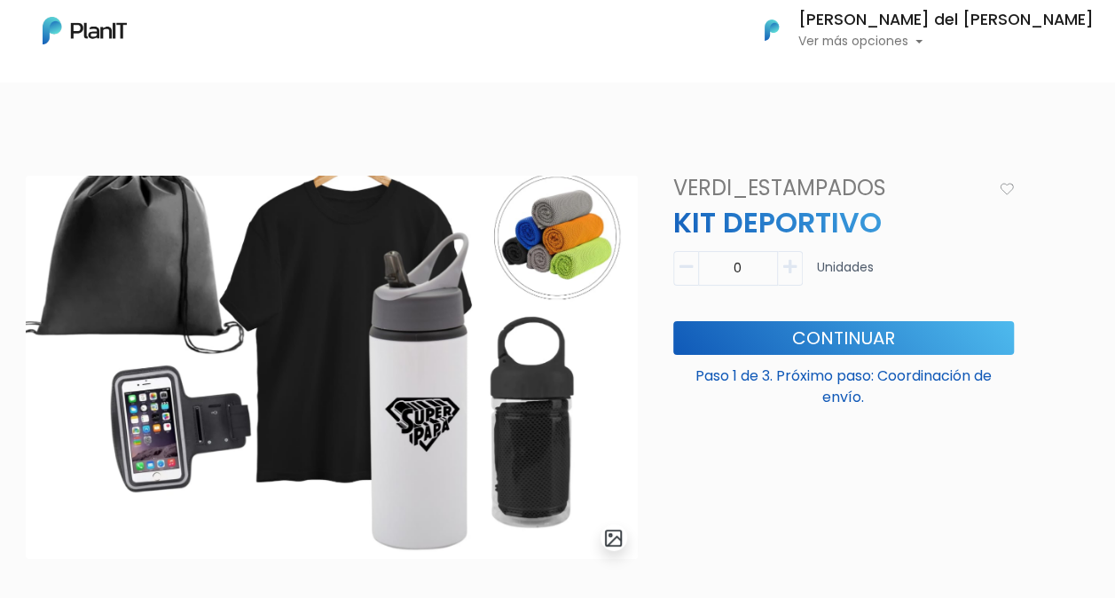
click at [795, 269] on icon "button" at bounding box center [789, 267] width 13 height 16
type input "1"
click at [822, 339] on button "Continuar" at bounding box center [843, 338] width 341 height 34
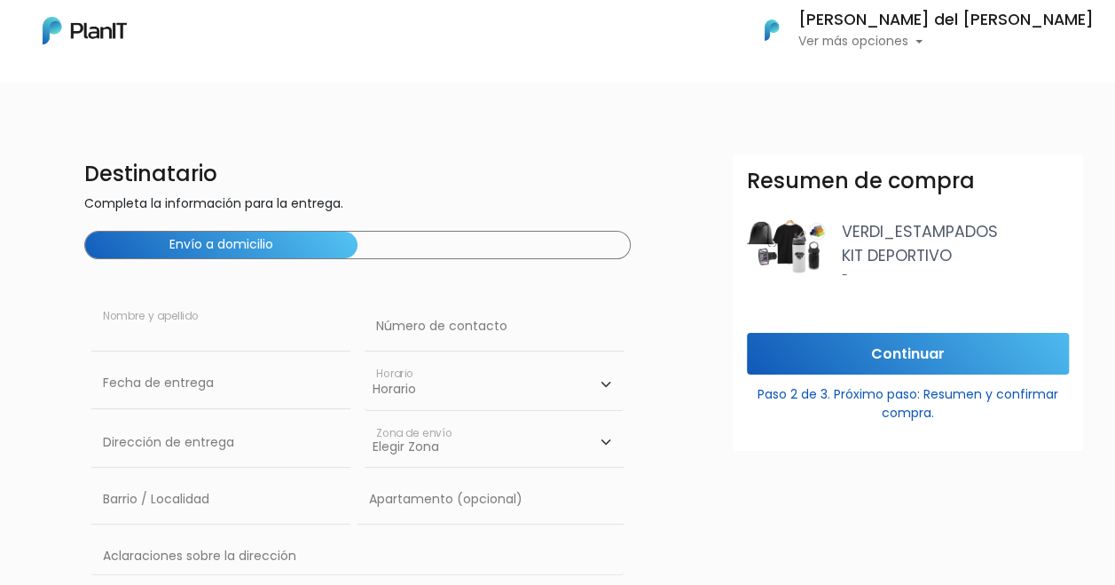
click at [306, 340] on input "text" at bounding box center [220, 327] width 259 height 50
type input "[PERSON_NAME] [PERSON_NAME] Del [PERSON_NAME]"
type input "Br. Artigas 1645 Apt 1102"
type input "Cordon"
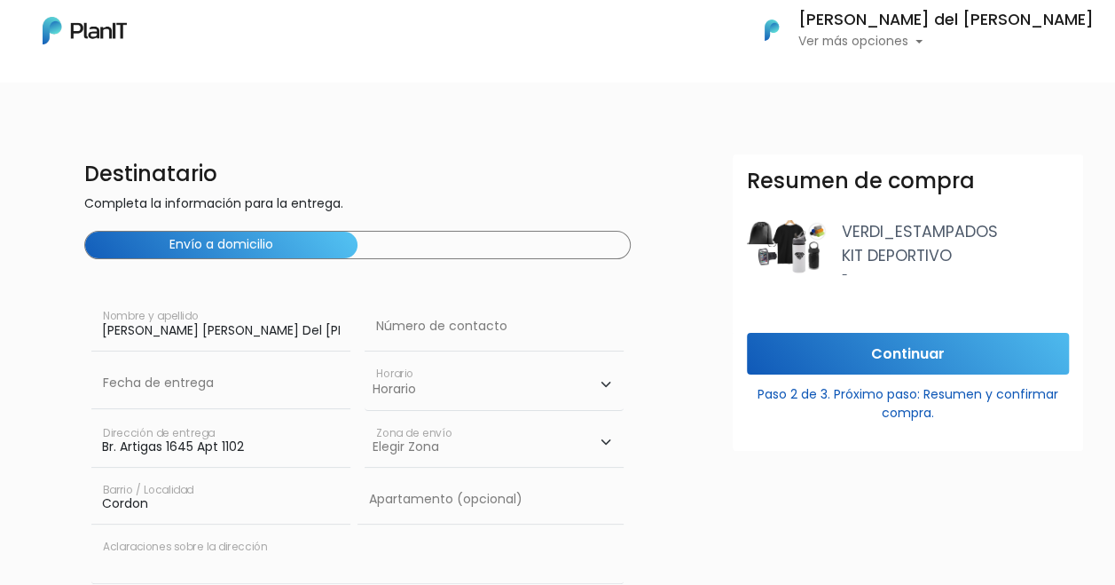
type input "Br. Artigas 1645 Apt 1102"
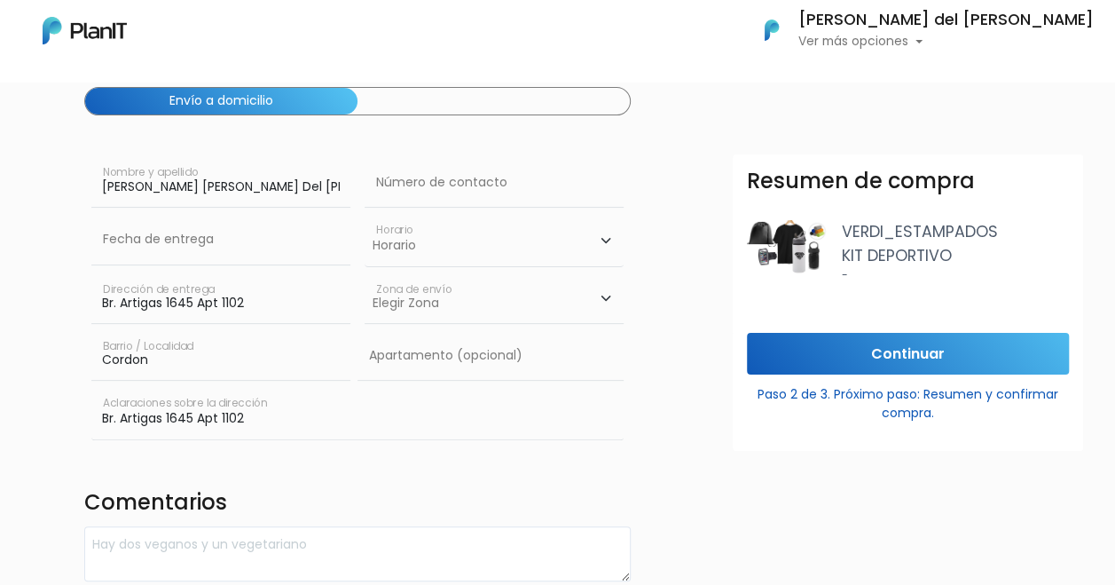
scroll to position [146, 0]
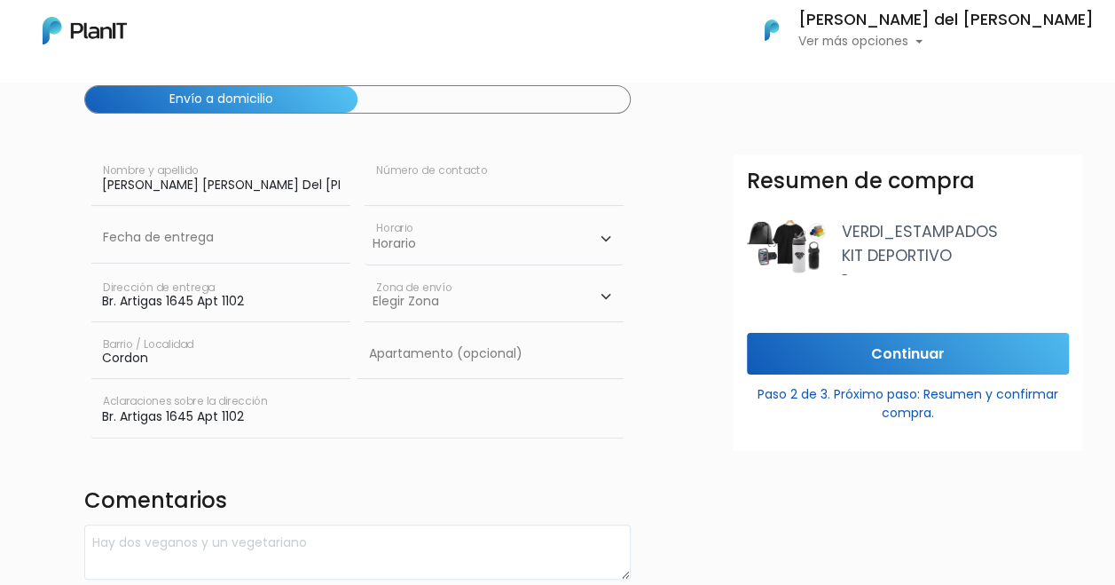
click at [548, 183] on input "text" at bounding box center [494, 181] width 259 height 50
type input "093899904"
click at [515, 240] on select "Horario 08:00 - 10:00 10:00 - 12:00 14:00 - 16:00 16:00 - 18:00" at bounding box center [494, 238] width 259 height 51
select select "1"
click at [365, 213] on select "Horario 08:00 - 10:00 10:00 - 12:00 14:00 - 16:00 16:00 - 18:00" at bounding box center [494, 238] width 259 height 51
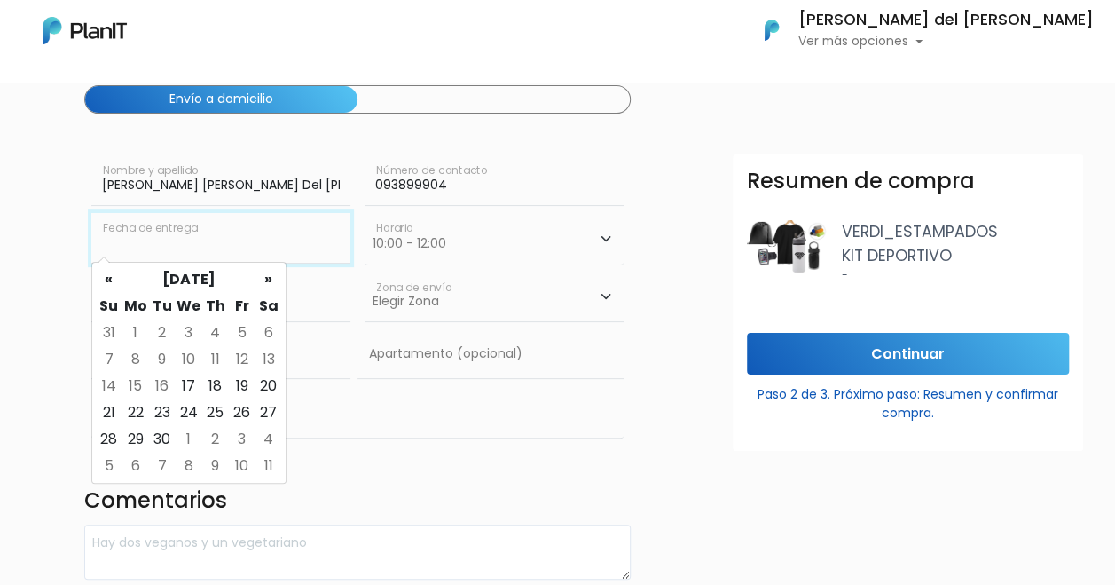
click at [237, 240] on input "text" at bounding box center [220, 238] width 259 height 50
click at [236, 389] on td "19" at bounding box center [242, 386] width 27 height 27
type input "[DATE]"
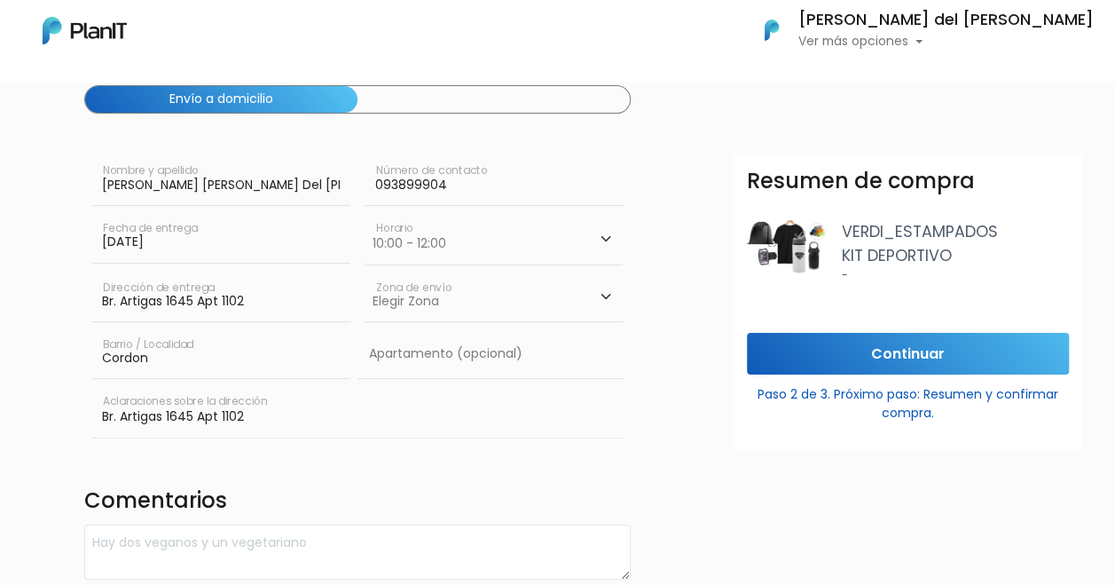
click at [468, 303] on select "Elegir Zona Zona américa Oficina Montevideo" at bounding box center [494, 297] width 259 height 50
select select "10"
click at [365, 272] on select "Elegir Zona Zona américa Oficina Montevideo" at bounding box center [494, 297] width 259 height 50
click at [917, 356] on input "Continuar" at bounding box center [908, 354] width 322 height 42
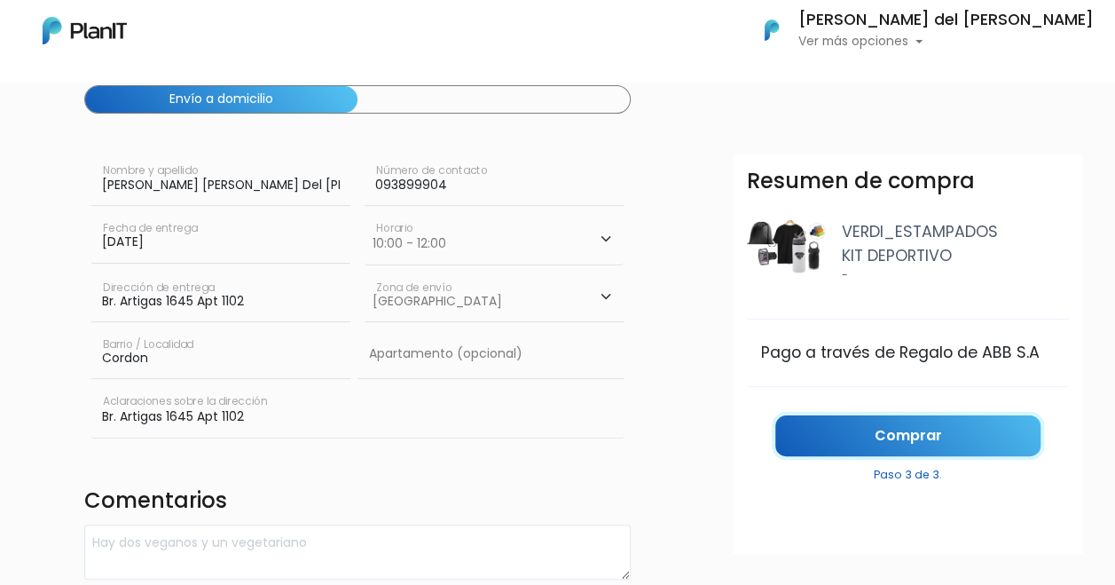
click at [914, 433] on link "Comprar" at bounding box center [907, 436] width 265 height 42
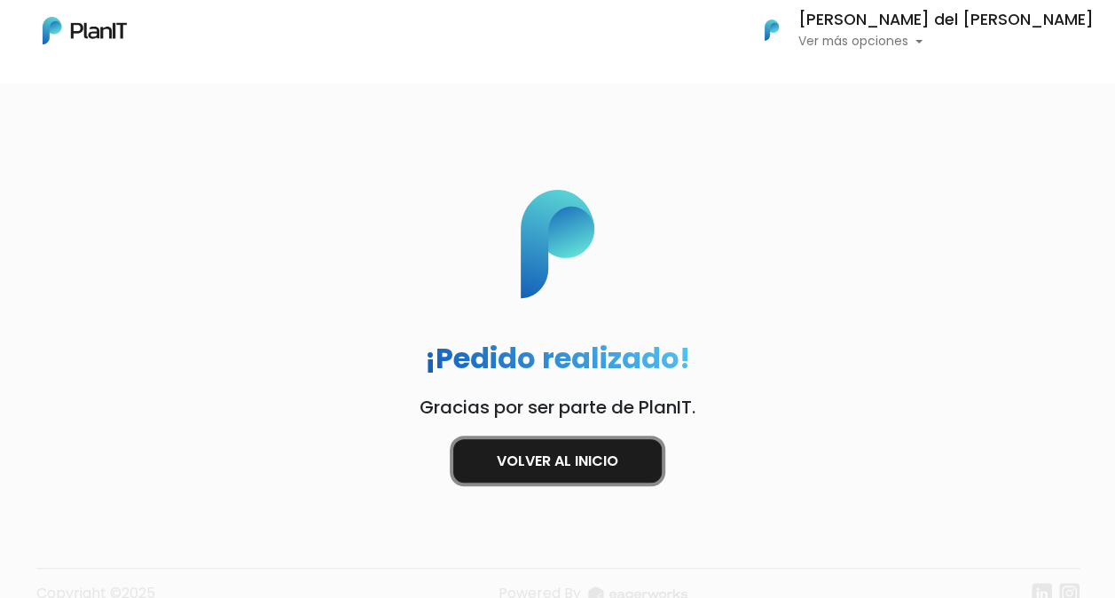
click at [609, 459] on link "Volver al inicio" at bounding box center [557, 460] width 209 height 43
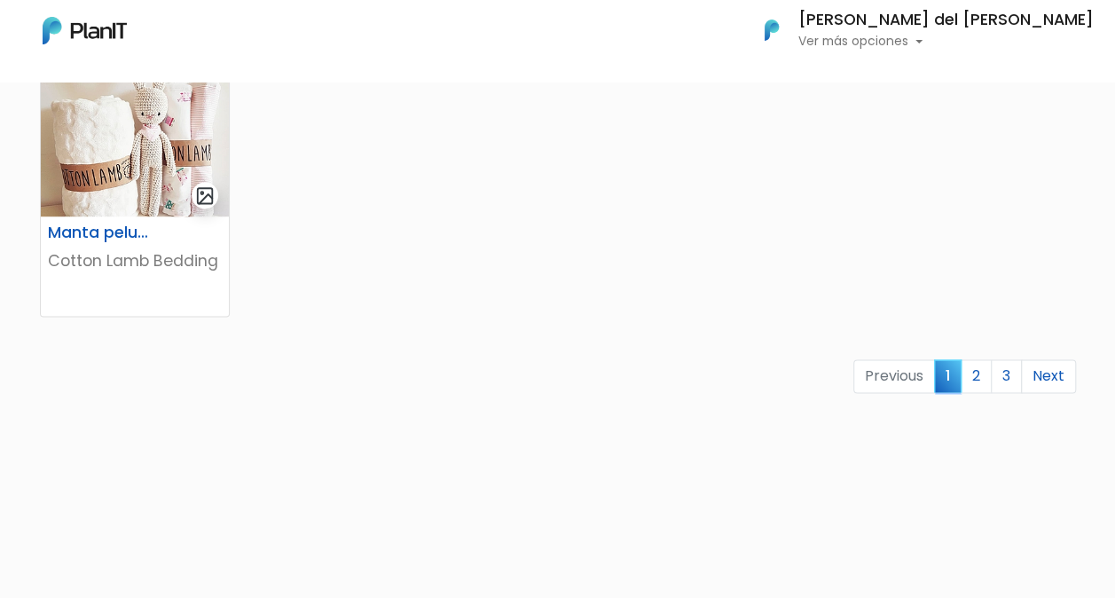
scroll to position [1202, 0]
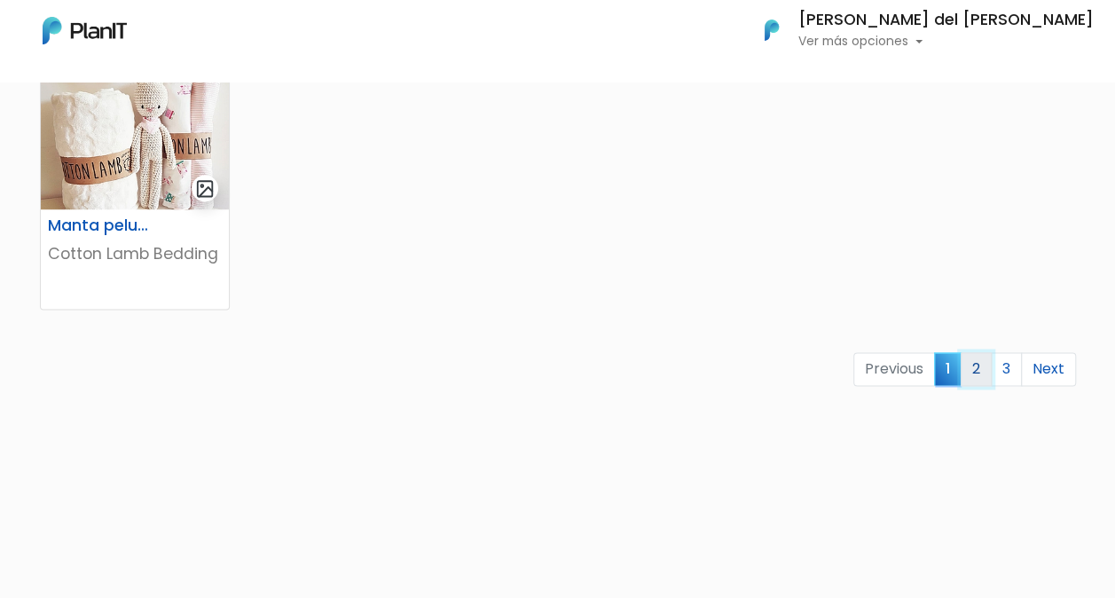
click at [981, 367] on link "2" at bounding box center [976, 369] width 31 height 34
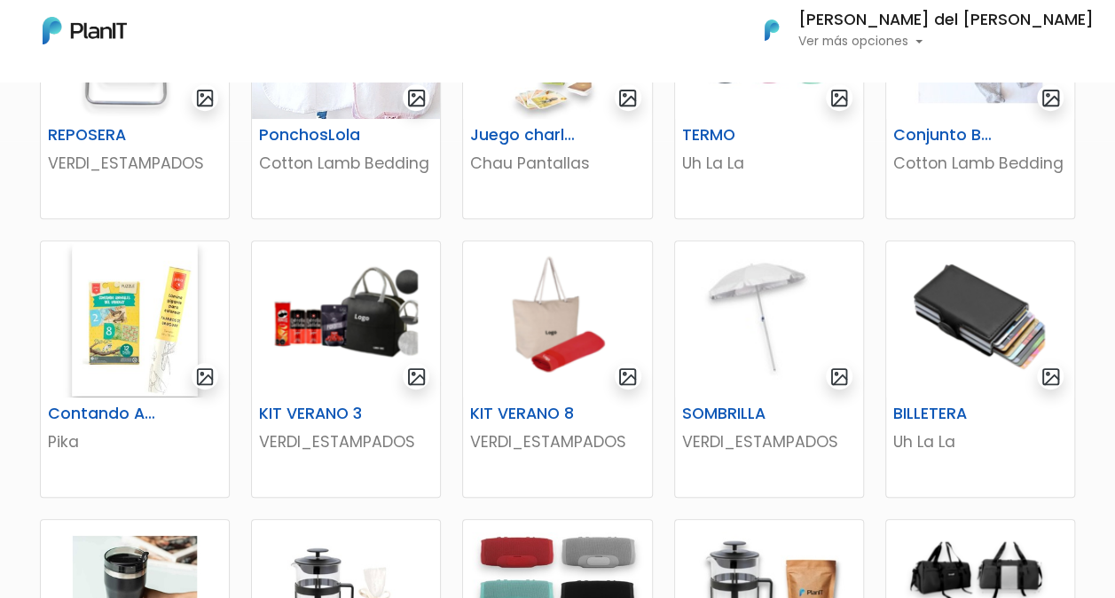
scroll to position [458, 0]
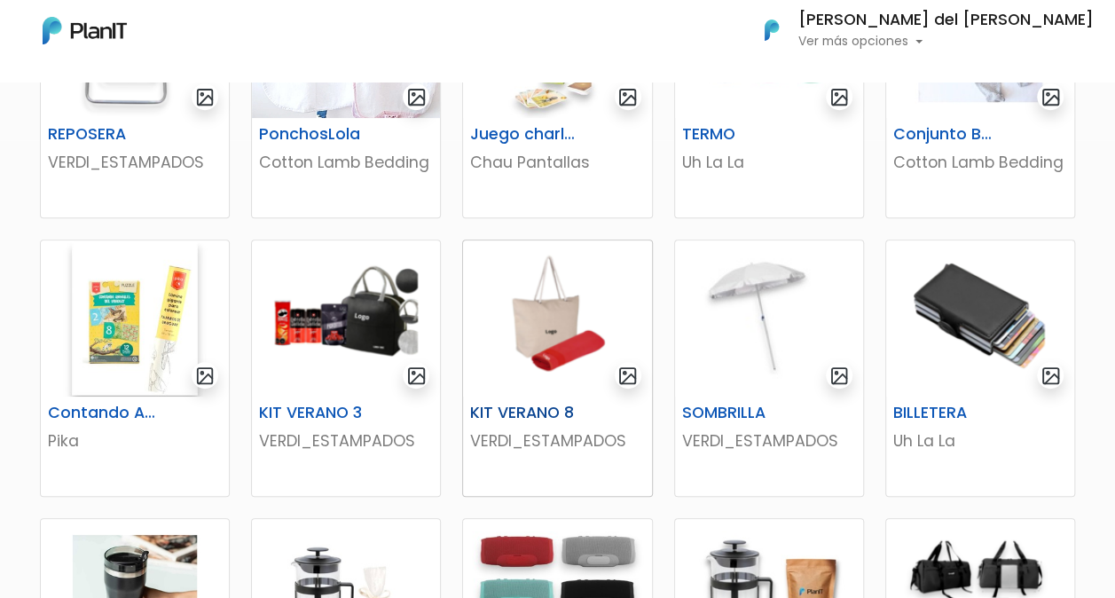
click at [527, 343] on img at bounding box center [557, 318] width 188 height 156
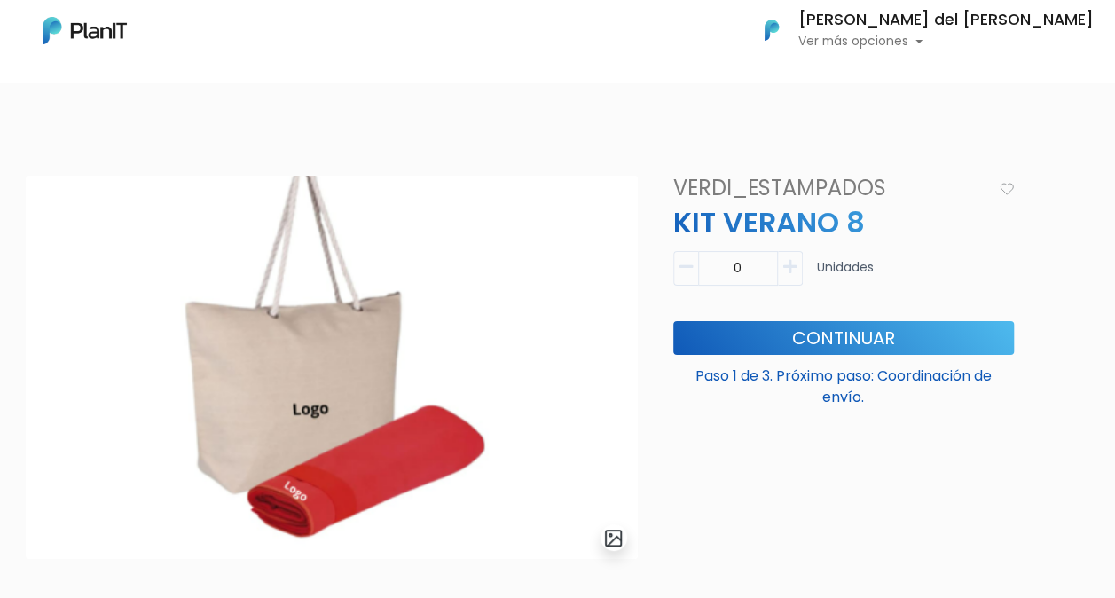
click at [794, 273] on icon "button" at bounding box center [789, 267] width 13 height 16
type input "1"
click at [825, 342] on button "Continuar" at bounding box center [843, 338] width 341 height 34
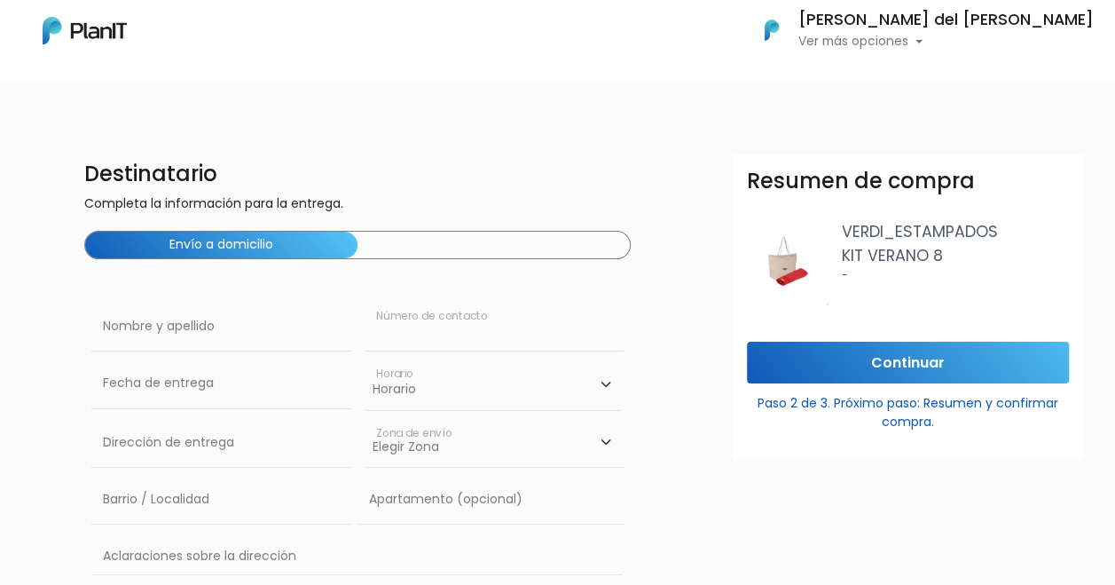
click at [568, 332] on input "text" at bounding box center [494, 327] width 259 height 50
type input "[PERSON_NAME] del [PERSON_NAME]"
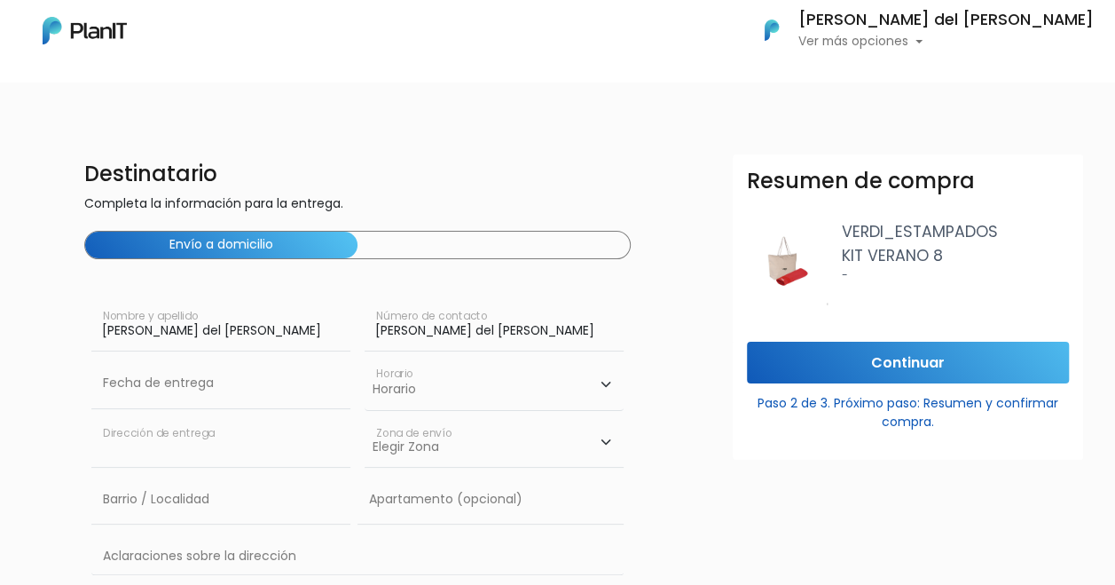
type input "Br. Artigas 1645 Apt 1102"
type input "Cordon"
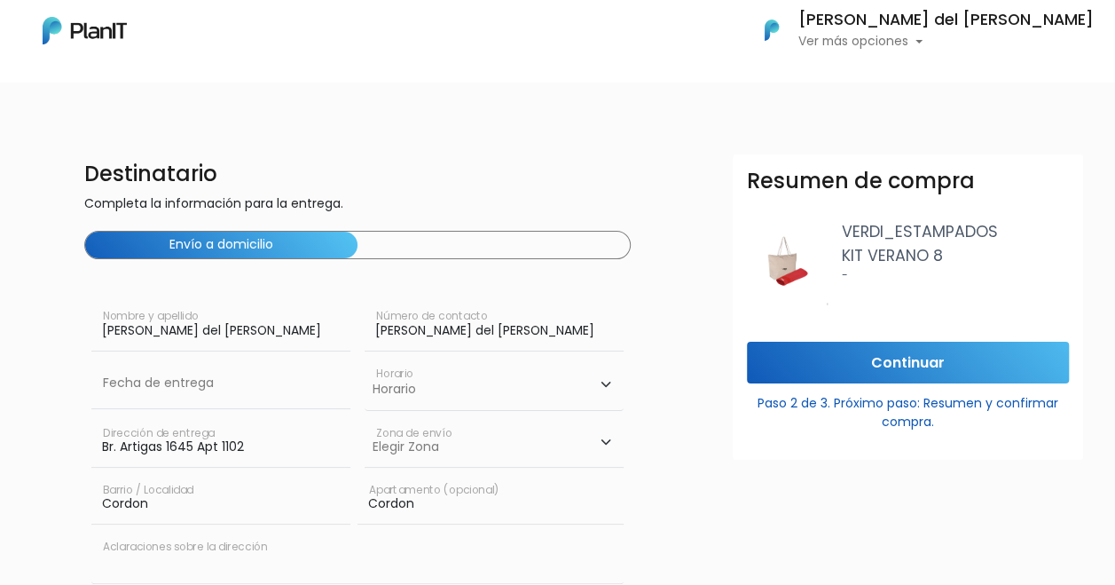
type input "Constituyente 1891"
type input "A"
click at [494, 338] on input "text" at bounding box center [494, 327] width 259 height 50
type input "093899904"
click at [482, 389] on select "Horario 08:00 - 10:00 10:00 - 12:00 14:00 - 16:00 16:00 - 18:00" at bounding box center [494, 383] width 259 height 51
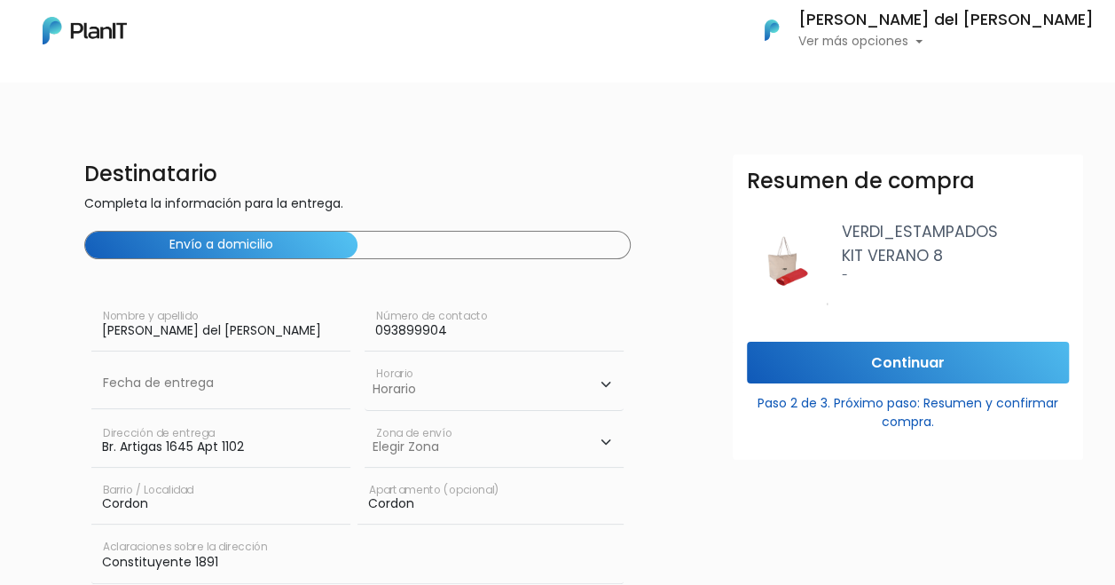
select select "1"
click at [365, 358] on select "Horario 08:00 - 10:00 10:00 - 12:00 14:00 - 16:00 16:00 - 18:00" at bounding box center [494, 383] width 259 height 51
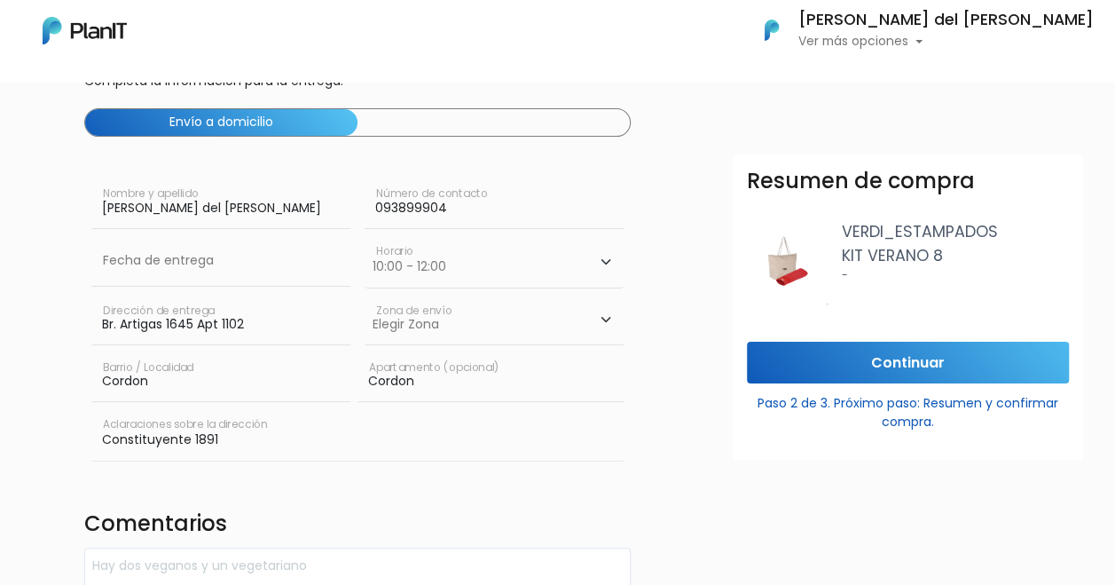
scroll to position [123, 0]
click at [531, 327] on select "Elegir Zona Zona américa Oficina Montevideo" at bounding box center [494, 320] width 259 height 50
select select "10"
click at [365, 295] on select "Elegir Zona Zona américa Oficina Montevideo" at bounding box center [494, 320] width 259 height 50
click at [853, 357] on input "Continuar" at bounding box center [908, 363] width 322 height 42
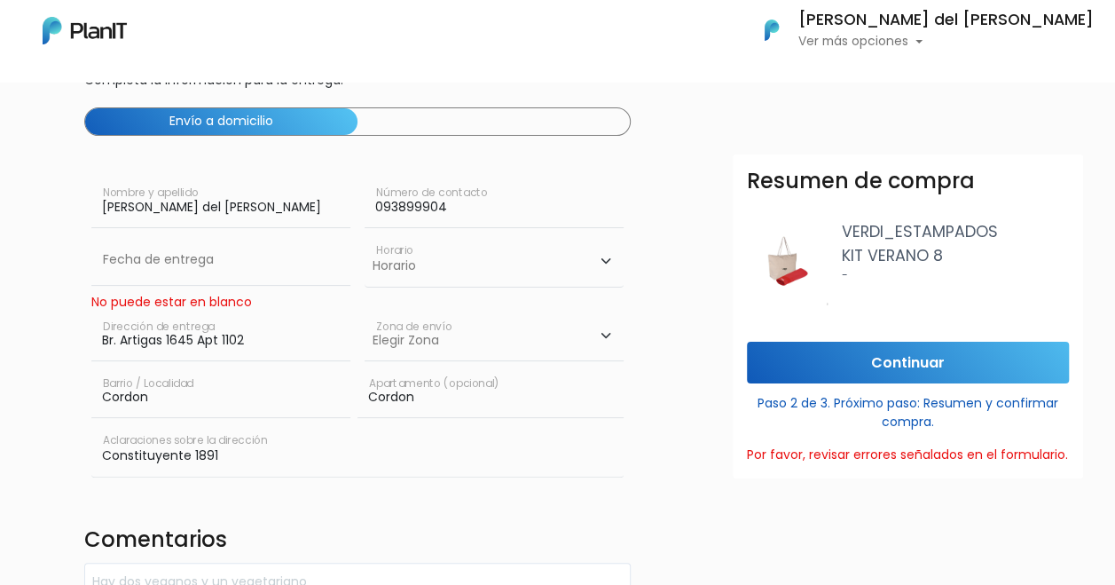
click at [250, 303] on div "No puede estar en blanco" at bounding box center [220, 302] width 259 height 19
click at [253, 298] on div "No puede estar en blanco" at bounding box center [220, 302] width 259 height 19
click at [252, 312] on input "Br. Artigas 1645 Apt 1102" at bounding box center [220, 336] width 259 height 50
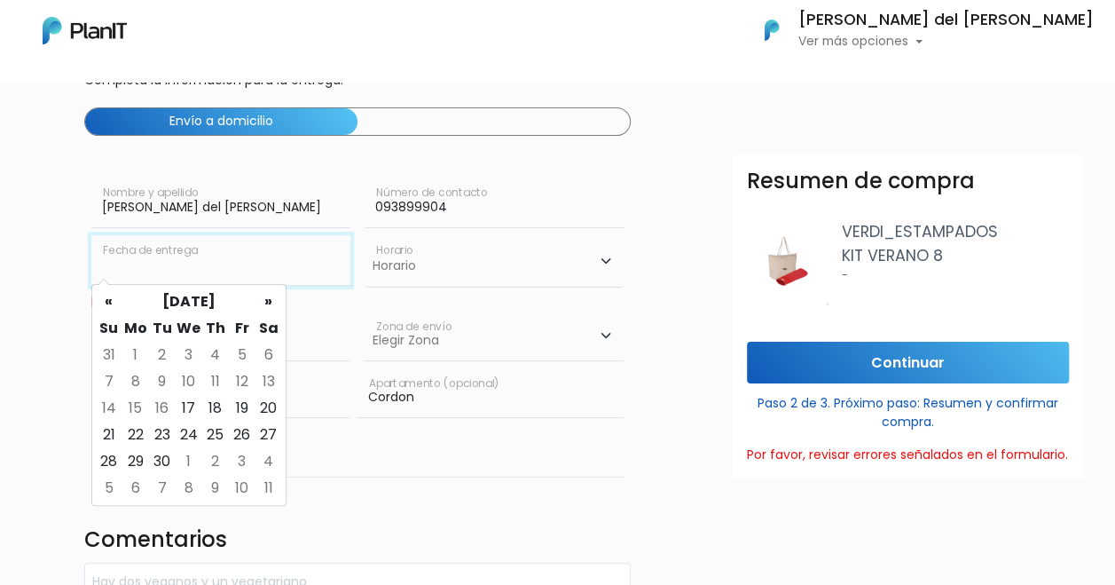
click at [250, 272] on input "text" at bounding box center [220, 260] width 259 height 50
click at [233, 410] on td "19" at bounding box center [242, 408] width 27 height 27
type input "19/09/2025"
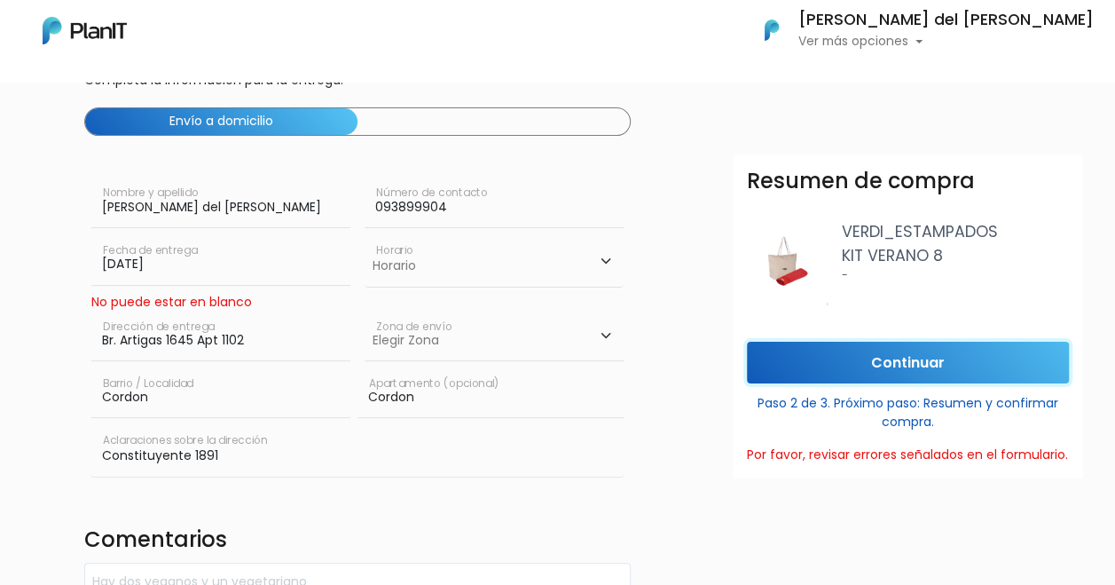
click at [911, 371] on input "Continuar" at bounding box center [908, 363] width 322 height 42
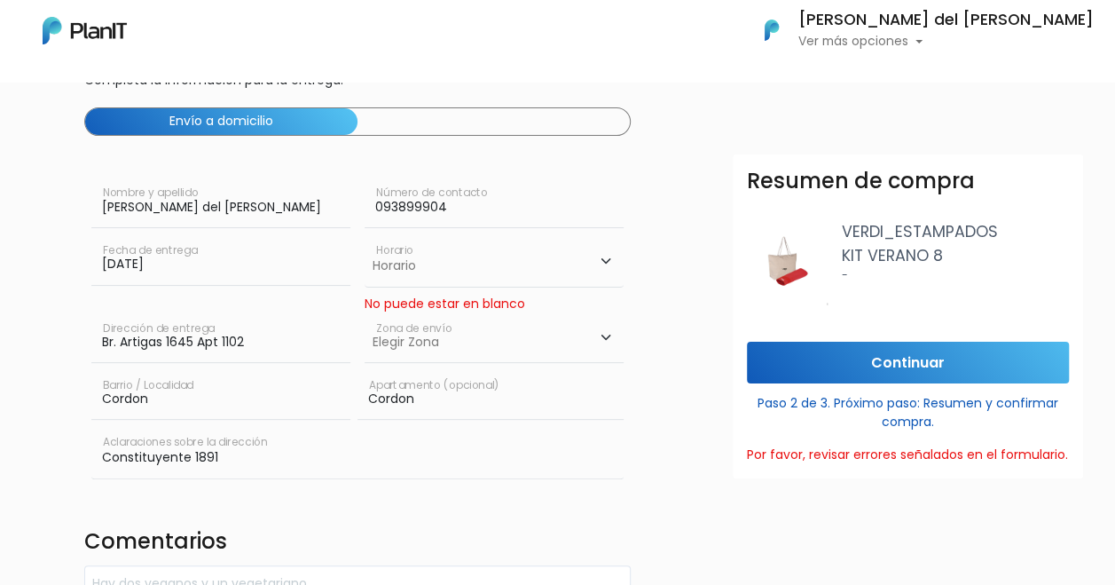
click at [553, 338] on select "Elegir Zona Zona américa Oficina Montevideo" at bounding box center [494, 338] width 259 height 50
select select "10"
click at [365, 313] on select "Elegir Zona Zona américa Oficina Montevideo" at bounding box center [494, 338] width 259 height 50
click at [860, 355] on input "Continuar" at bounding box center [908, 363] width 322 height 42
click at [577, 327] on select "Elegir Zona Zona américa Oficina Montevideo" at bounding box center [494, 338] width 259 height 50
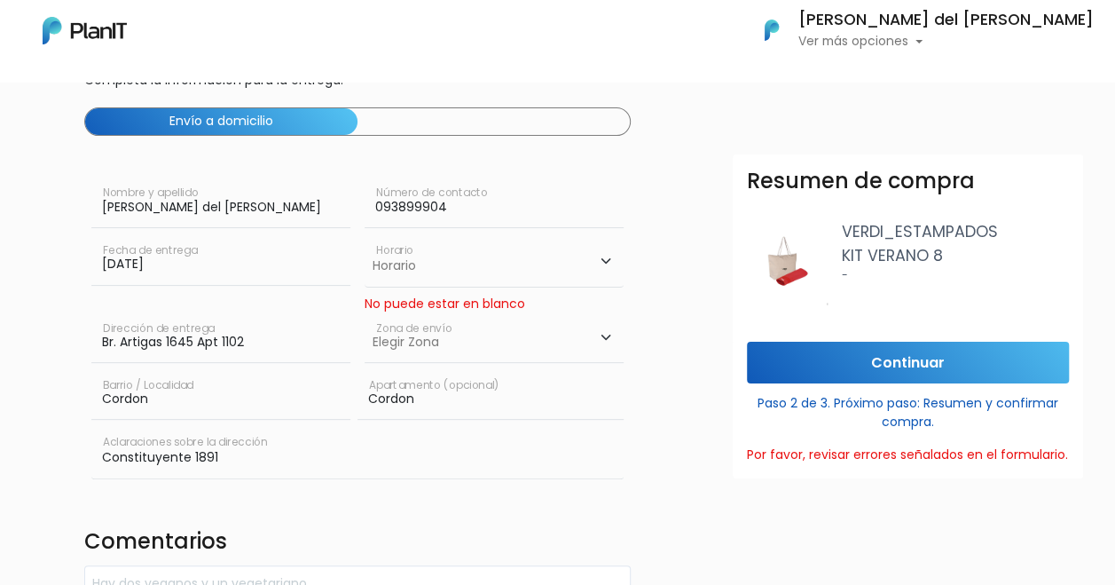
select select "10"
click at [365, 313] on select "Elegir Zona Zona américa Oficina Montevideo" at bounding box center [494, 338] width 259 height 50
click at [909, 360] on input "Continuar" at bounding box center [908, 363] width 322 height 42
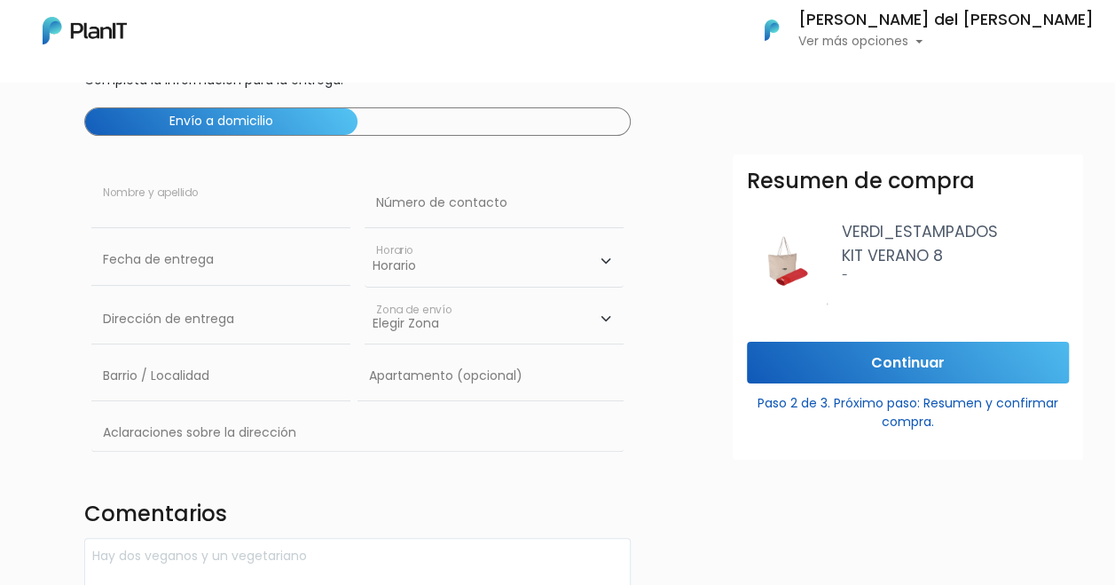
click at [280, 201] on input "text" at bounding box center [220, 203] width 259 height 50
type input "[PERSON_NAME] del [PERSON_NAME]"
type input "Br. Artigas 1645 Apt 1102"
type input "Cordon"
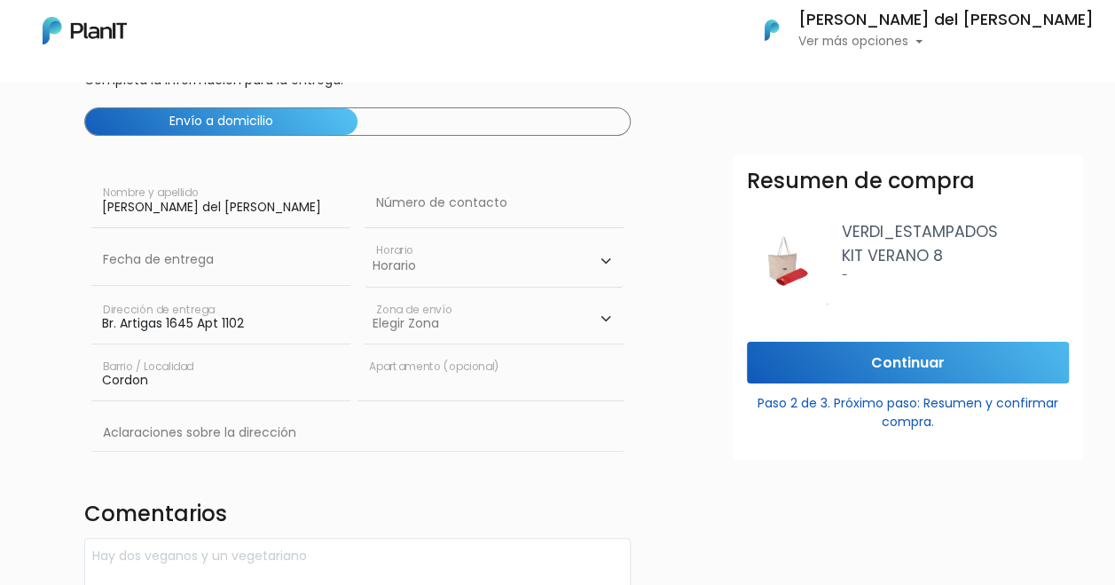
type input "Cordon"
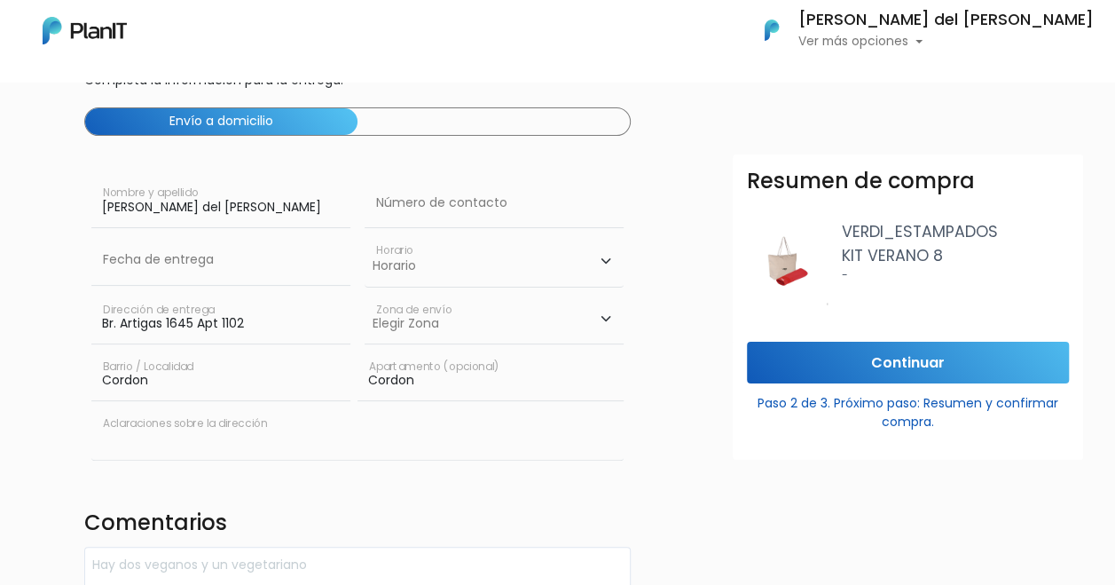
type input "Constituyente 1891"
click at [492, 327] on select "Elegir Zona Zona américa Oficina Montevideo" at bounding box center [494, 320] width 259 height 50
select select "10"
click at [365, 295] on select "Elegir Zona Zona américa Oficina Montevideo" at bounding box center [494, 320] width 259 height 50
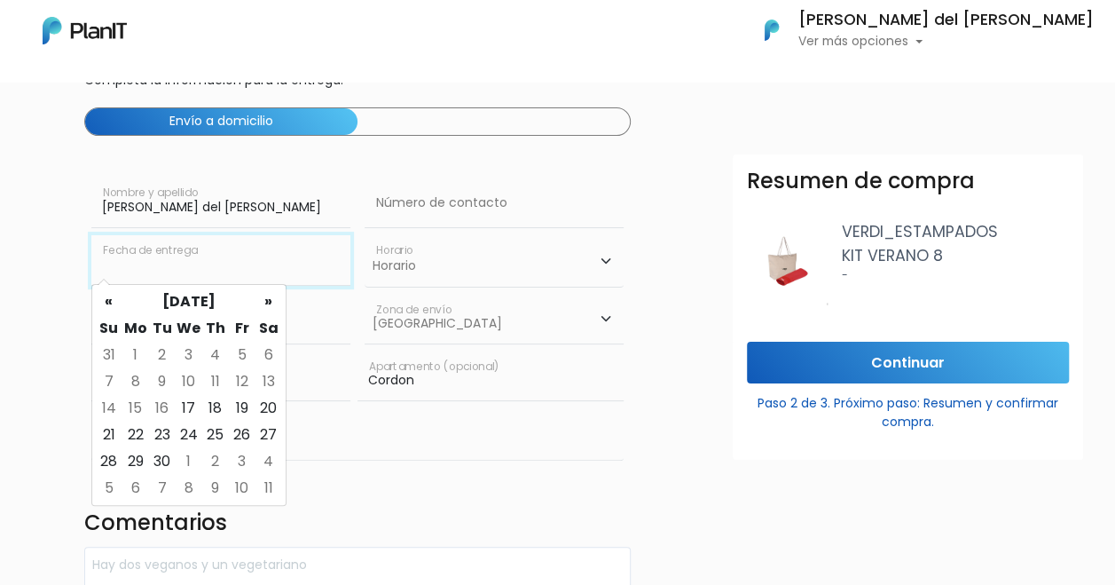
click at [282, 253] on input "text" at bounding box center [220, 260] width 259 height 50
click at [240, 405] on td "19" at bounding box center [242, 408] width 27 height 27
type input "19/09/2025"
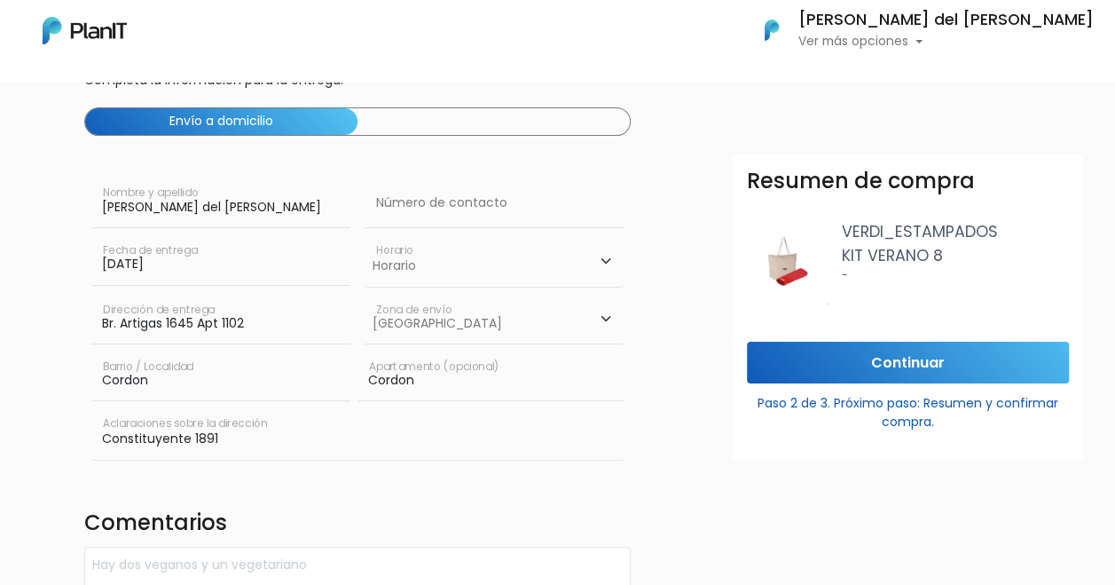
click at [508, 271] on select "Horario 08:00 - 10:00 10:00 - 12:00 14:00 - 16:00 16:00 - 18:00" at bounding box center [494, 260] width 259 height 51
select select "1"
click at [365, 235] on select "Horario 08:00 - 10:00 10:00 - 12:00 14:00 - 16:00 16:00 - 18:00" at bounding box center [494, 260] width 259 height 51
click at [489, 211] on input "text" at bounding box center [494, 203] width 259 height 50
type input "093899904"
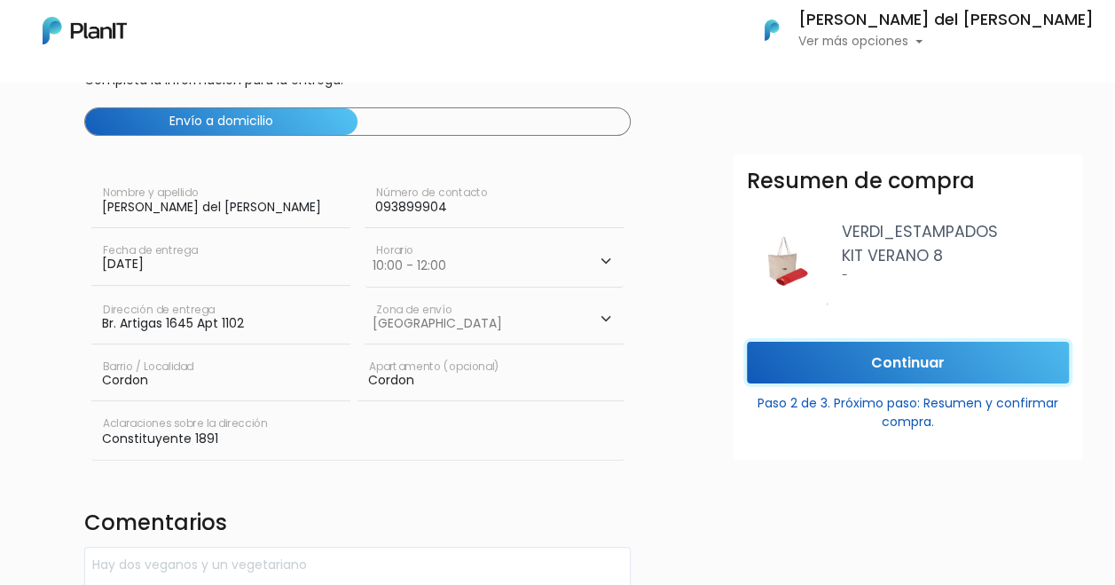
click at [957, 373] on input "Continuar" at bounding box center [908, 363] width 322 height 42
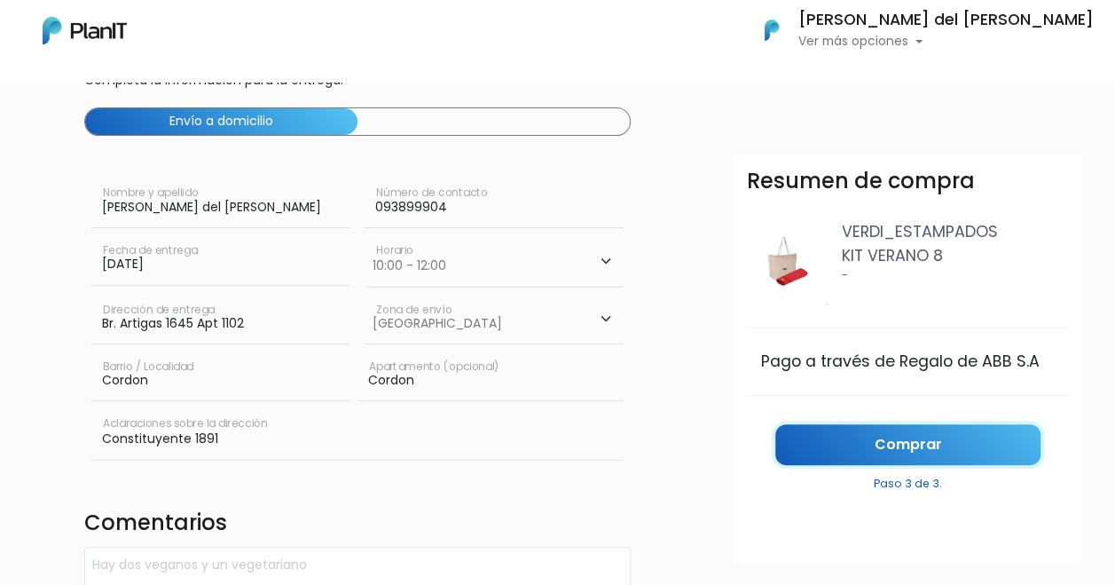
click at [896, 452] on link "Comprar" at bounding box center [907, 445] width 265 height 42
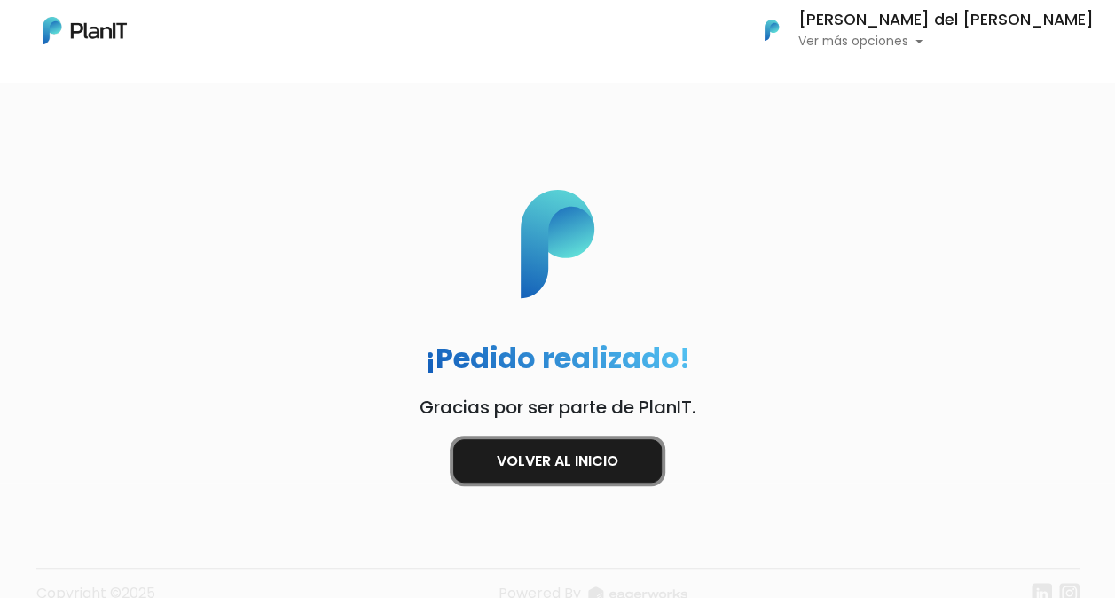
click at [594, 463] on link "Volver al inicio" at bounding box center [557, 460] width 209 height 43
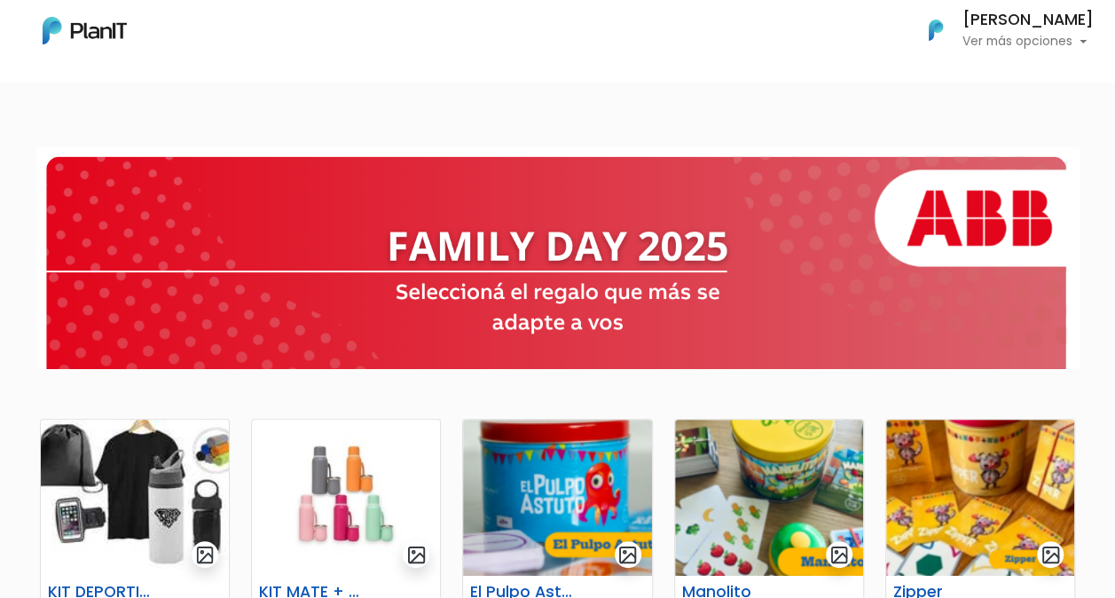
click at [1062, 38] on p "Ver más opciones" at bounding box center [1028, 41] width 131 height 12
click at [995, 163] on link "Cerrar Sesión" at bounding box center [1015, 166] width 158 height 35
